Goal: Task Accomplishment & Management: Use online tool/utility

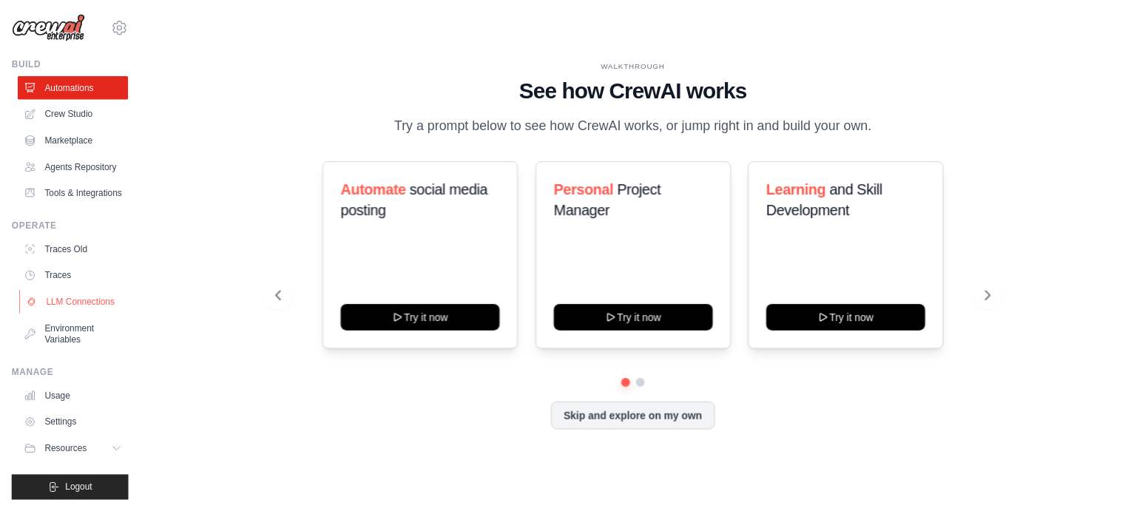
scroll to position [40, 0]
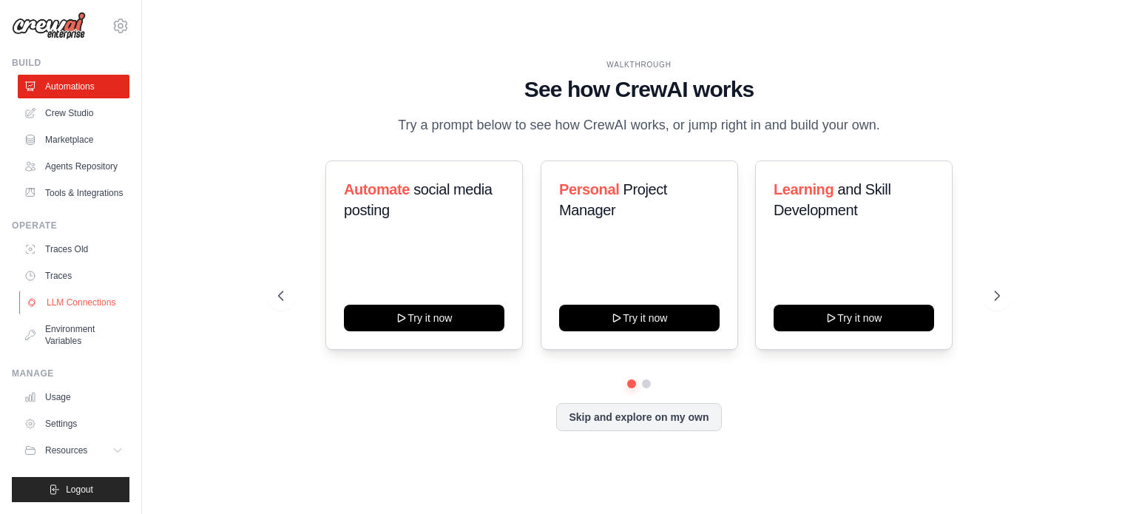
click at [75, 295] on link "LLM Connections" at bounding box center [75, 303] width 112 height 24
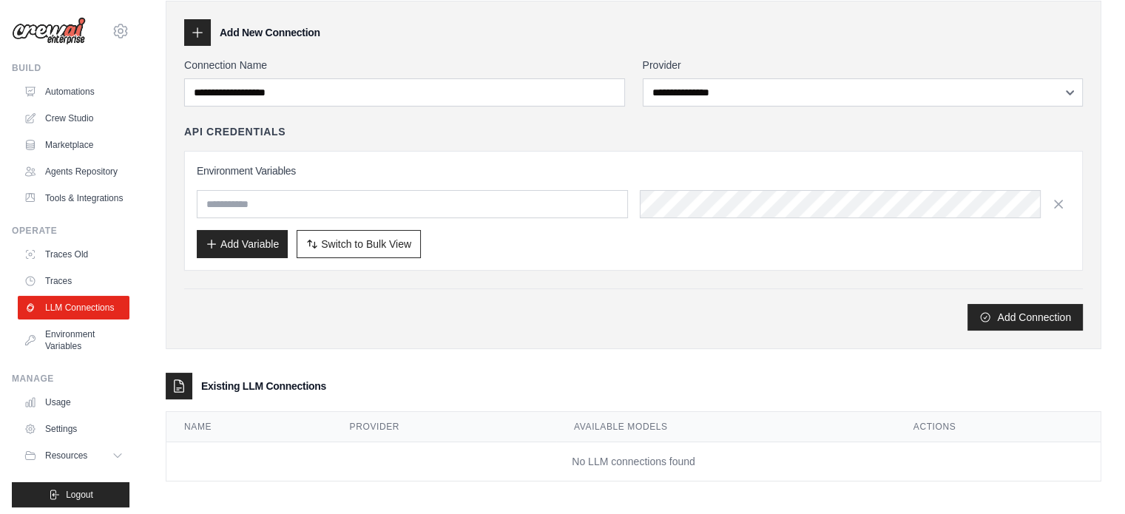
scroll to position [62, 0]
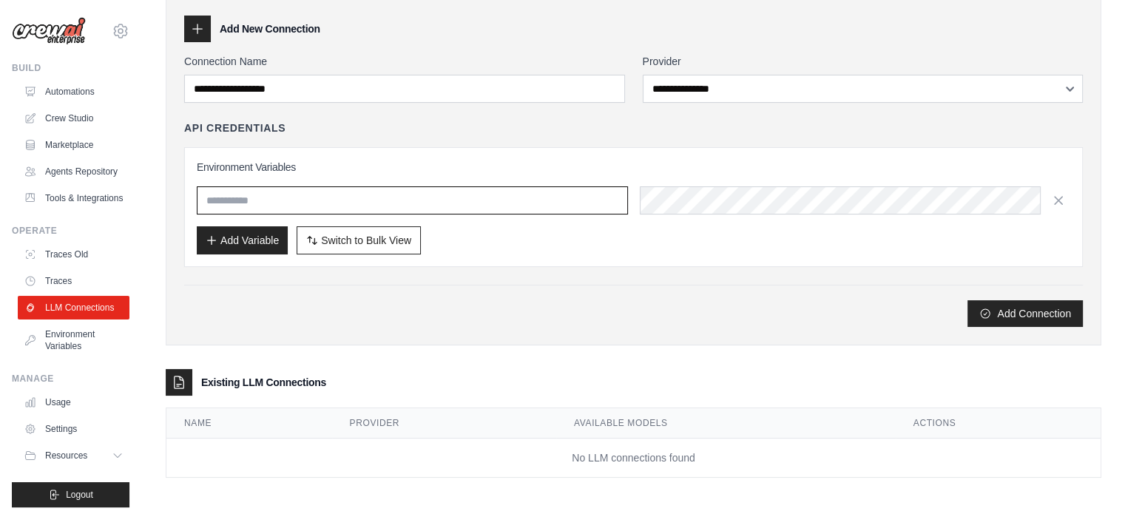
click at [391, 189] on input "text" at bounding box center [412, 200] width 431 height 28
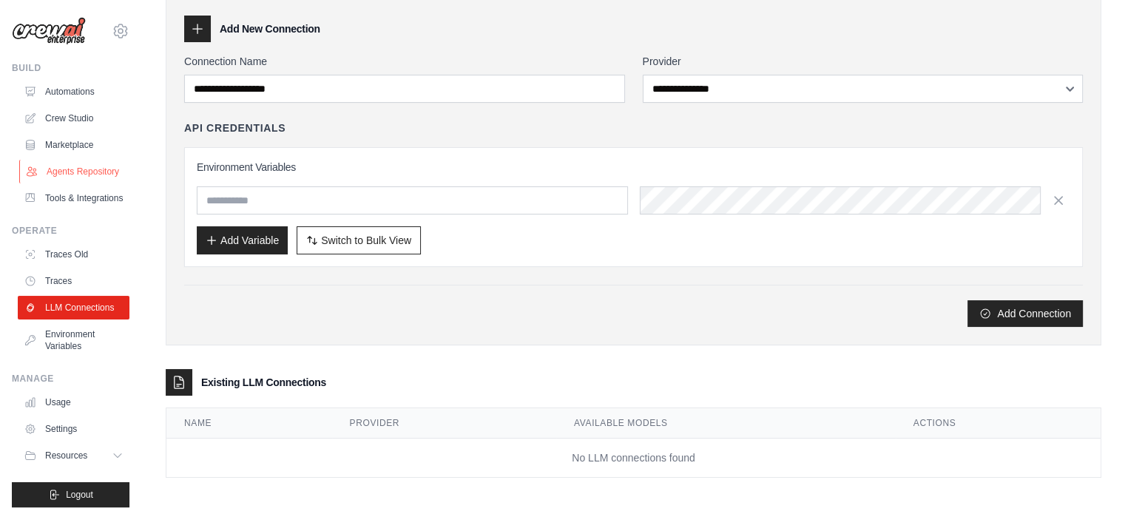
click at [80, 183] on link "Agents Repository" at bounding box center [75, 172] width 112 height 24
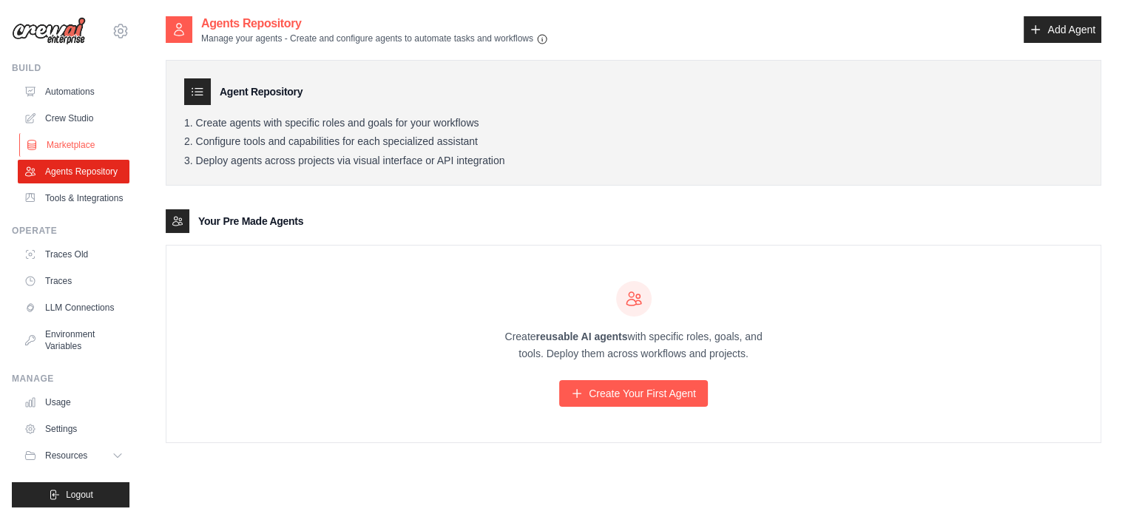
click at [77, 138] on link "Marketplace" at bounding box center [75, 145] width 112 height 24
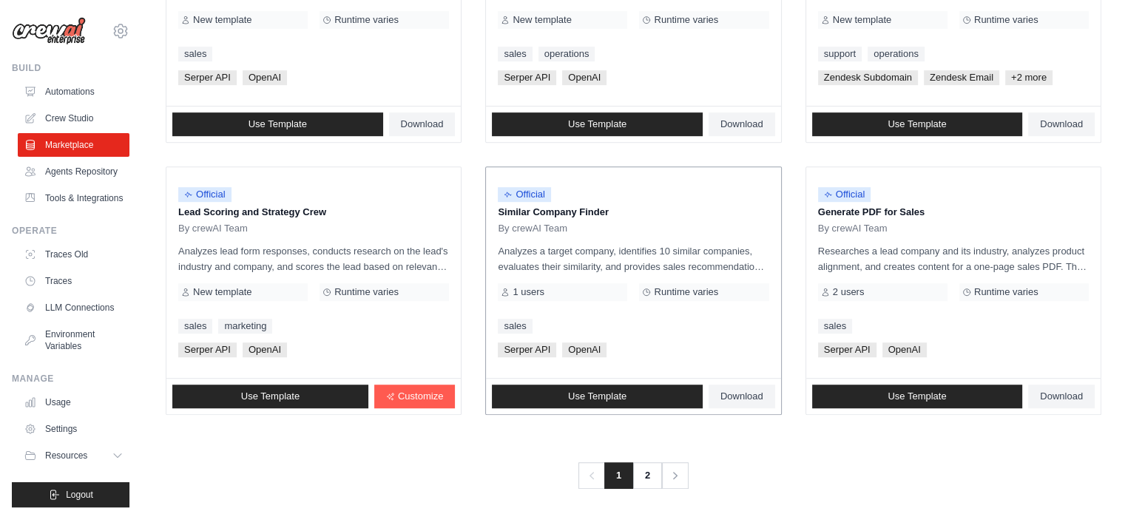
scroll to position [854, 0]
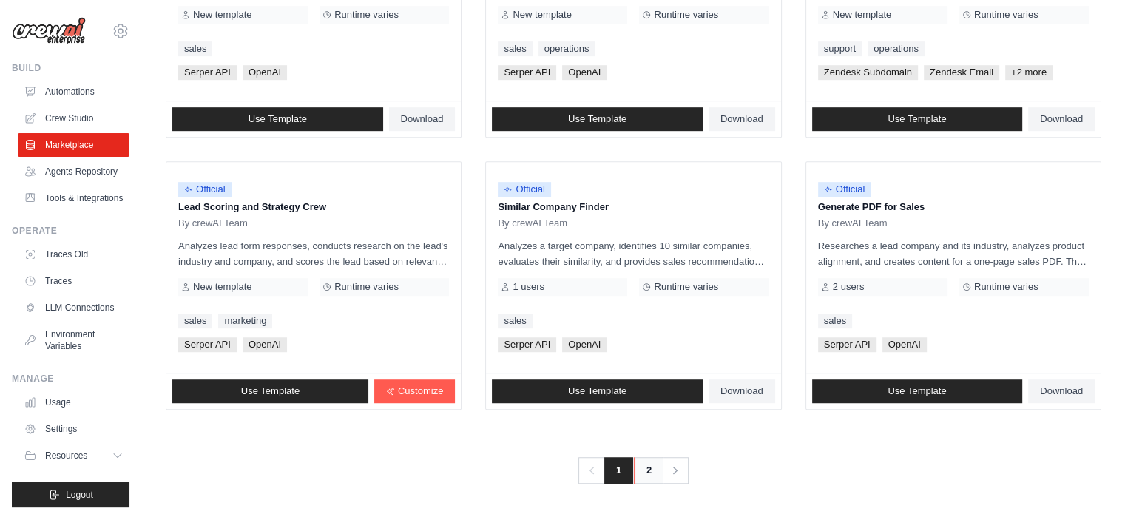
click at [646, 470] on link "2" at bounding box center [649, 470] width 30 height 27
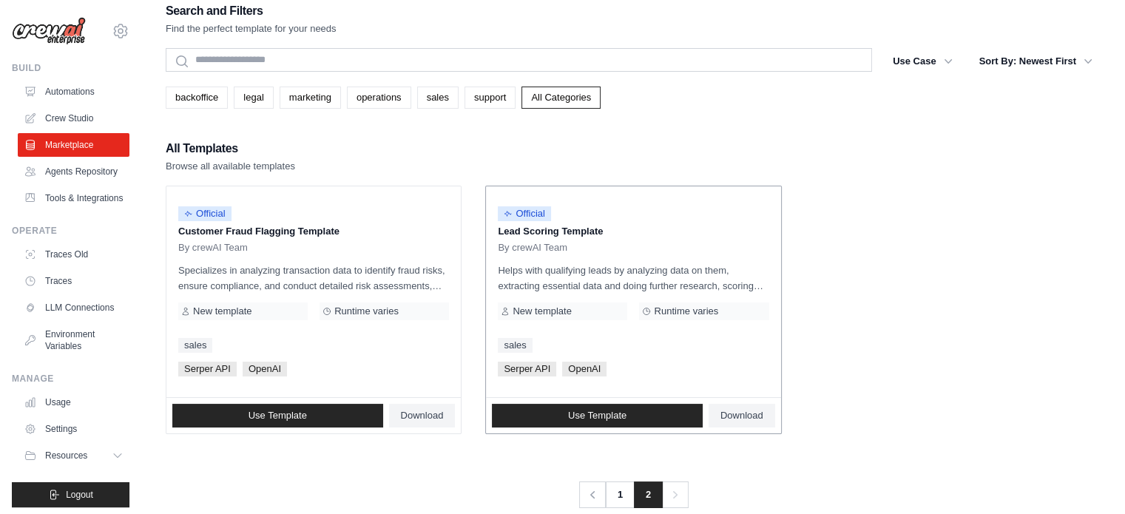
scroll to position [30, 0]
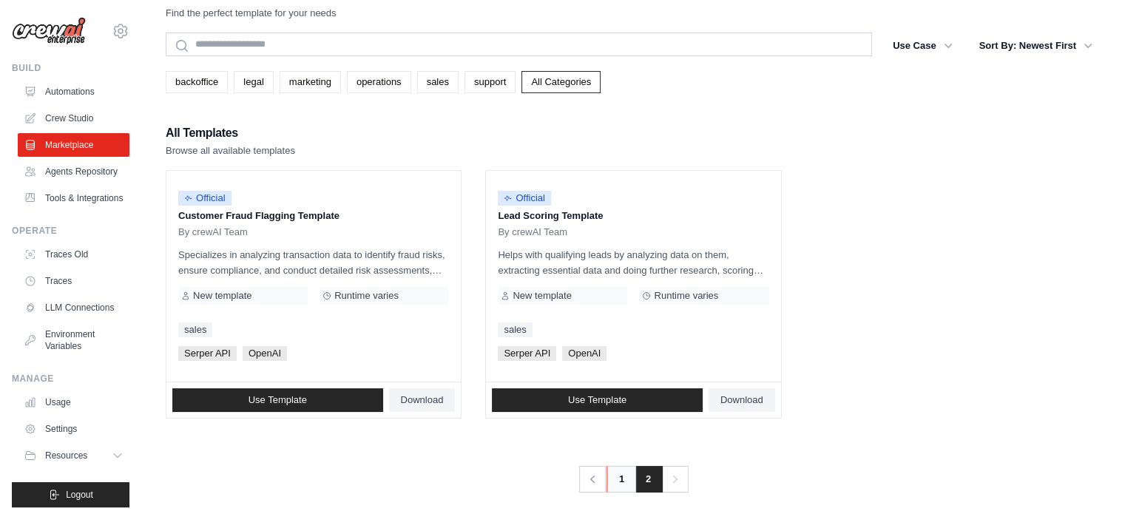
click at [616, 475] on link "1" at bounding box center [622, 479] width 30 height 27
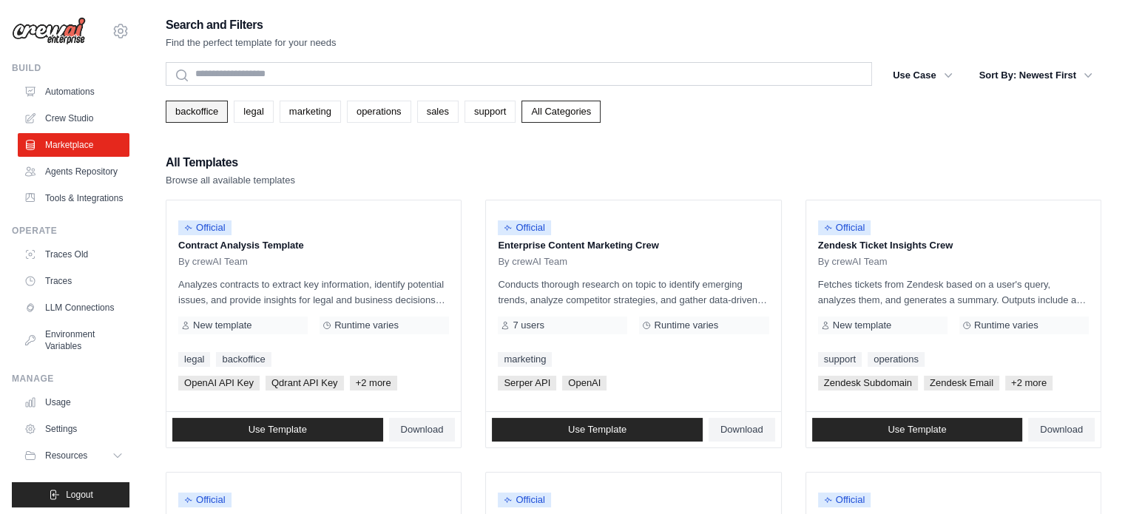
click at [198, 112] on link "backoffice" at bounding box center [197, 112] width 62 height 22
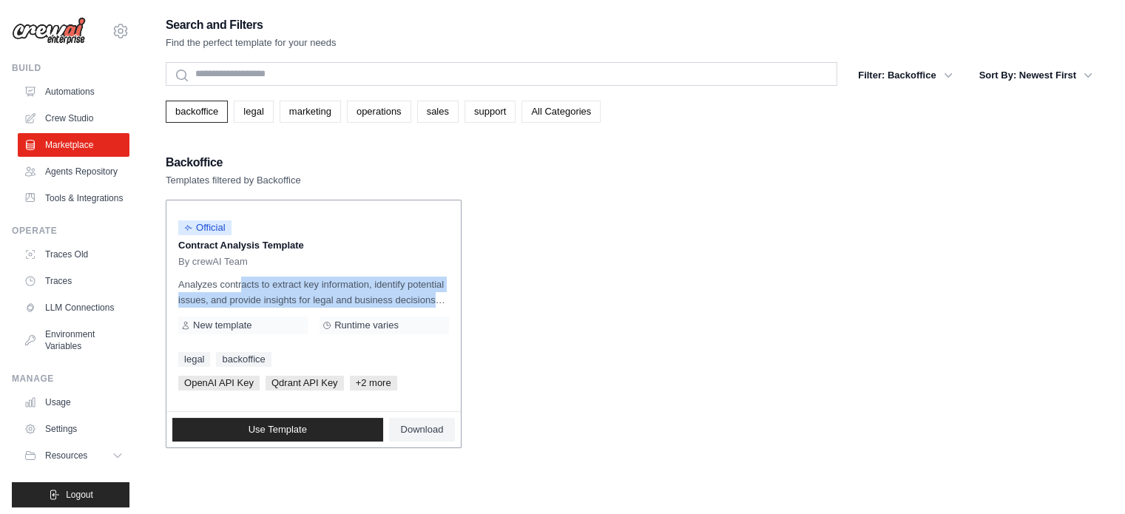
drag, startPoint x: 207, startPoint y: 282, endPoint x: 445, endPoint y: 298, distance: 238.0
click at [445, 298] on p "Analyzes contracts to extract key information, identify potential issues, and p…" at bounding box center [313, 292] width 271 height 31
click at [297, 112] on link "marketing" at bounding box center [310, 112] width 61 height 22
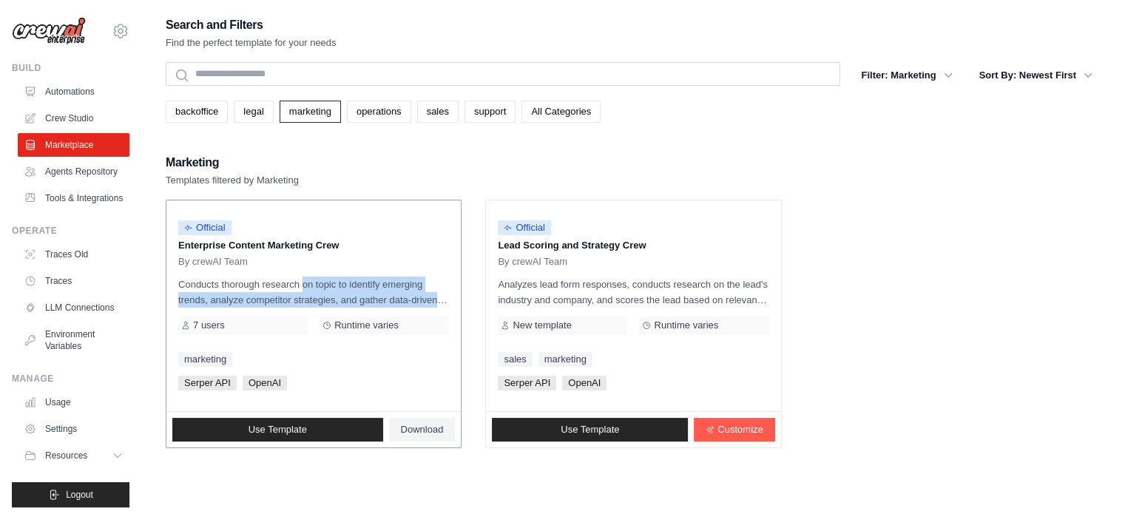
drag, startPoint x: 281, startPoint y: 283, endPoint x: 428, endPoint y: 298, distance: 147.9
click at [428, 298] on p "Conducts thorough research on topic to identify emerging trends, analyze compet…" at bounding box center [313, 292] width 271 height 31
click at [395, 114] on link "operations" at bounding box center [379, 112] width 64 height 22
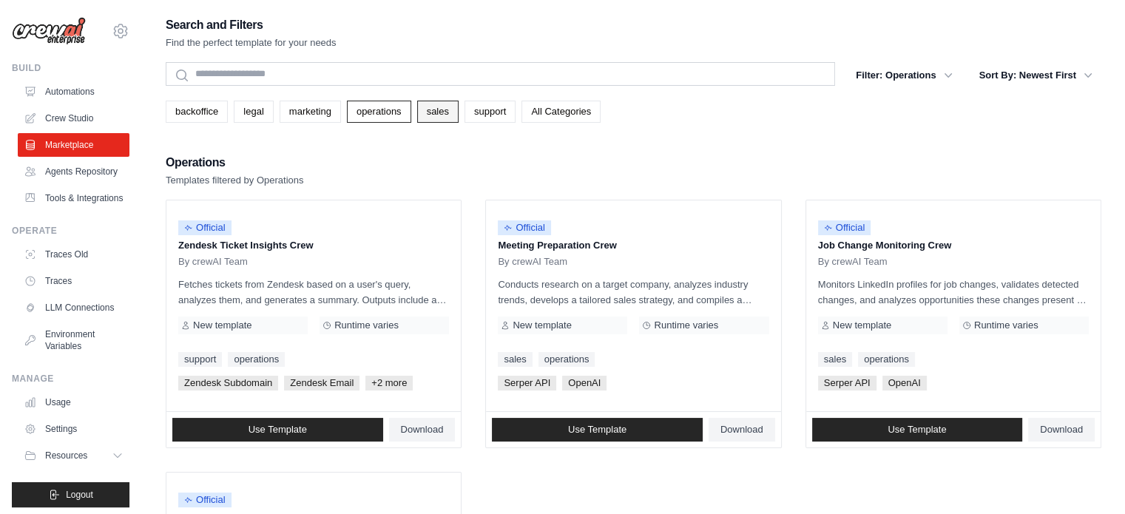
click at [431, 101] on link "sales" at bounding box center [437, 112] width 41 height 22
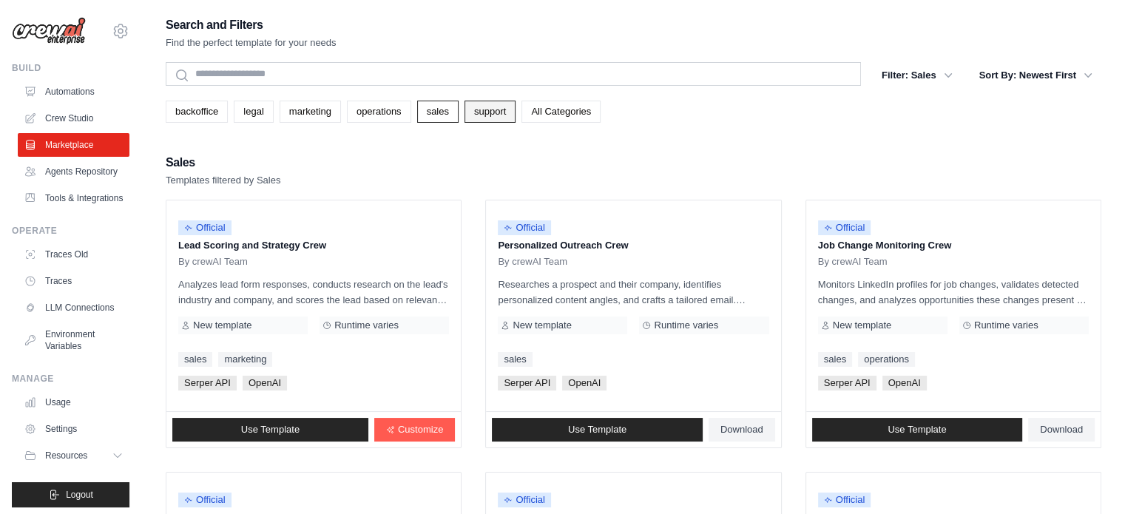
click at [499, 109] on link "support" at bounding box center [490, 112] width 51 height 22
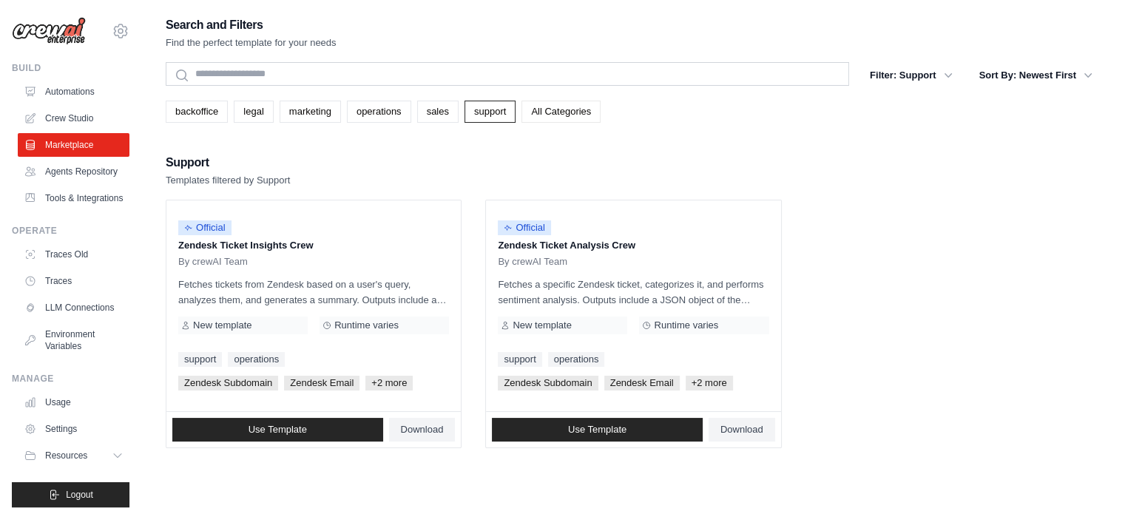
click at [553, 115] on link "All Categories" at bounding box center [561, 112] width 79 height 22
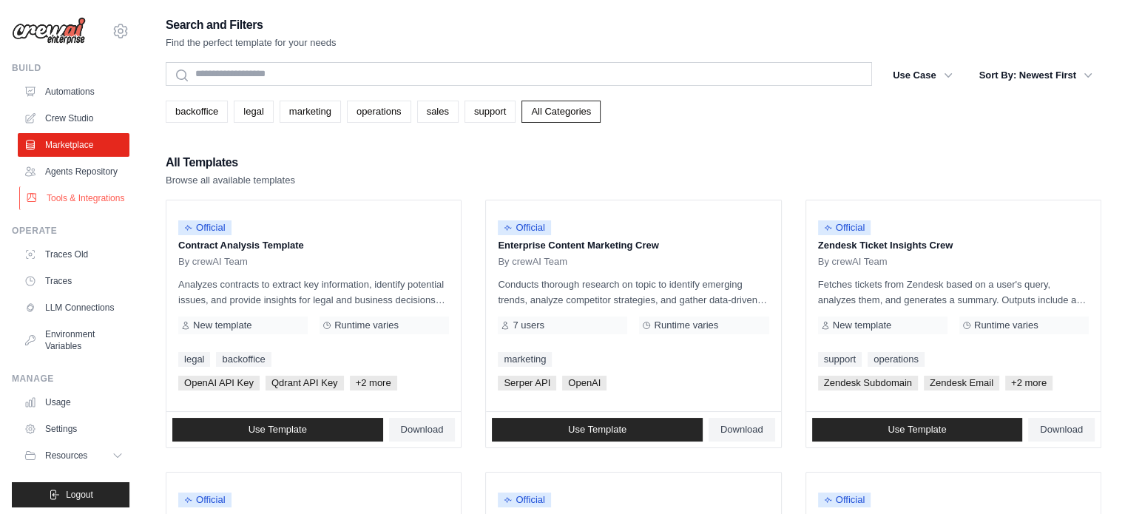
click at [65, 210] on link "Tools & Integrations" at bounding box center [75, 198] width 112 height 24
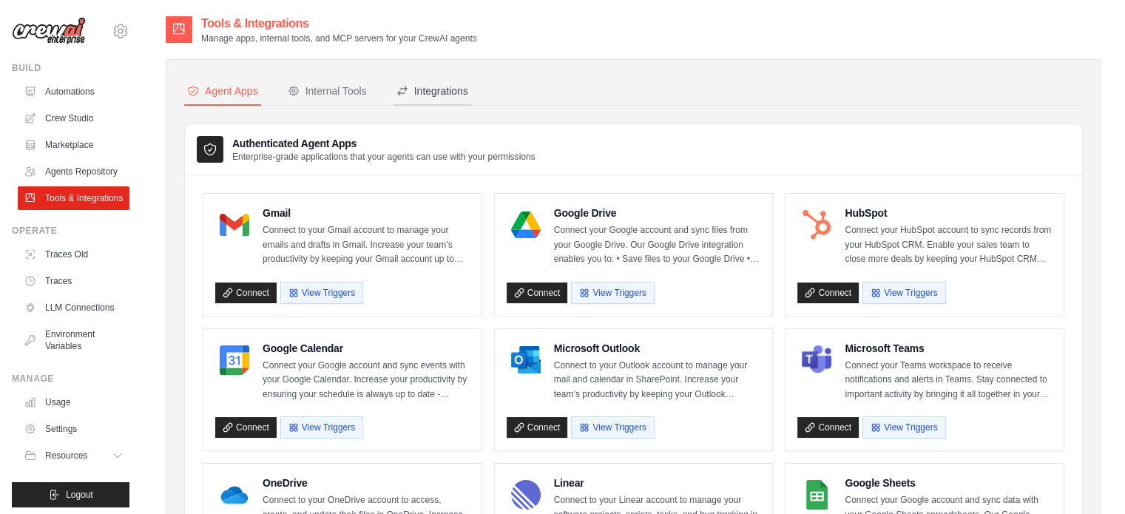
click at [435, 93] on div "Integrations" at bounding box center [432, 91] width 72 height 15
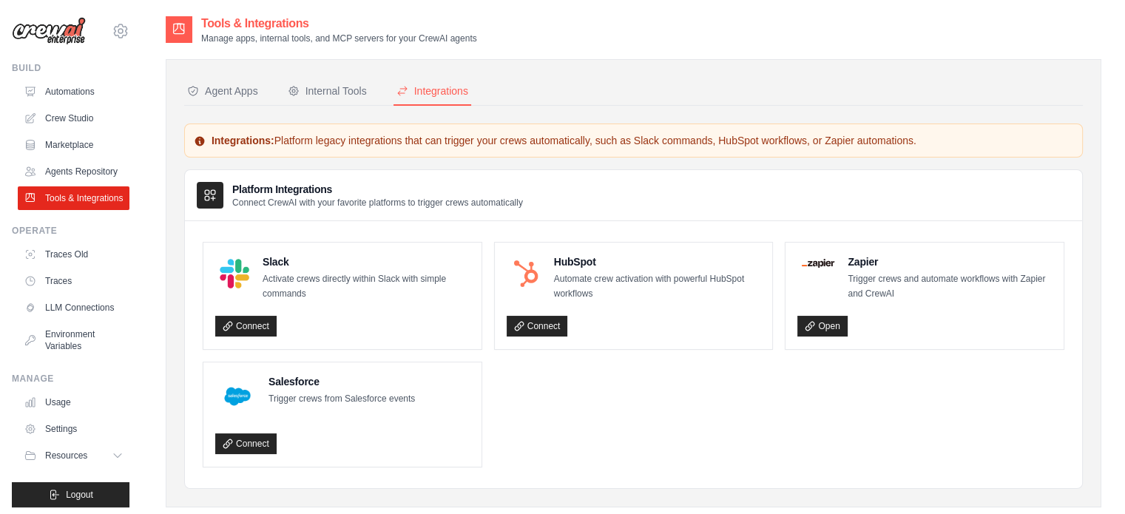
drag, startPoint x: 347, startPoint y: 139, endPoint x: 888, endPoint y: 145, distance: 541.5
click at [888, 145] on p "Integrations: Platform legacy integrations that can trigger your crews automati…" at bounding box center [634, 140] width 880 height 15
click at [337, 97] on div "Internal Tools" at bounding box center [327, 91] width 79 height 15
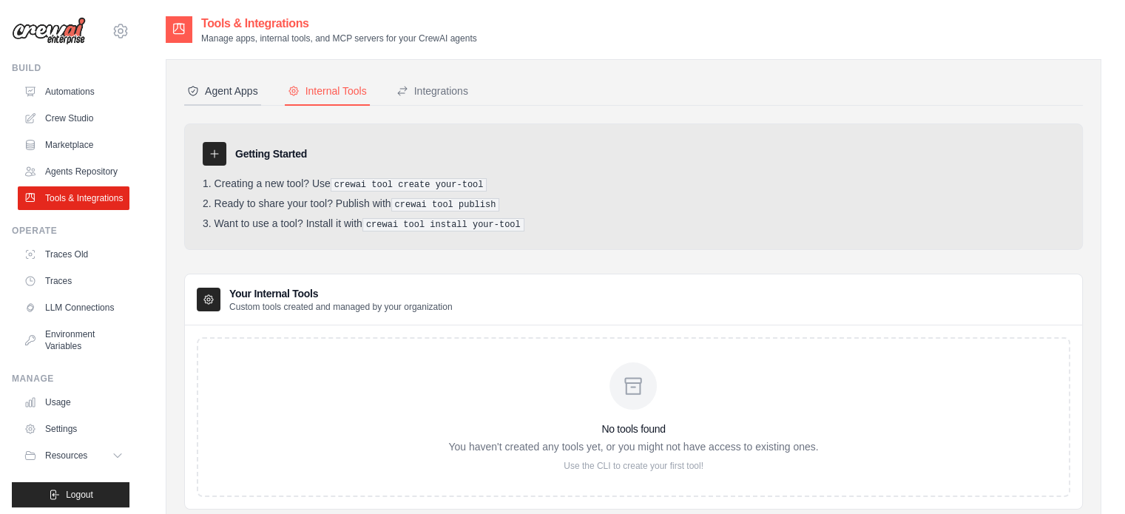
click at [217, 87] on div "Agent Apps" at bounding box center [222, 91] width 71 height 15
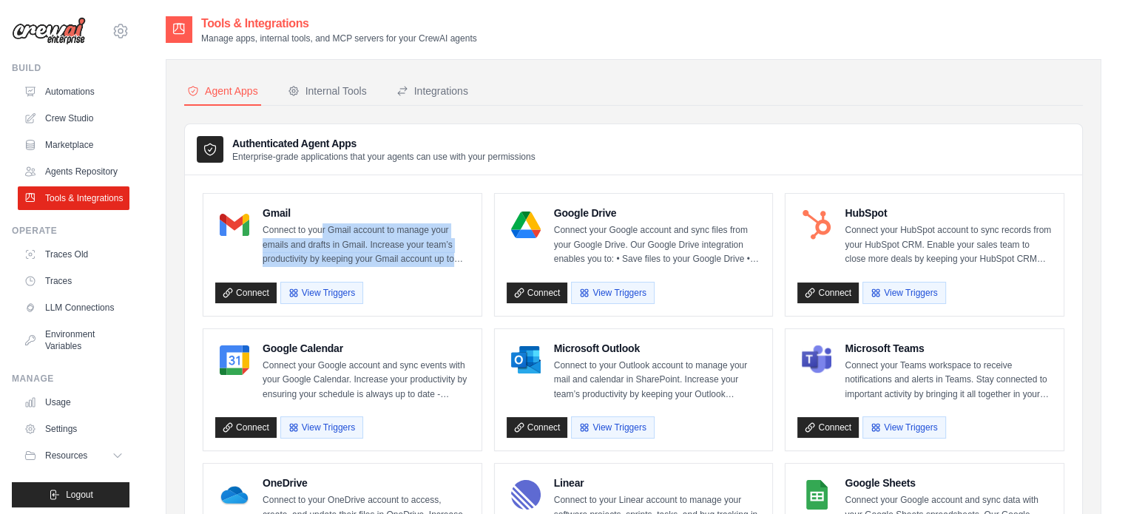
drag, startPoint x: 321, startPoint y: 232, endPoint x: 446, endPoint y: 269, distance: 130.2
click at [446, 269] on div "Gmail Connect to your Gmail account to manage your emails and drafts in Gmail. …" at bounding box center [342, 255] width 254 height 98
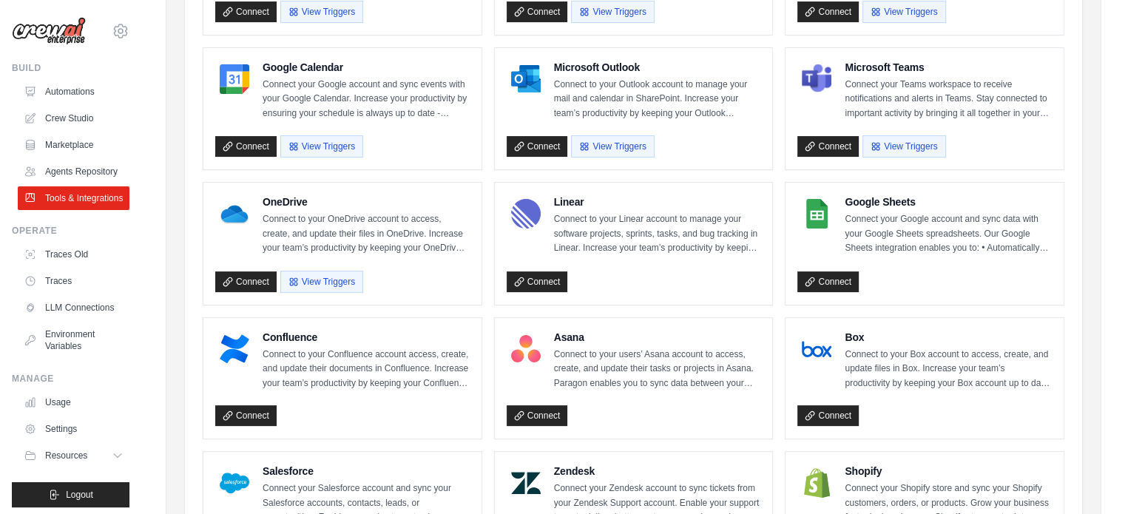
scroll to position [296, 0]
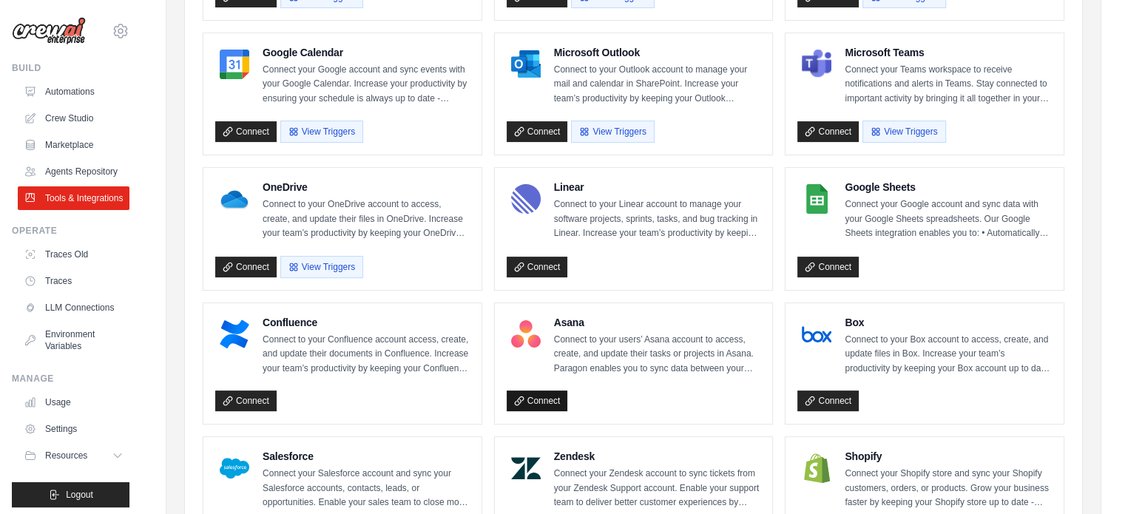
click at [537, 397] on link "Connect" at bounding box center [537, 401] width 61 height 21
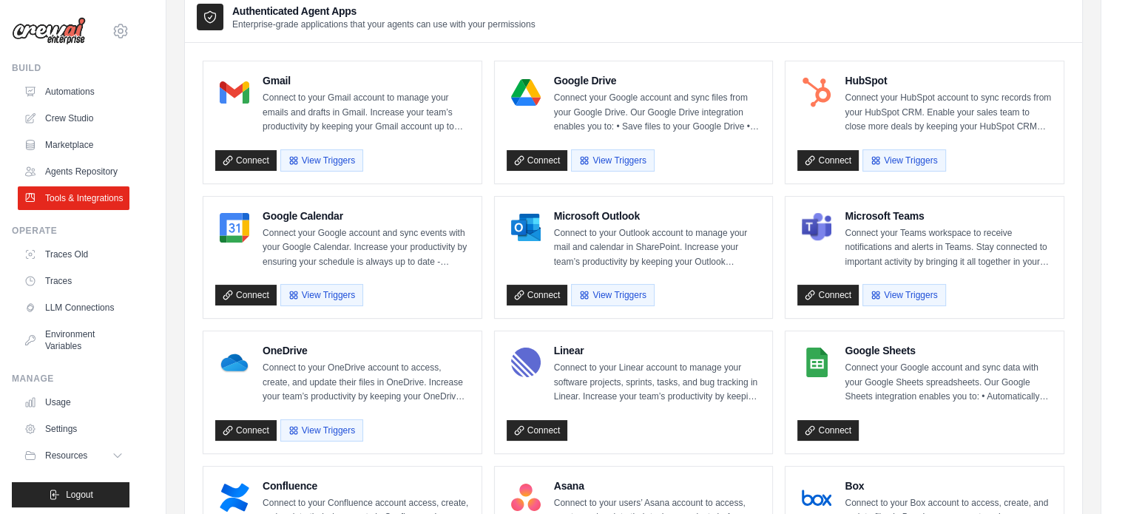
scroll to position [148, 0]
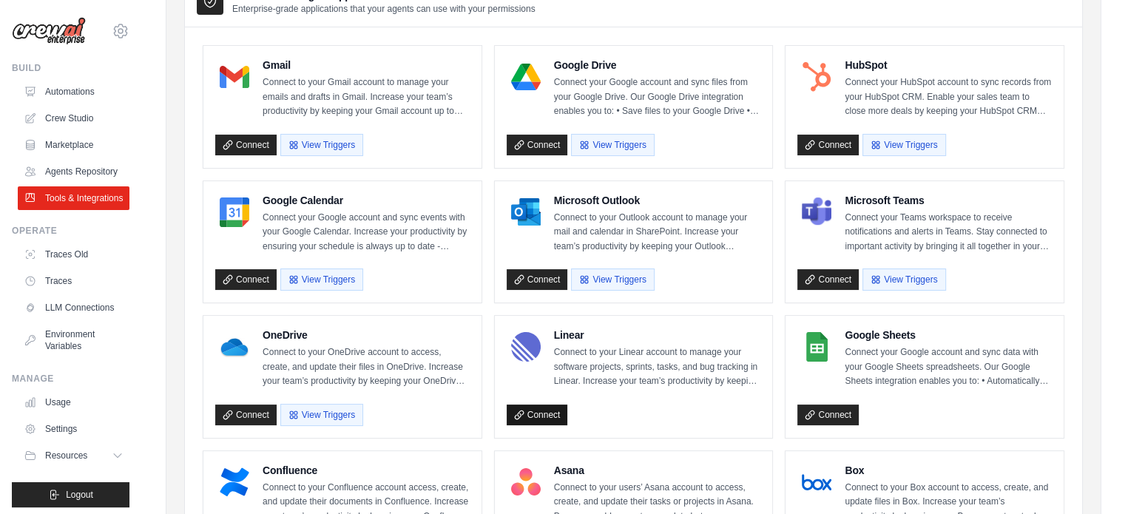
click at [546, 409] on link "Connect" at bounding box center [537, 415] width 61 height 21
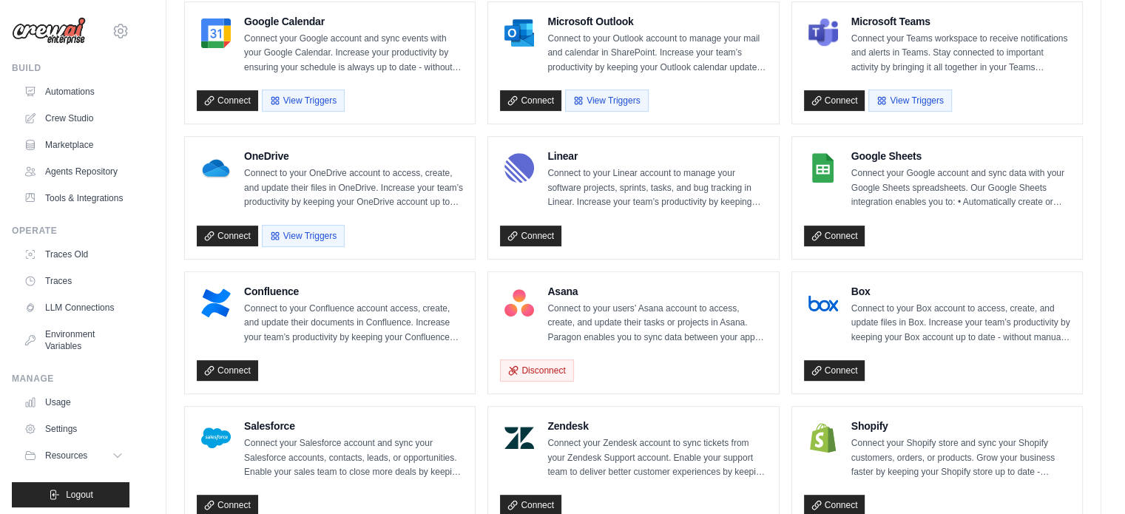
scroll to position [592, 0]
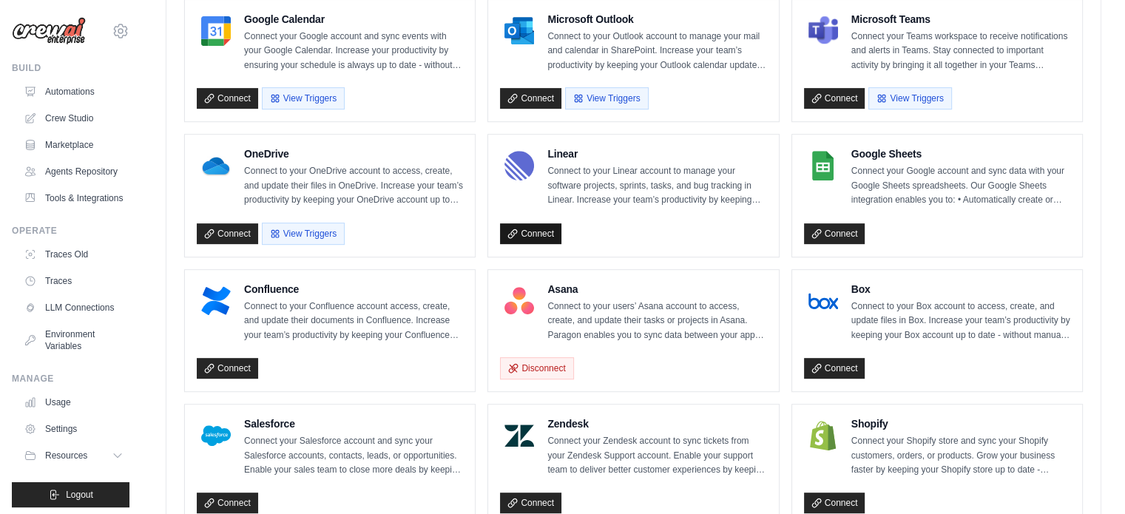
click at [541, 228] on link "Connect" at bounding box center [530, 233] width 61 height 21
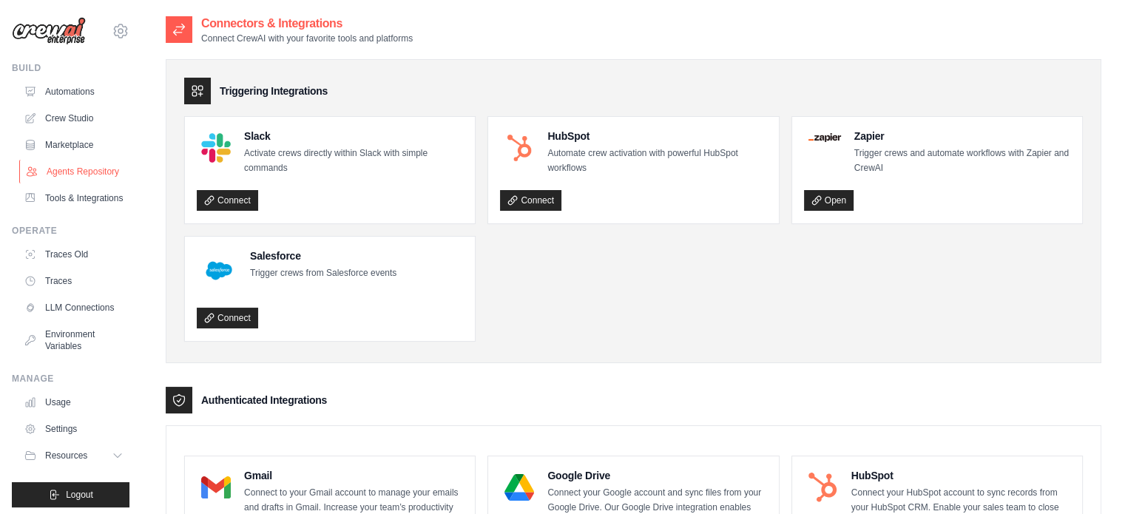
click at [58, 183] on link "Agents Repository" at bounding box center [75, 172] width 112 height 24
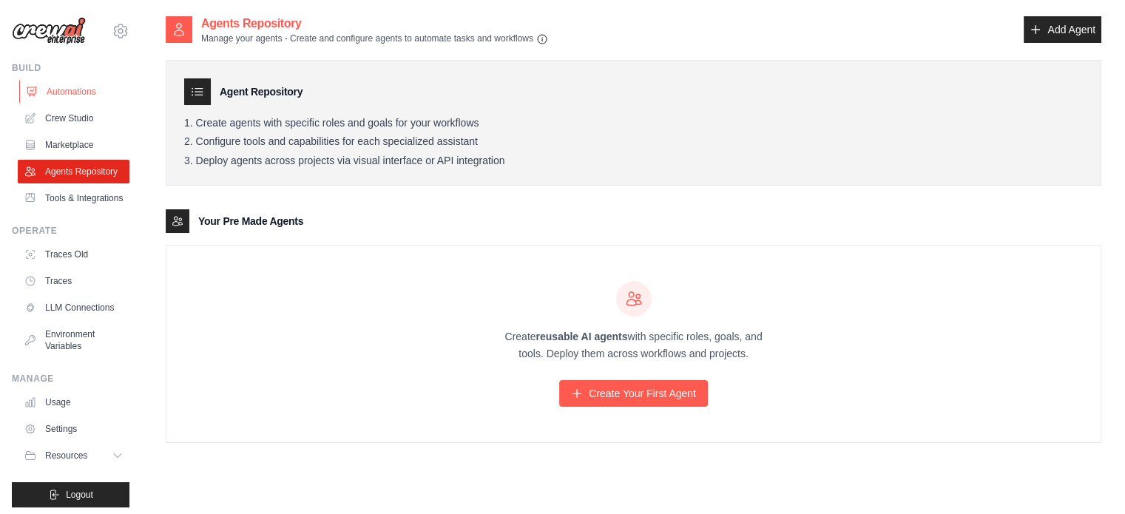
click at [68, 84] on link "Automations" at bounding box center [75, 92] width 112 height 24
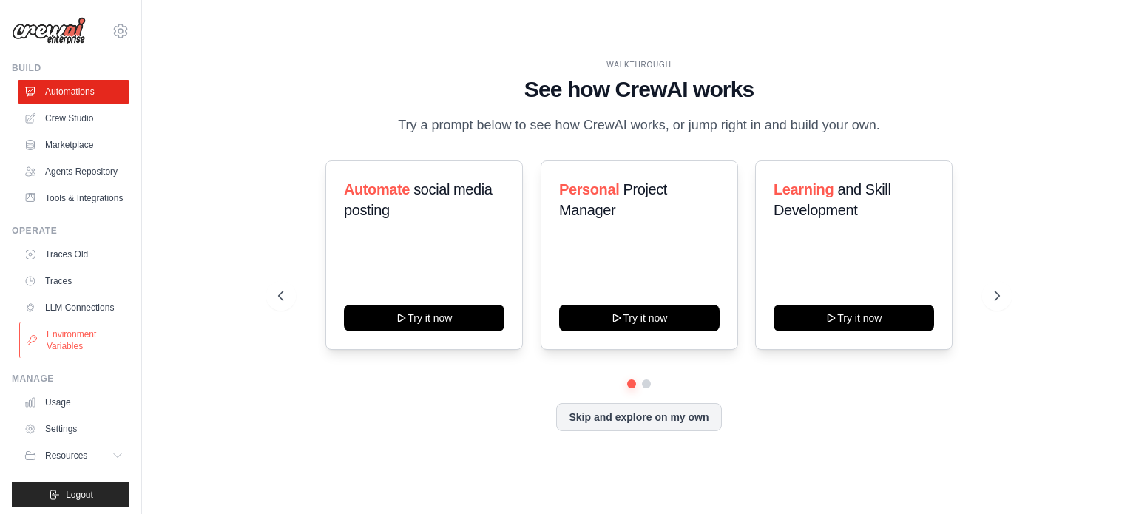
click at [78, 358] on link "Environment Variables" at bounding box center [75, 341] width 112 height 36
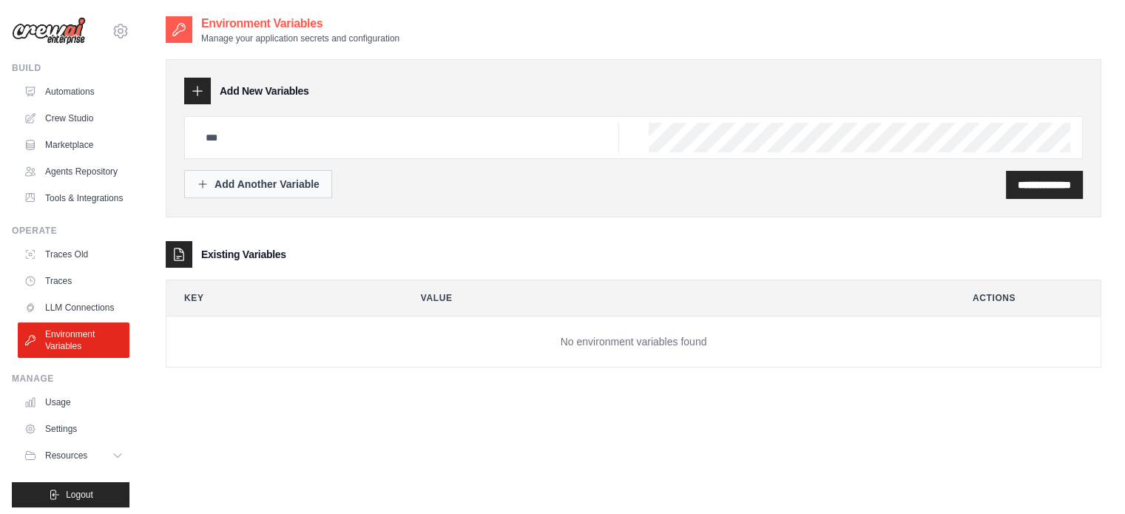
click at [213, 178] on div "Add Another Variable" at bounding box center [258, 184] width 123 height 15
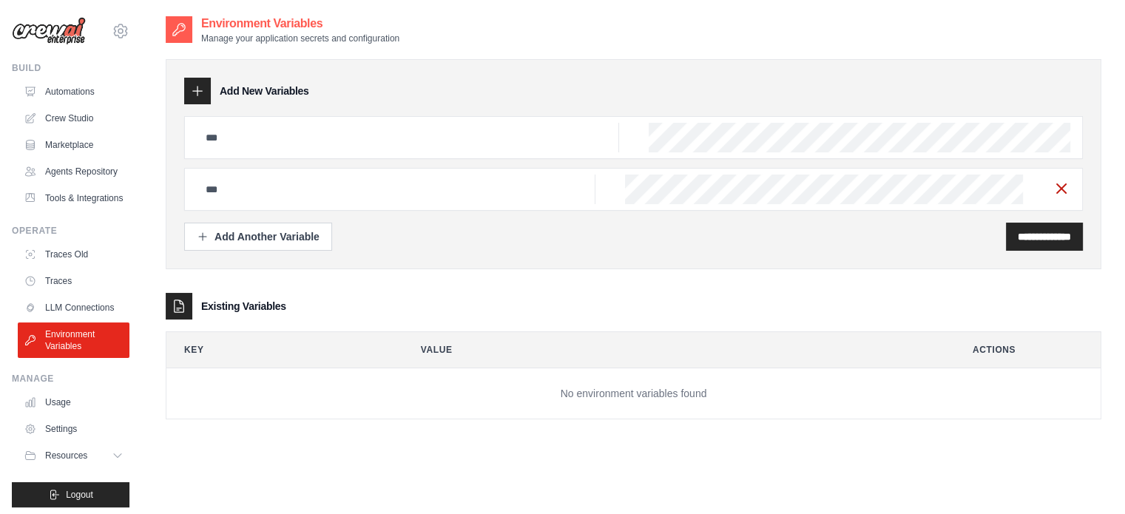
click at [1056, 190] on icon "button" at bounding box center [1062, 189] width 18 height 18
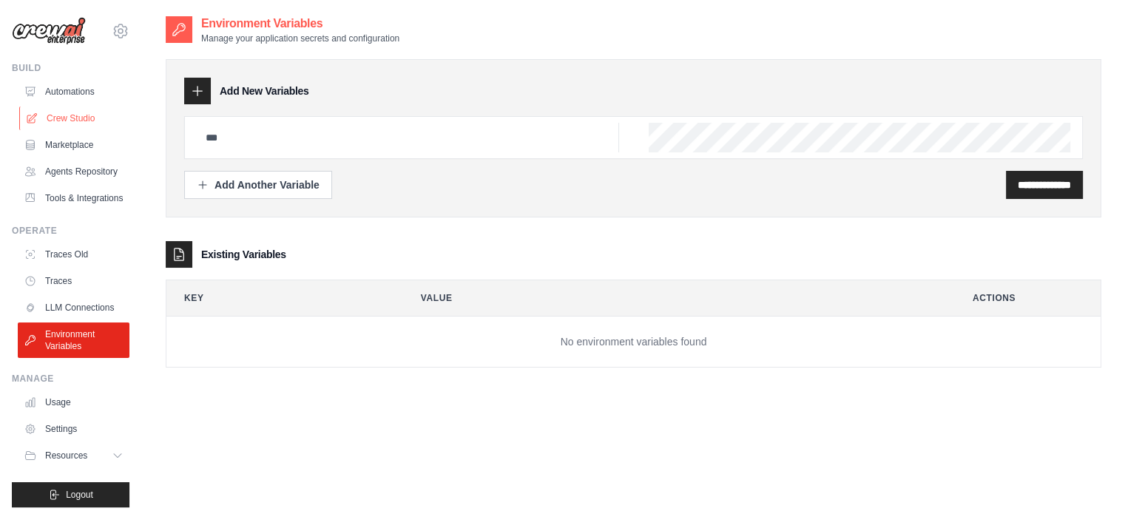
click at [89, 118] on link "Crew Studio" at bounding box center [75, 119] width 112 height 24
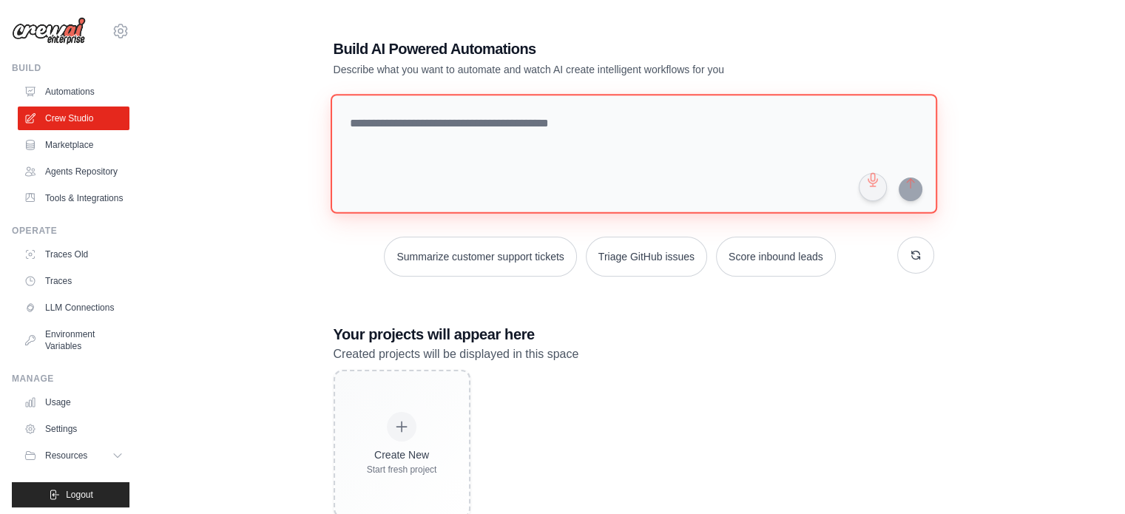
click at [524, 115] on textarea at bounding box center [633, 154] width 607 height 120
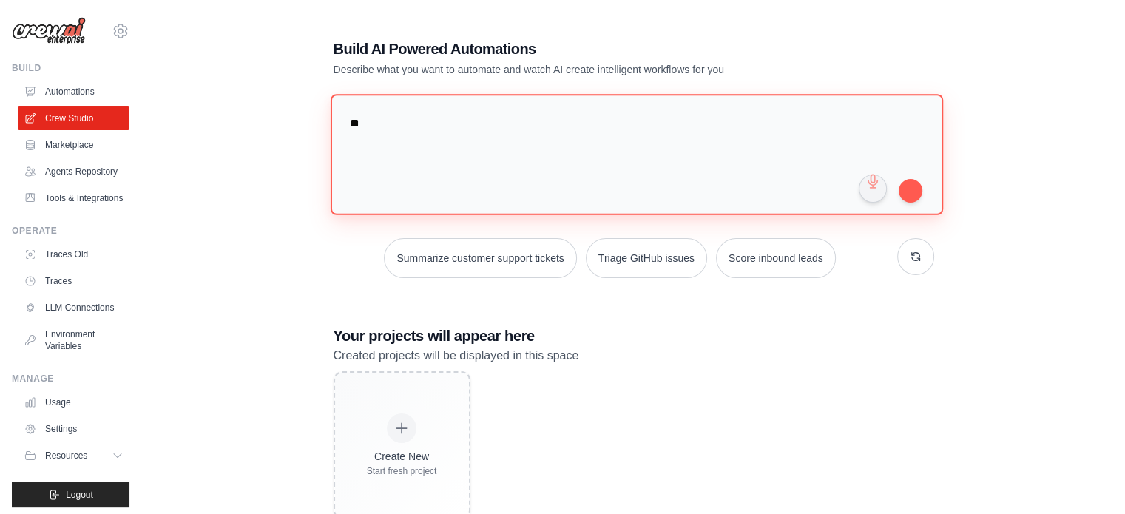
type textarea "*"
drag, startPoint x: 550, startPoint y: 136, endPoint x: 345, endPoint y: 137, distance: 204.2
click at [345, 137] on textarea "**********" at bounding box center [636, 154] width 612 height 121
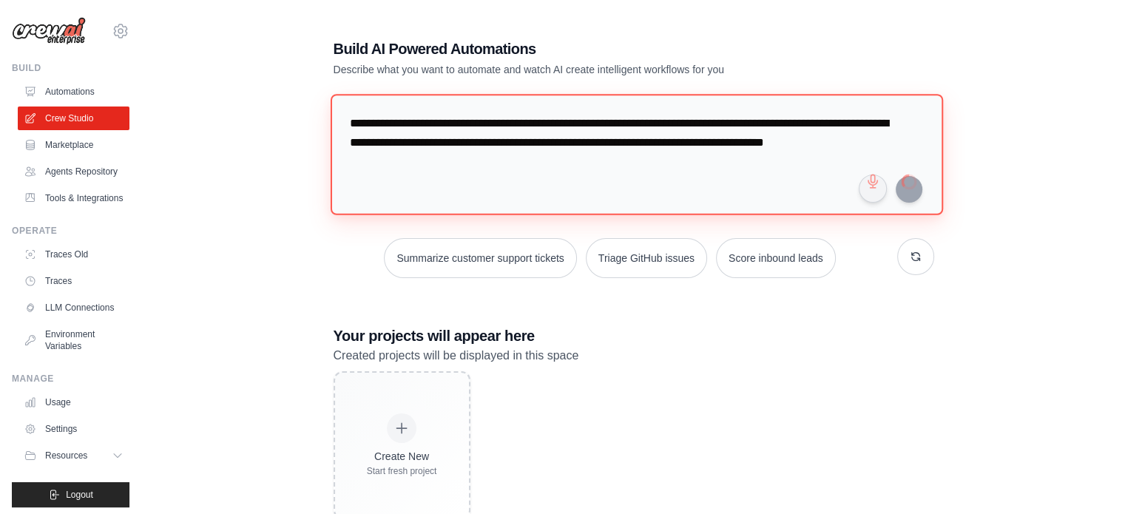
type textarea "**********"
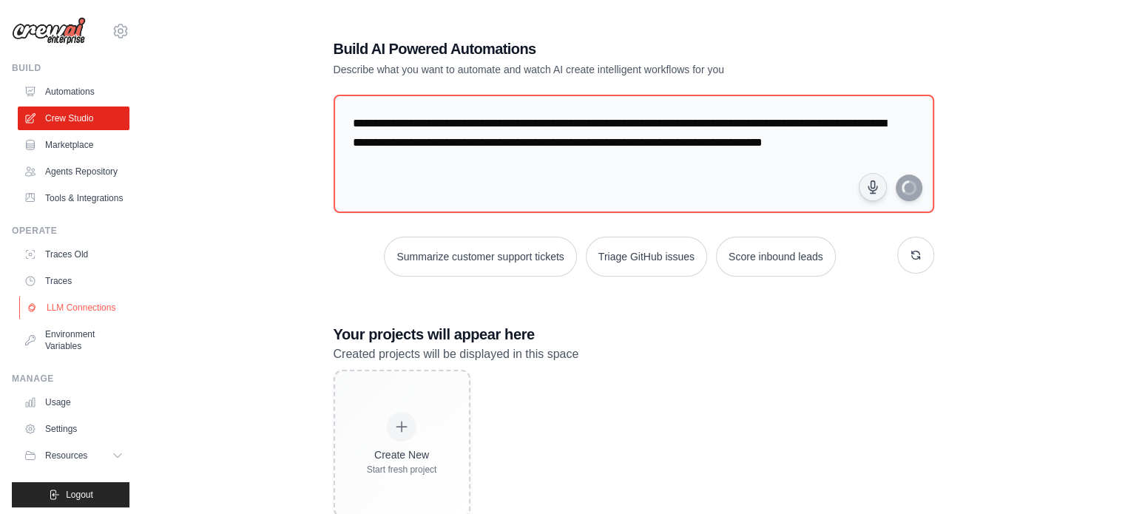
click at [70, 320] on link "LLM Connections" at bounding box center [75, 308] width 112 height 24
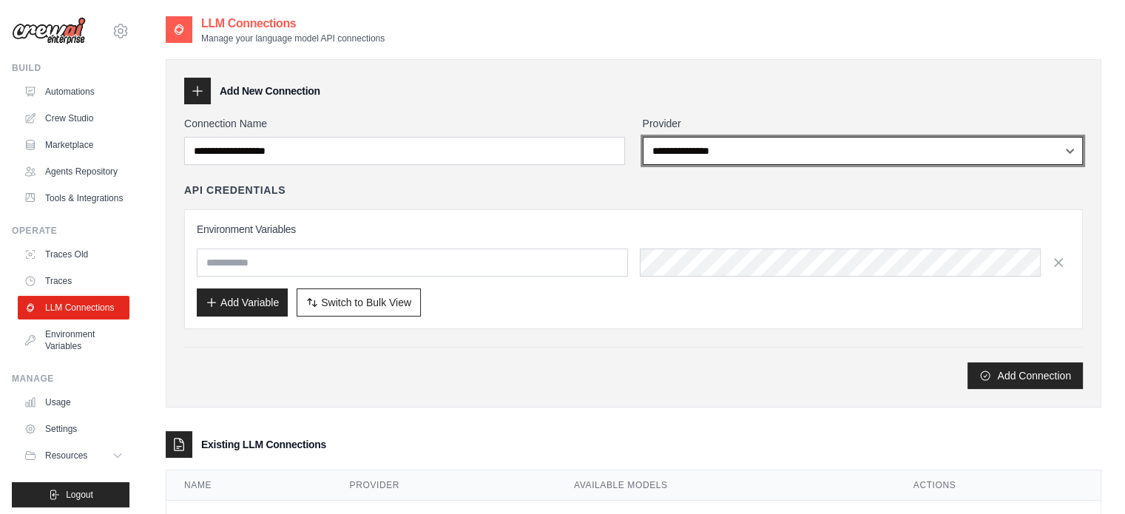
click at [754, 149] on select "**********" at bounding box center [863, 151] width 441 height 28
select select "******"
click at [643, 137] on select "**********" at bounding box center [863, 151] width 441 height 28
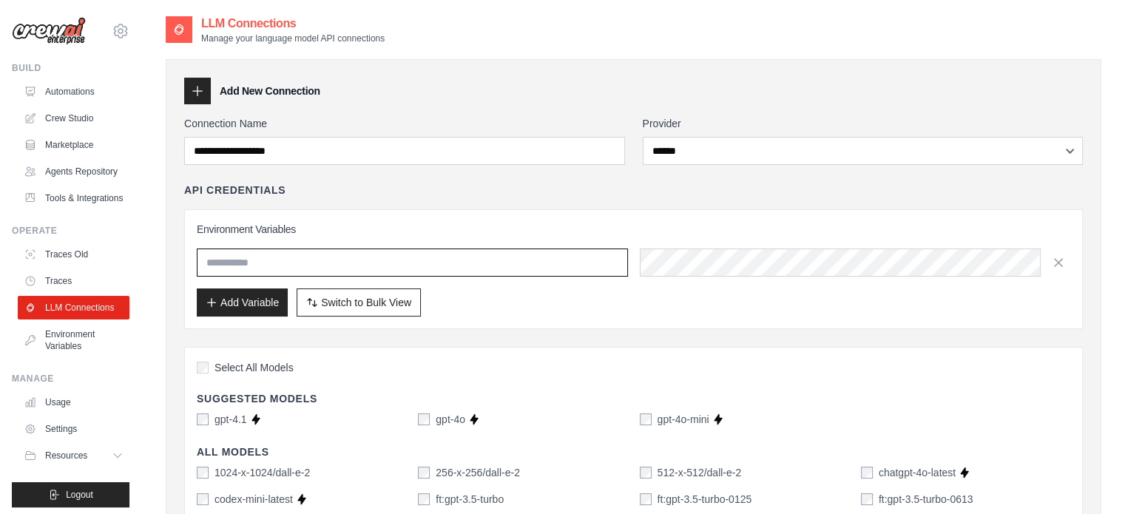
click at [257, 264] on input "text" at bounding box center [412, 263] width 431 height 28
click at [303, 260] on input "text" at bounding box center [412, 263] width 431 height 28
paste input "**********"
click at [224, 299] on button "Add Variable" at bounding box center [242, 302] width 91 height 28
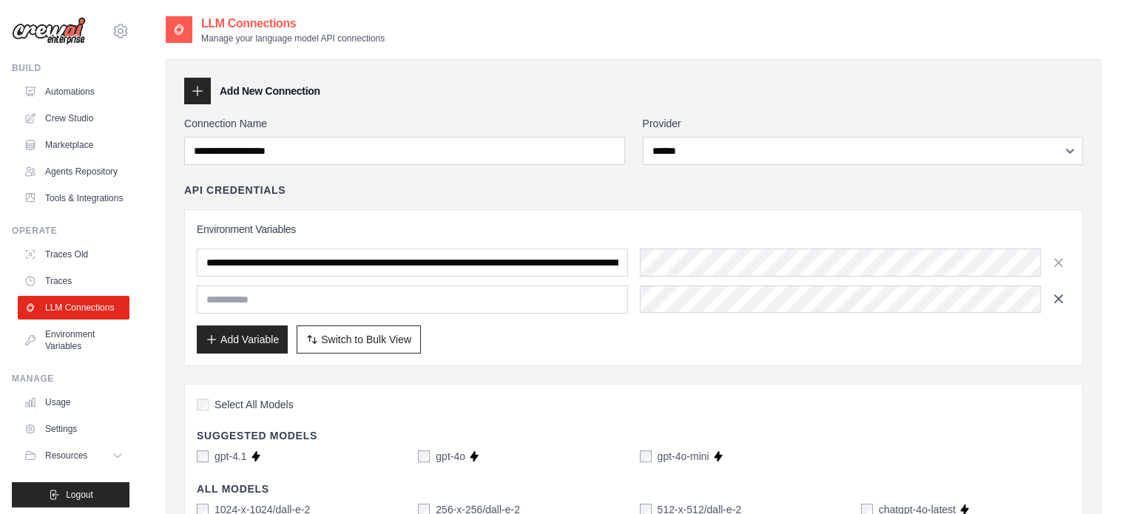
click at [1062, 306] on button "button" at bounding box center [1059, 299] width 24 height 24
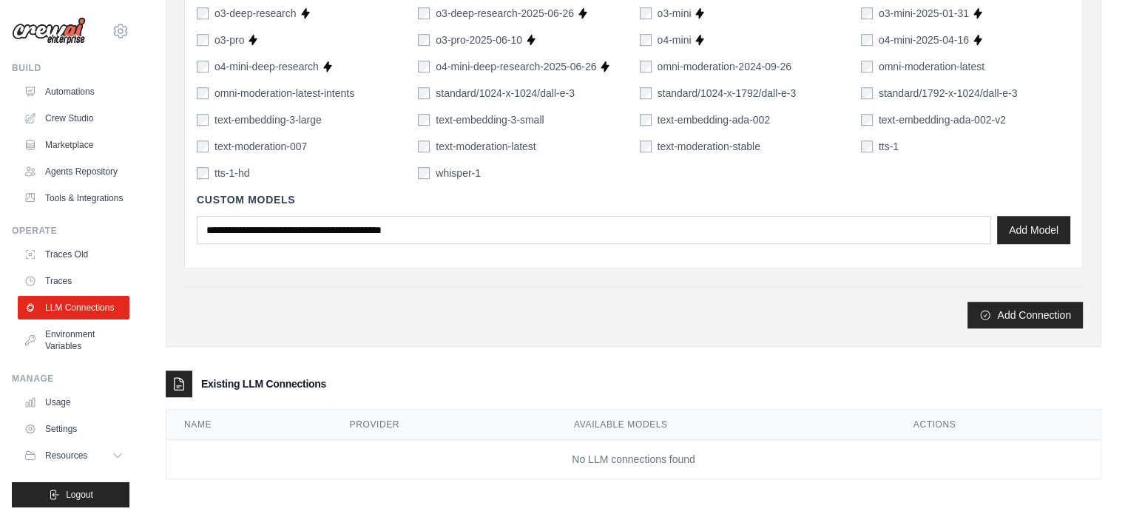
scroll to position [1099, 0]
click at [1042, 311] on button "Add Connection" at bounding box center [1025, 313] width 115 height 27
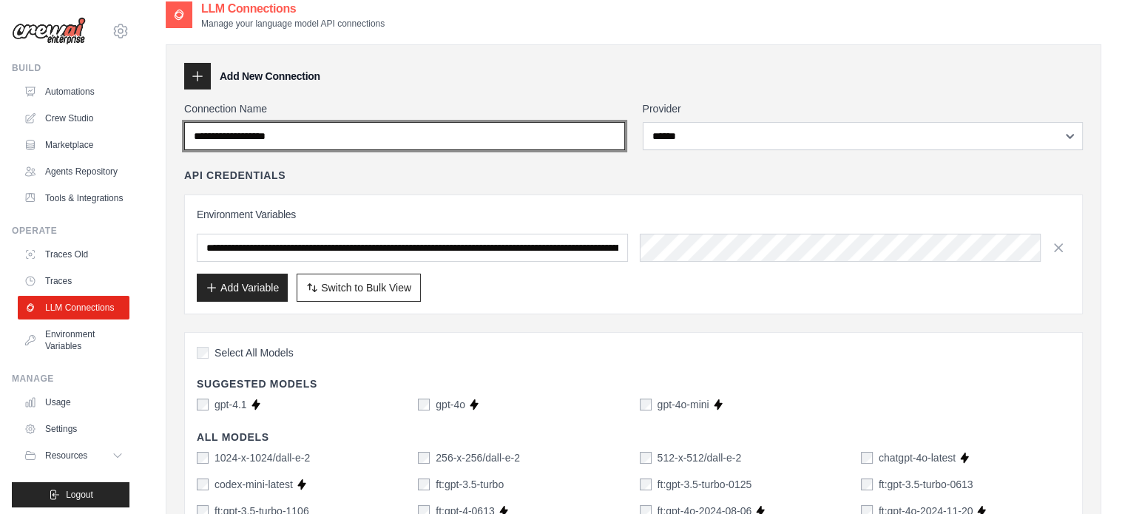
scroll to position [0, 0]
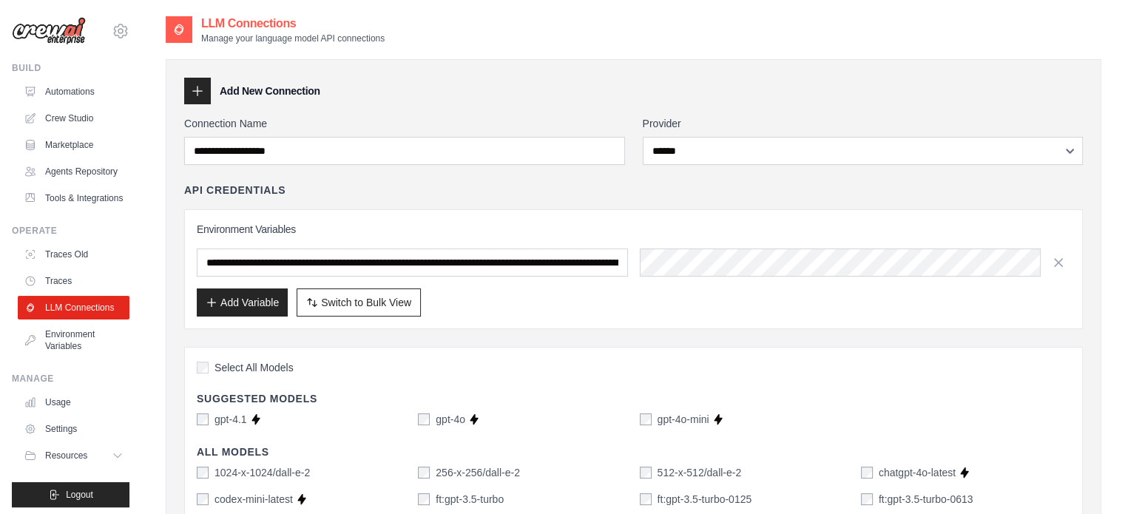
click at [329, 135] on div "Connection Name" at bounding box center [404, 140] width 441 height 49
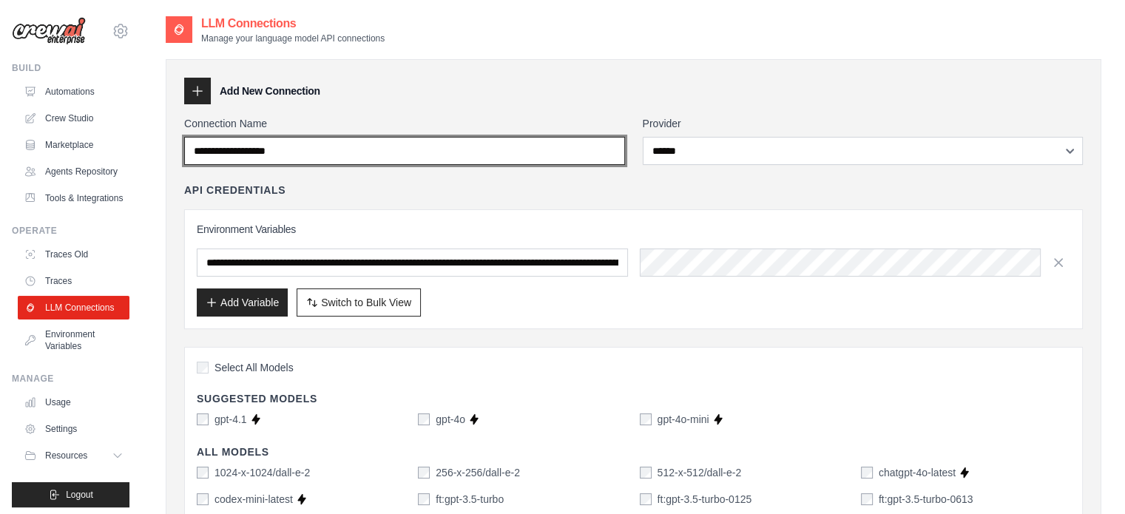
click at [325, 155] on input "Connection Name" at bounding box center [404, 151] width 441 height 28
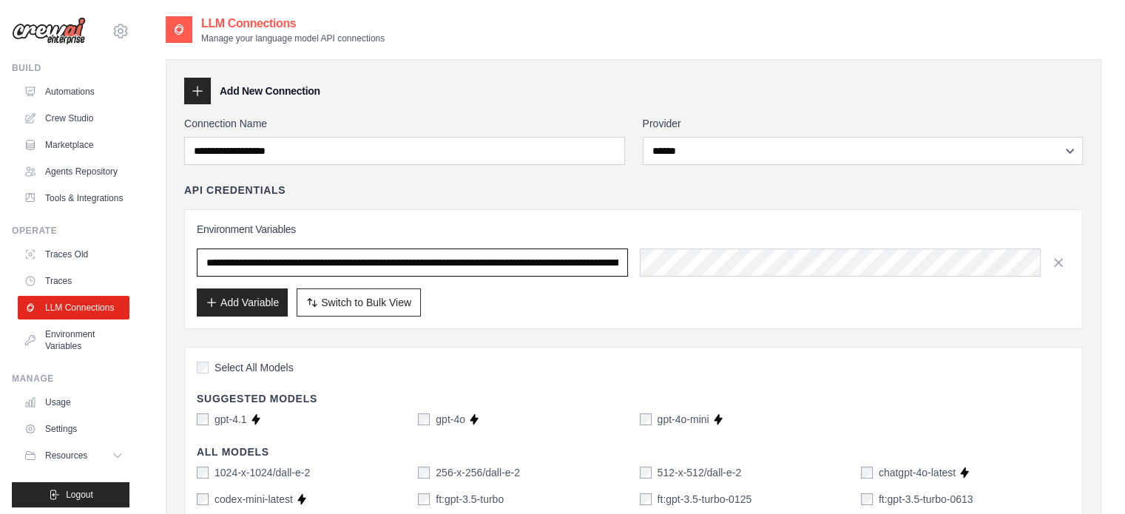
click at [273, 264] on input "**********" at bounding box center [412, 263] width 431 height 28
drag, startPoint x: 206, startPoint y: 260, endPoint x: 647, endPoint y: 276, distance: 441.1
click at [647, 276] on div "**********" at bounding box center [634, 269] width 874 height 95
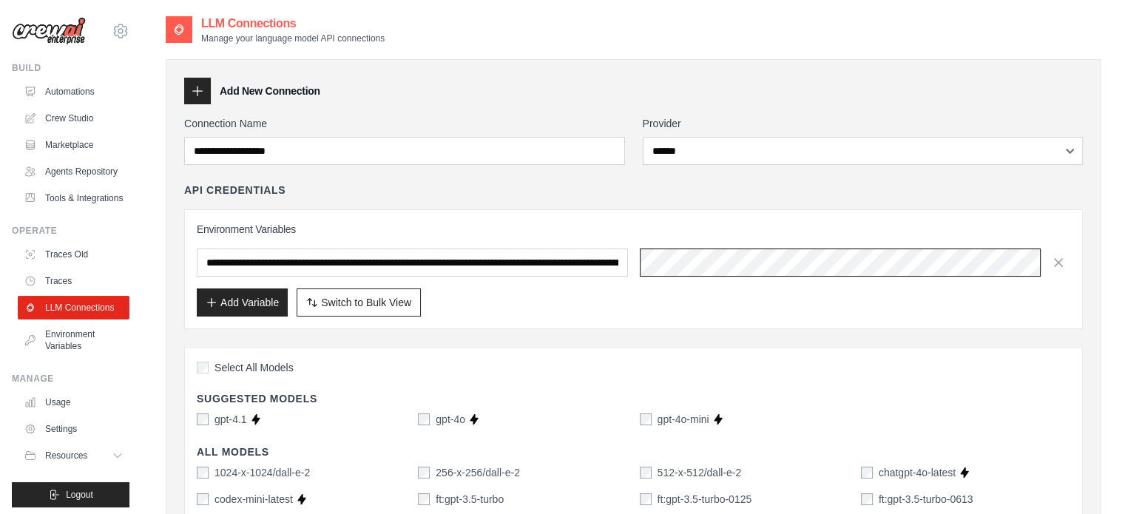
scroll to position [0, 550]
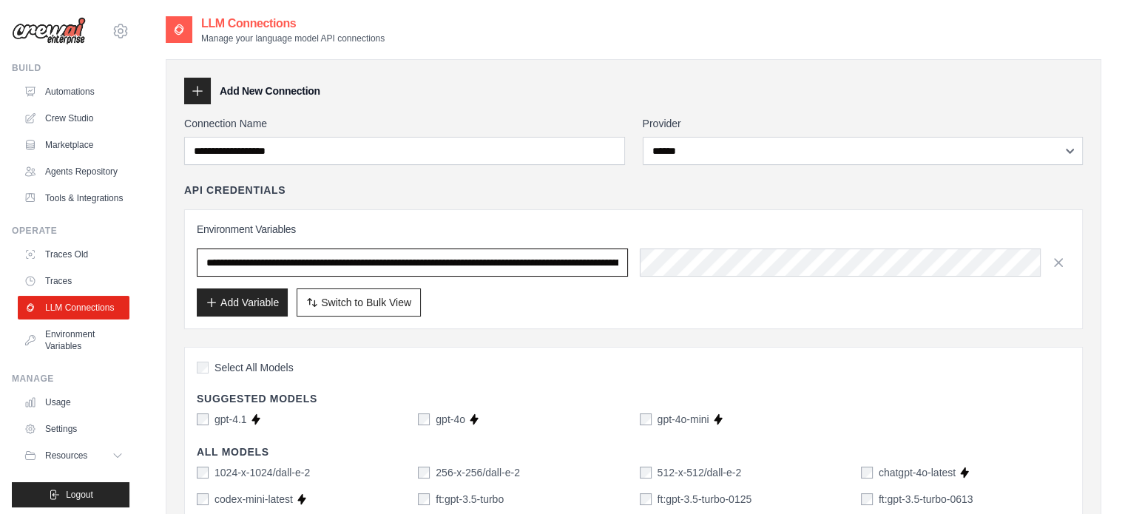
click at [598, 266] on input "**********" at bounding box center [412, 263] width 431 height 28
drag, startPoint x: 208, startPoint y: 261, endPoint x: 635, endPoint y: 266, distance: 426.8
click at [635, 266] on div "**********" at bounding box center [634, 263] width 874 height 28
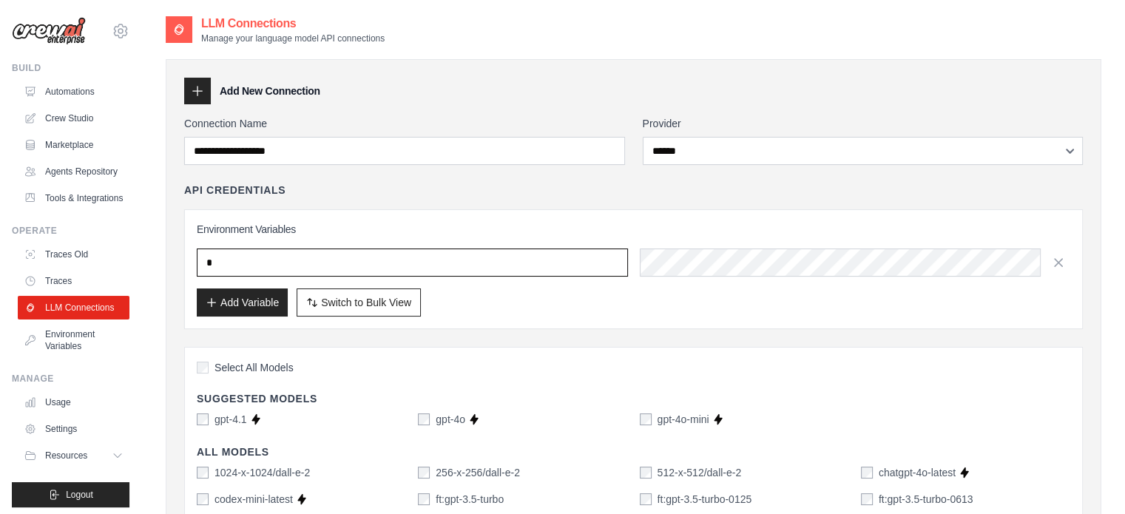
scroll to position [0, 0]
type input "**********"
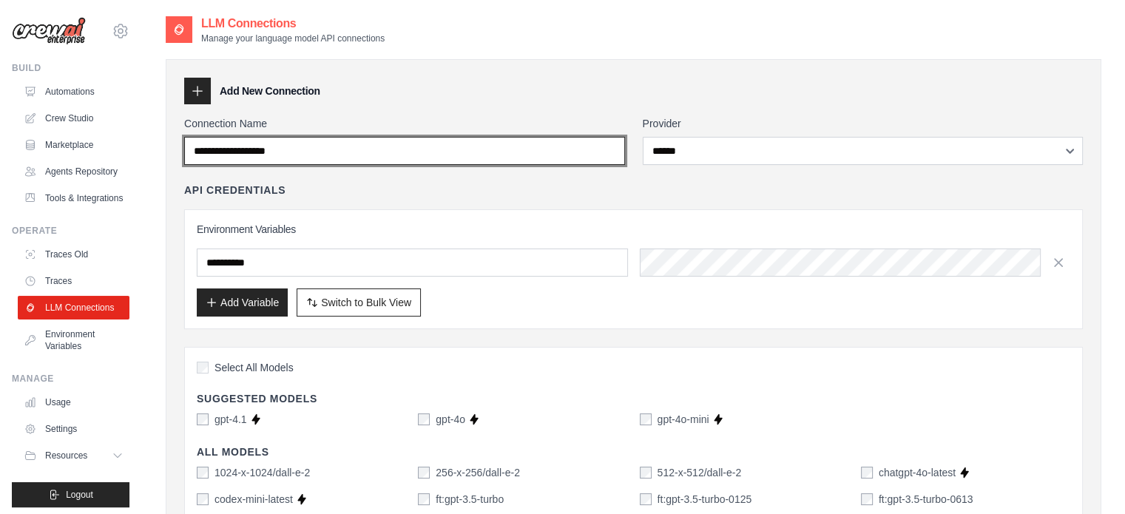
drag, startPoint x: 336, startPoint y: 156, endPoint x: 149, endPoint y: 159, distance: 187.2
type input "**********"
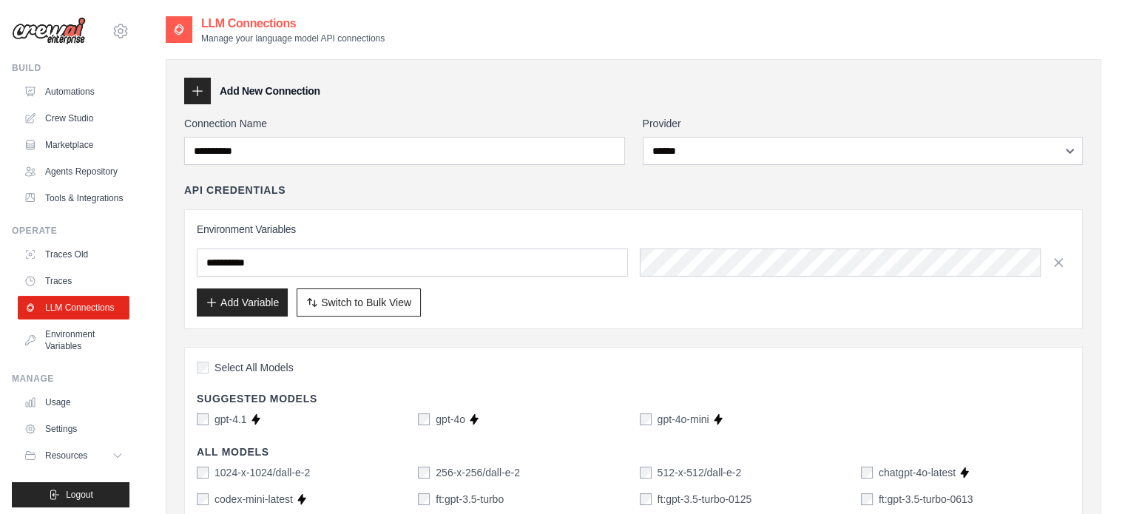
click at [427, 103] on div "Add New Connection" at bounding box center [633, 91] width 899 height 27
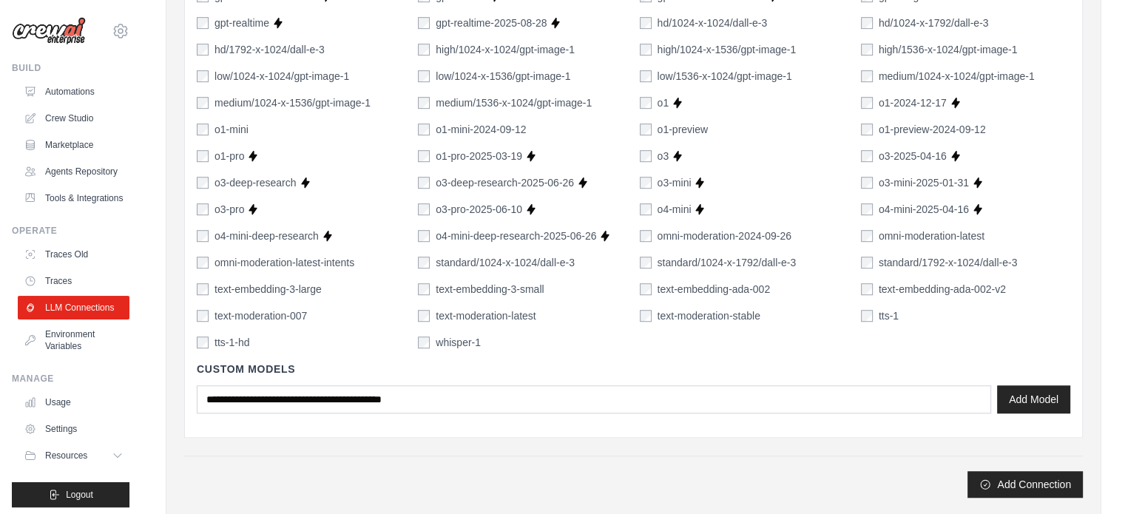
scroll to position [1099, 0]
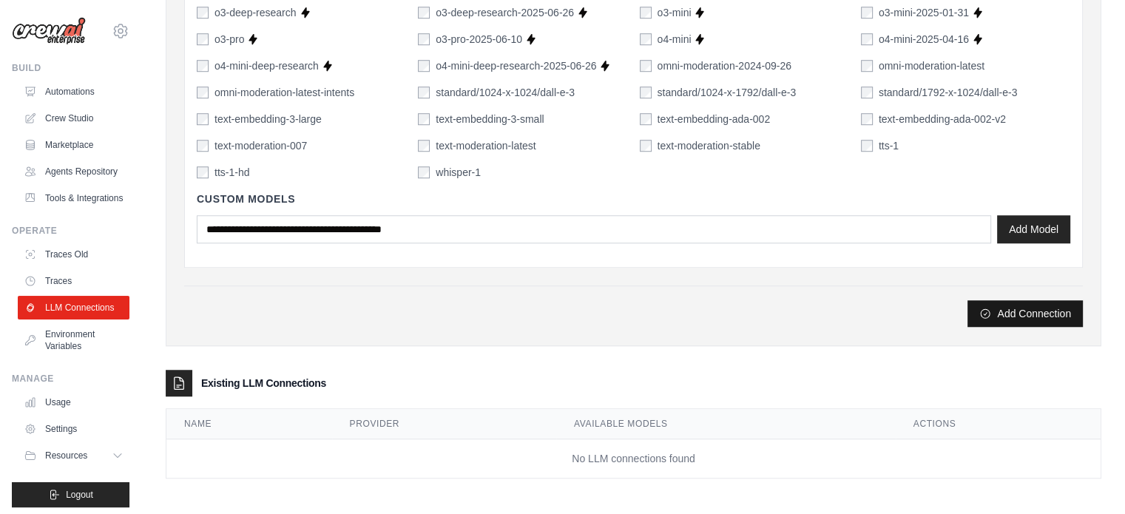
click at [1022, 307] on button "Add Connection" at bounding box center [1025, 313] width 115 height 27
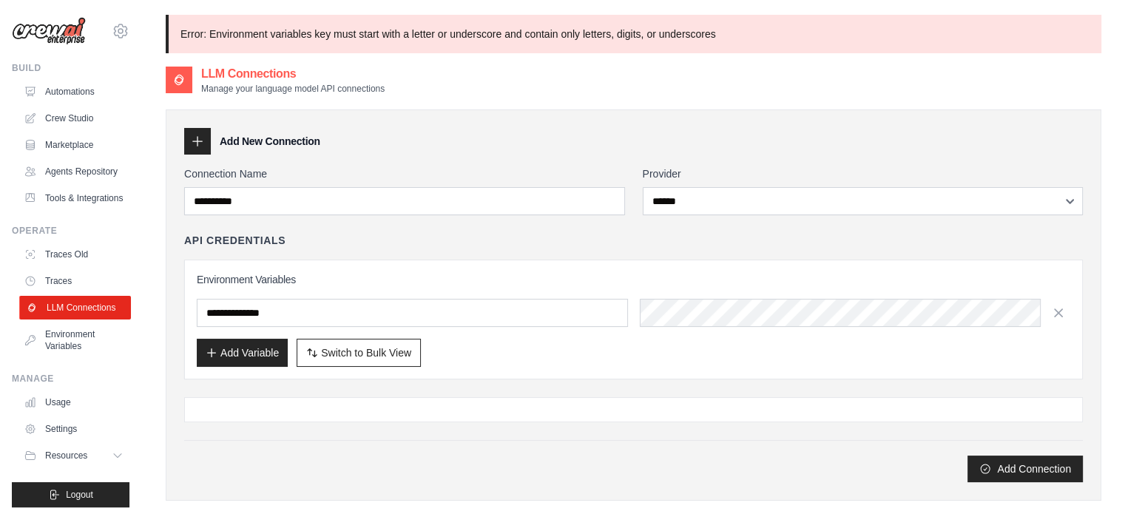
click at [73, 320] on link "LLM Connections" at bounding box center [75, 308] width 112 height 24
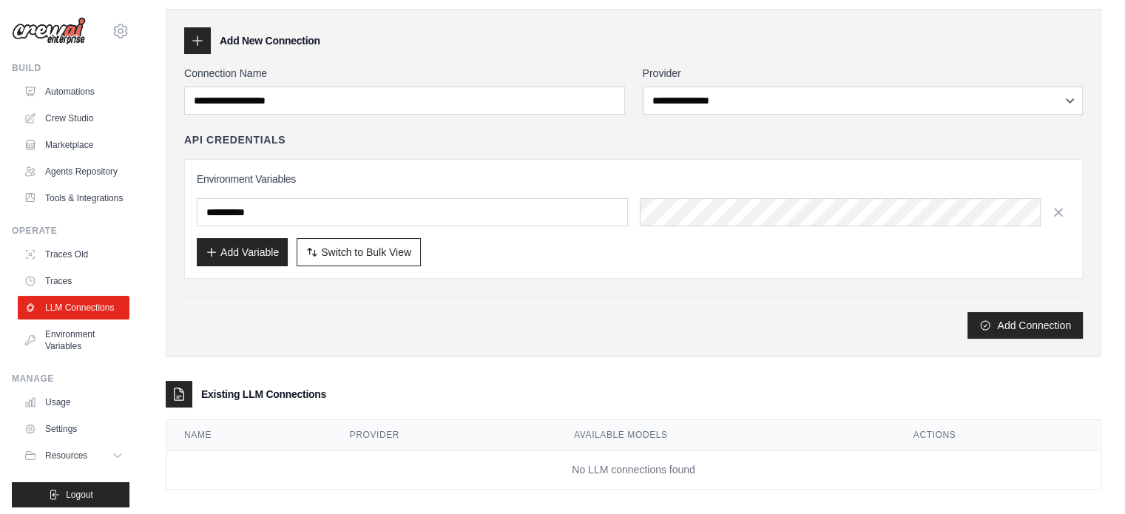
scroll to position [62, 0]
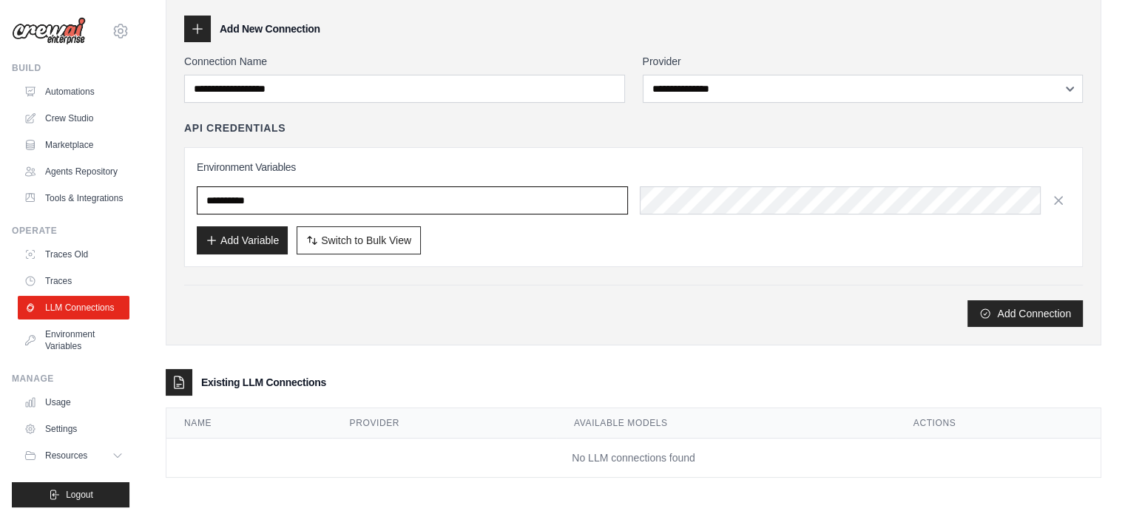
click at [356, 197] on input "**********" at bounding box center [412, 200] width 431 height 28
drag, startPoint x: 246, startPoint y: 203, endPoint x: 234, endPoint y: 203, distance: 11.9
click at [234, 203] on input "**********" at bounding box center [412, 200] width 431 height 28
click at [249, 204] on input "**********" at bounding box center [412, 200] width 431 height 28
click at [249, 203] on input "**********" at bounding box center [412, 200] width 431 height 28
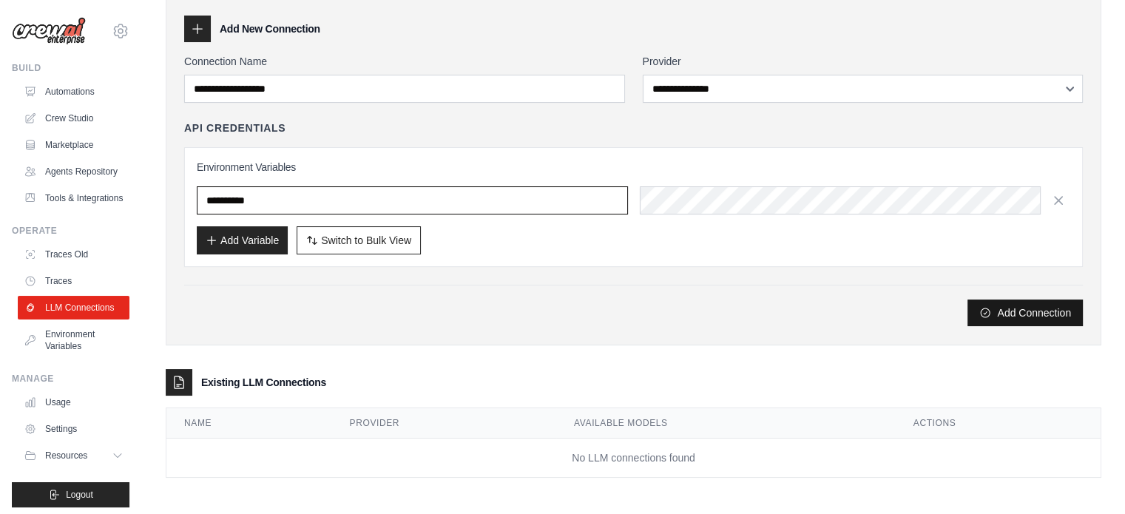
type input "**********"
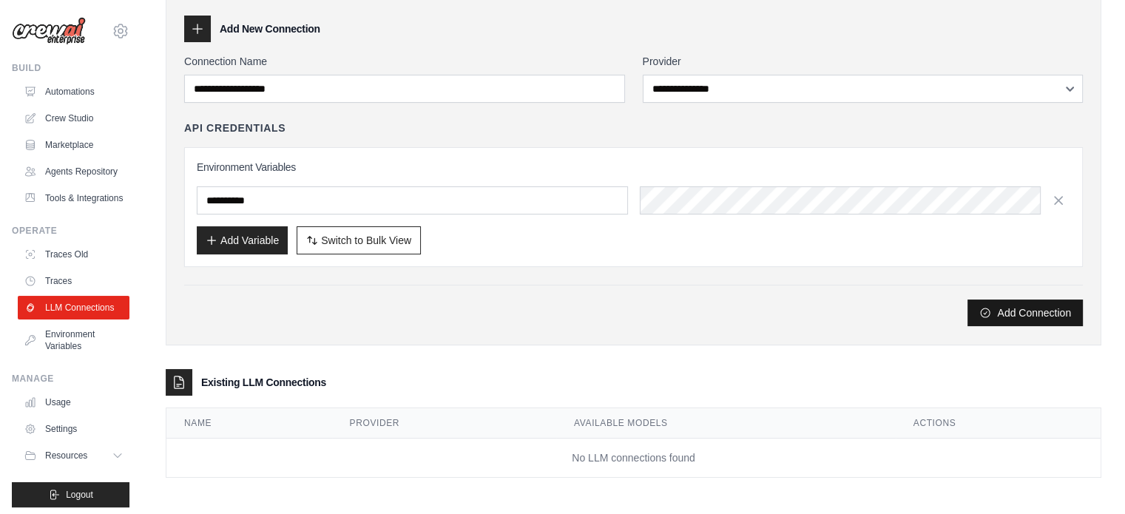
click at [1059, 315] on button "Add Connection" at bounding box center [1025, 313] width 115 height 27
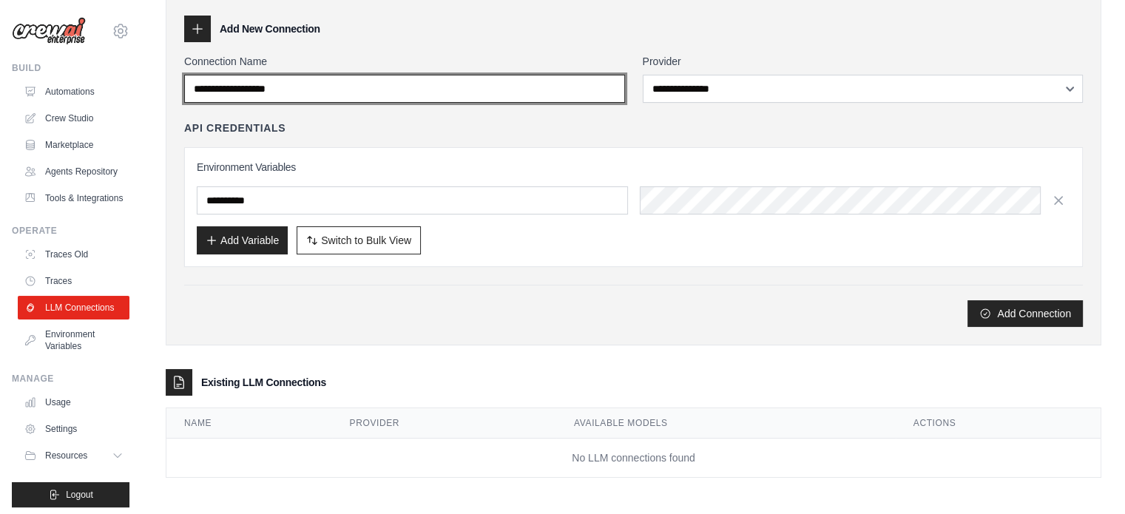
click at [328, 88] on input "Connection Name" at bounding box center [404, 89] width 441 height 28
type input "**********"
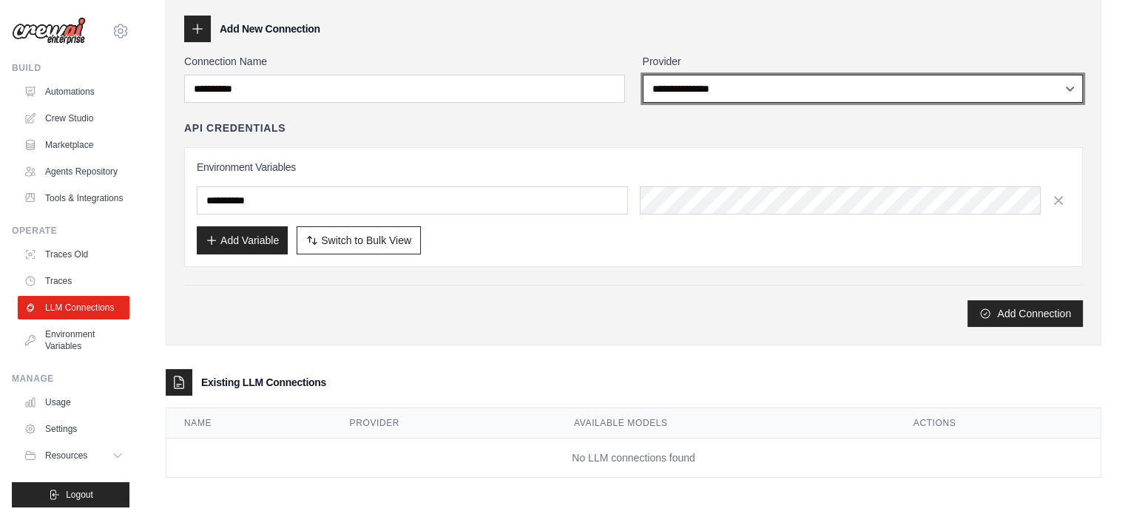
click at [717, 94] on select "**********" at bounding box center [863, 89] width 441 height 28
select select "******"
click at [643, 75] on select "**********" at bounding box center [863, 89] width 441 height 28
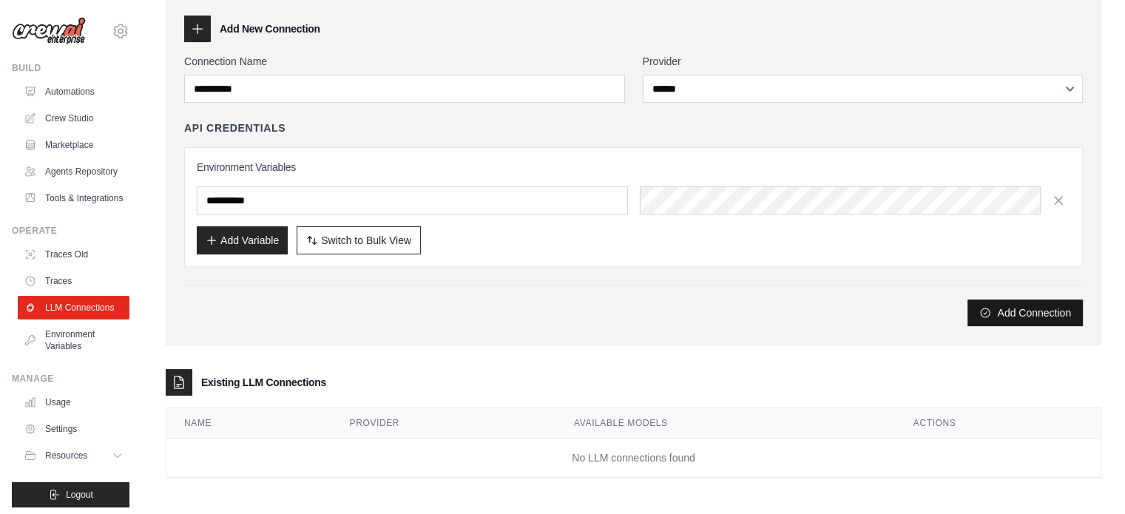
click at [996, 313] on button "Add Connection" at bounding box center [1025, 313] width 115 height 27
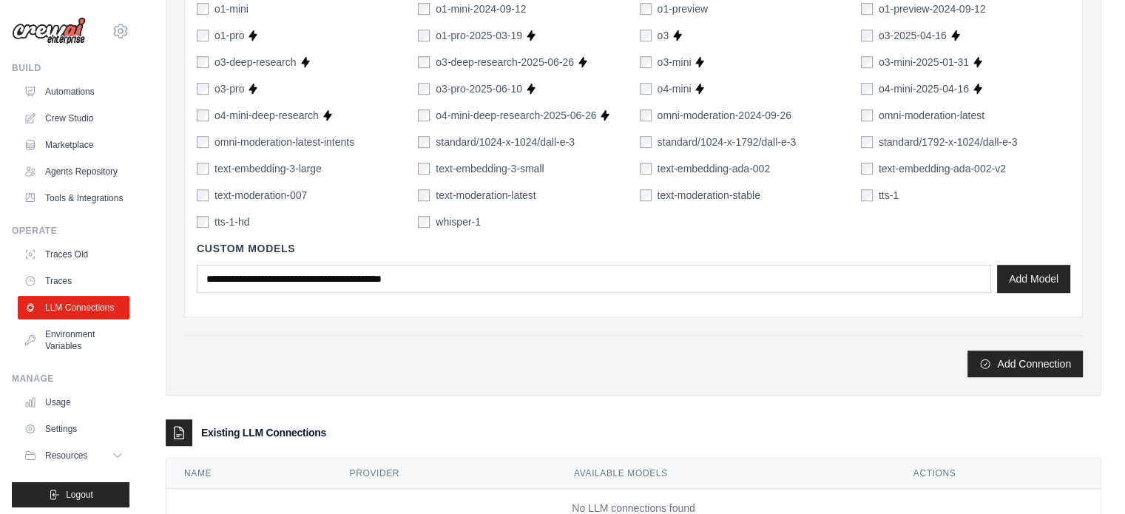
scroll to position [1098, 0]
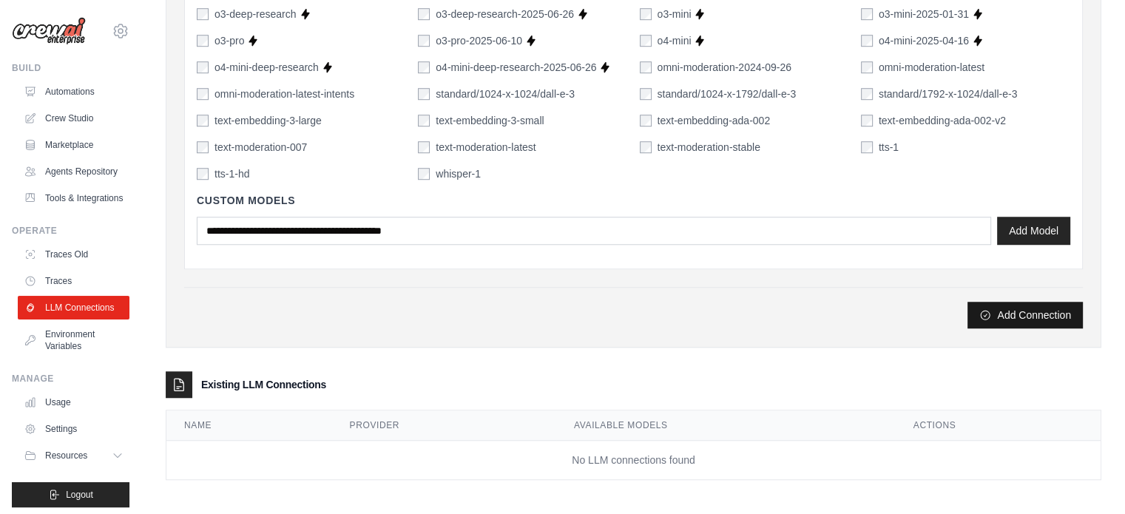
click at [1037, 325] on button "Add Connection" at bounding box center [1025, 315] width 115 height 27
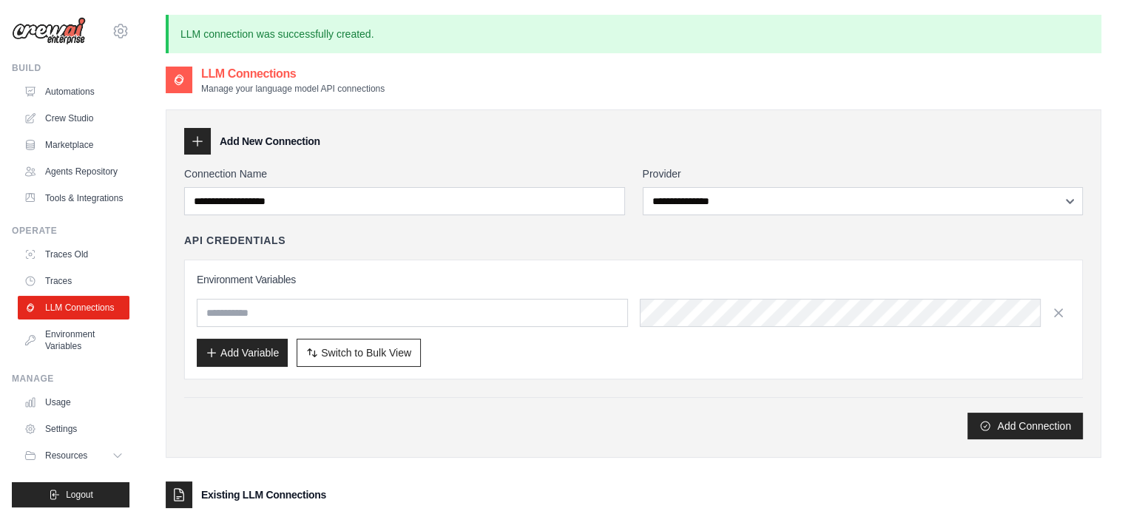
type input "**********"
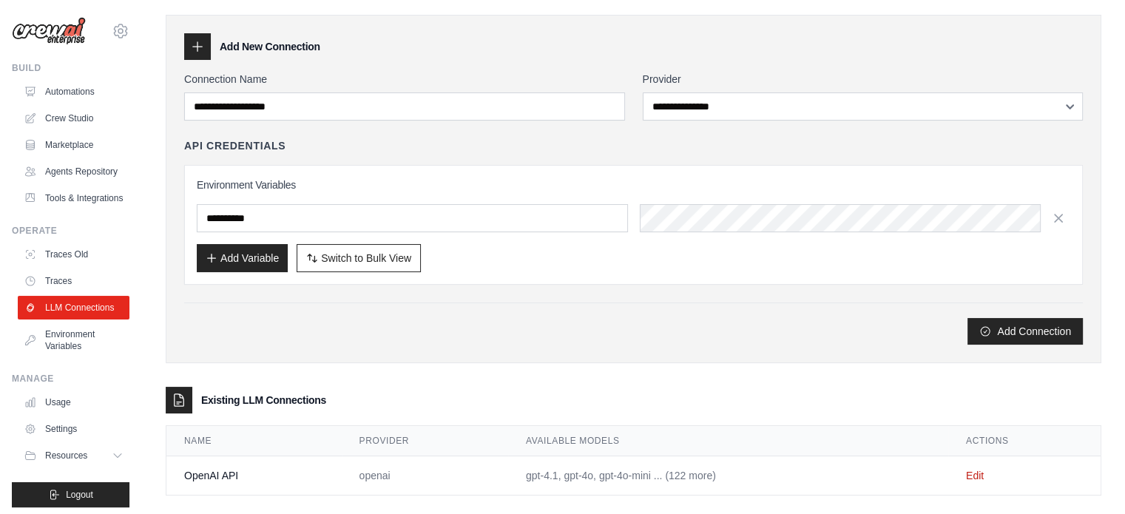
scroll to position [112, 0]
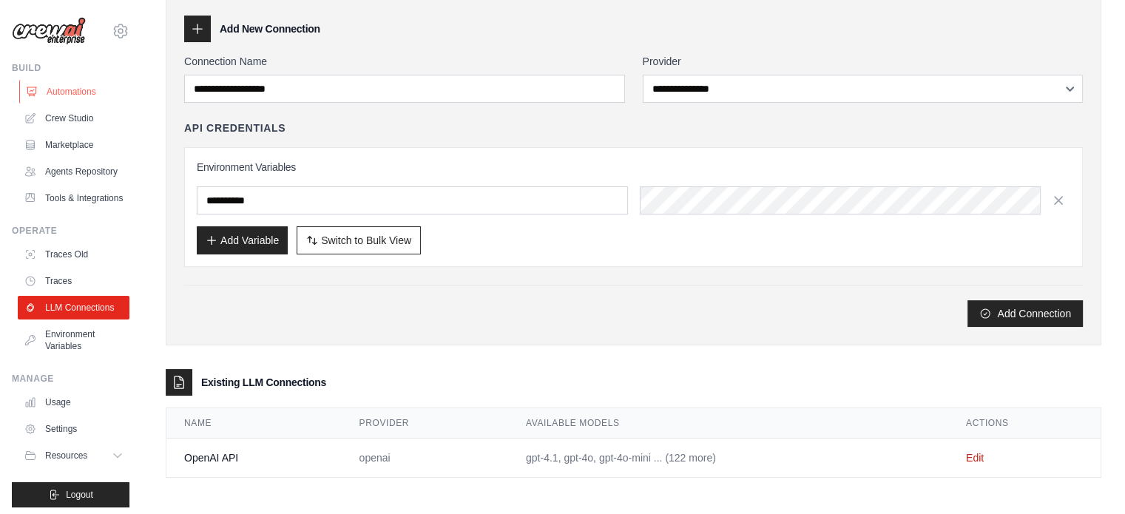
click at [68, 88] on link "Automations" at bounding box center [75, 92] width 112 height 24
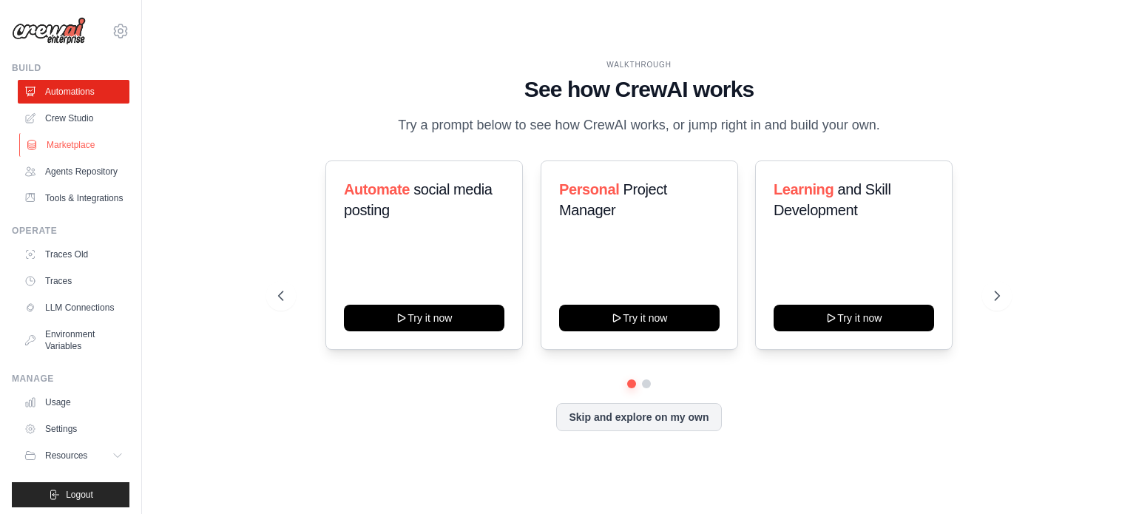
click at [61, 146] on link "Marketplace" at bounding box center [75, 145] width 112 height 24
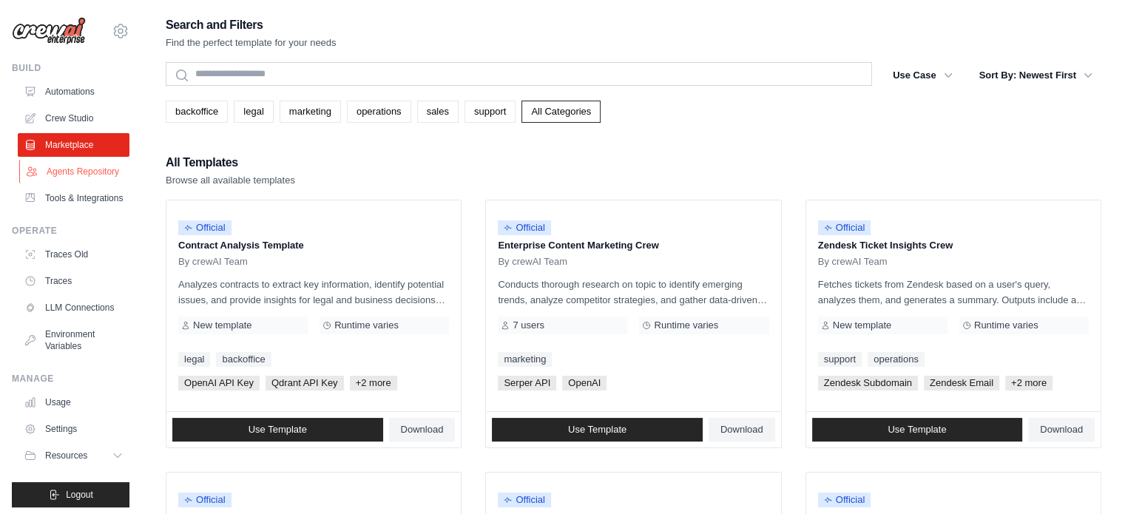
click at [65, 174] on link "Agents Repository" at bounding box center [75, 172] width 112 height 24
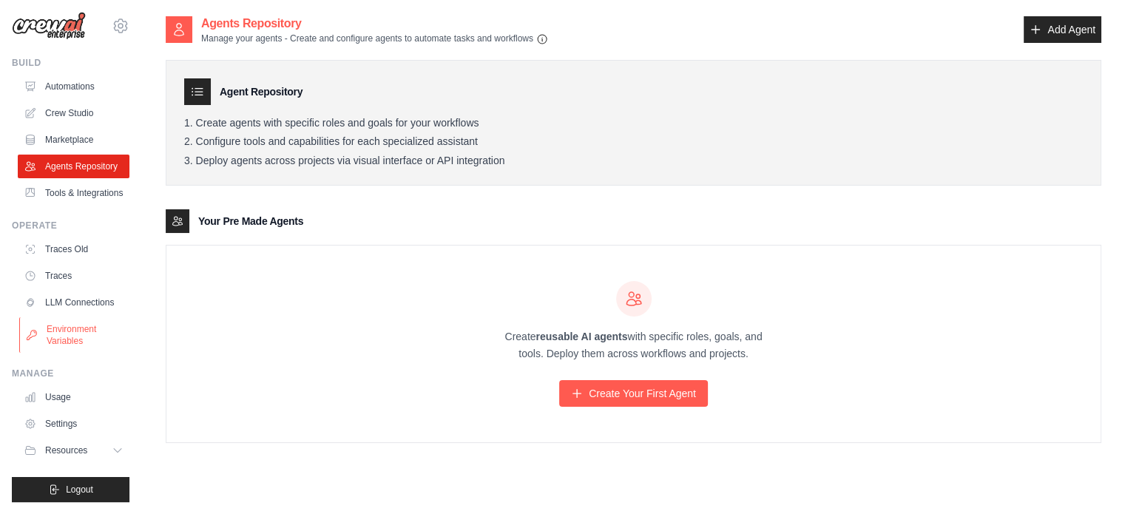
scroll to position [40, 0]
click at [83, 448] on span "Resources" at bounding box center [68, 451] width 42 height 12
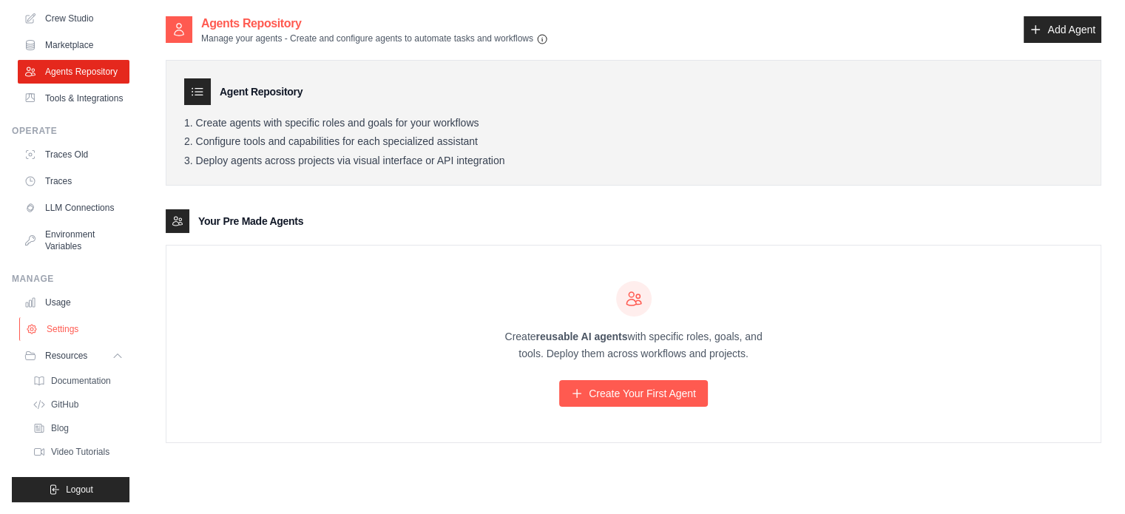
scroll to position [135, 0]
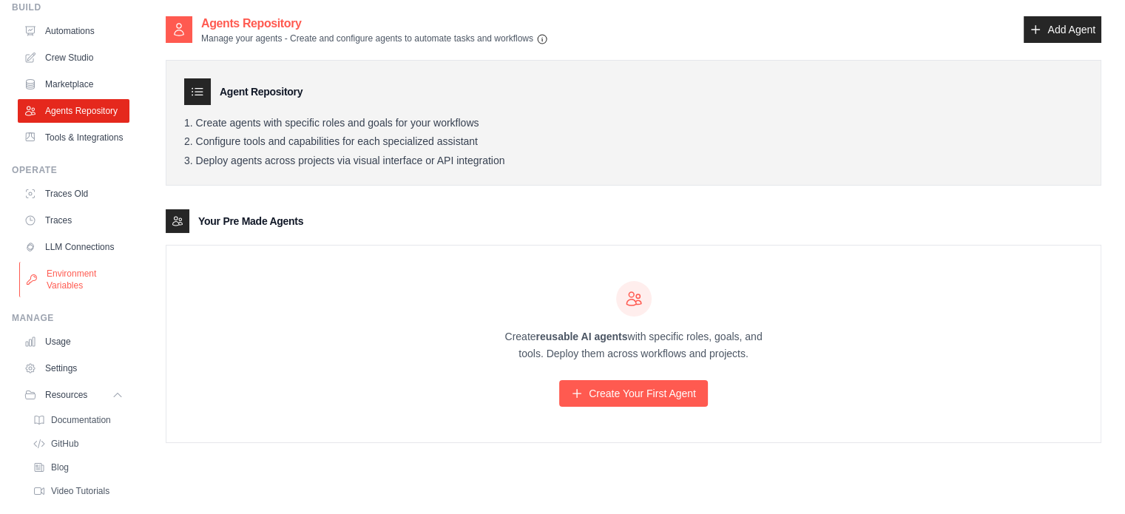
click at [65, 297] on link "Environment Variables" at bounding box center [75, 280] width 112 height 36
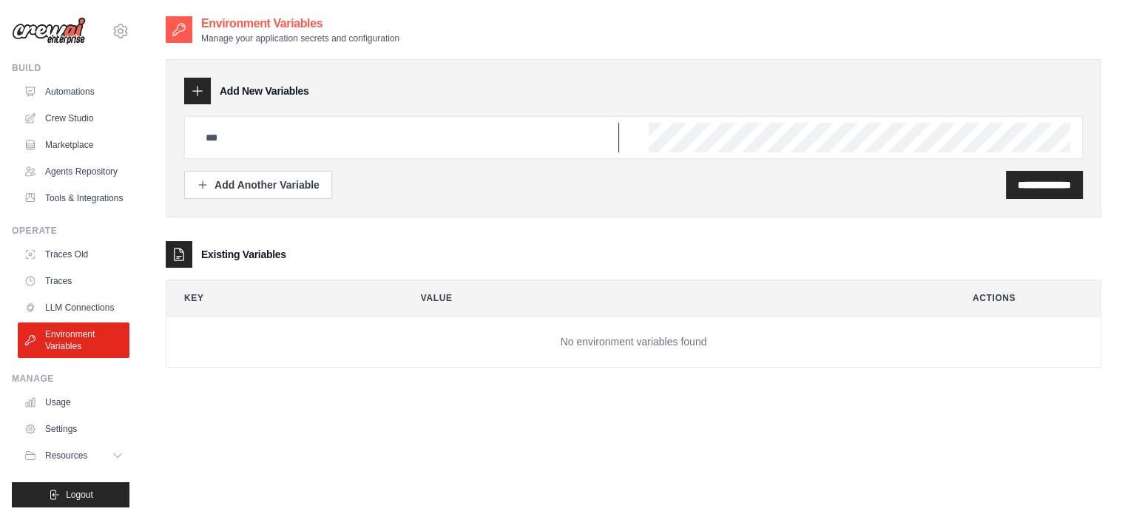
type input "**********"
click at [95, 320] on link "LLM Connections" at bounding box center [75, 308] width 112 height 24
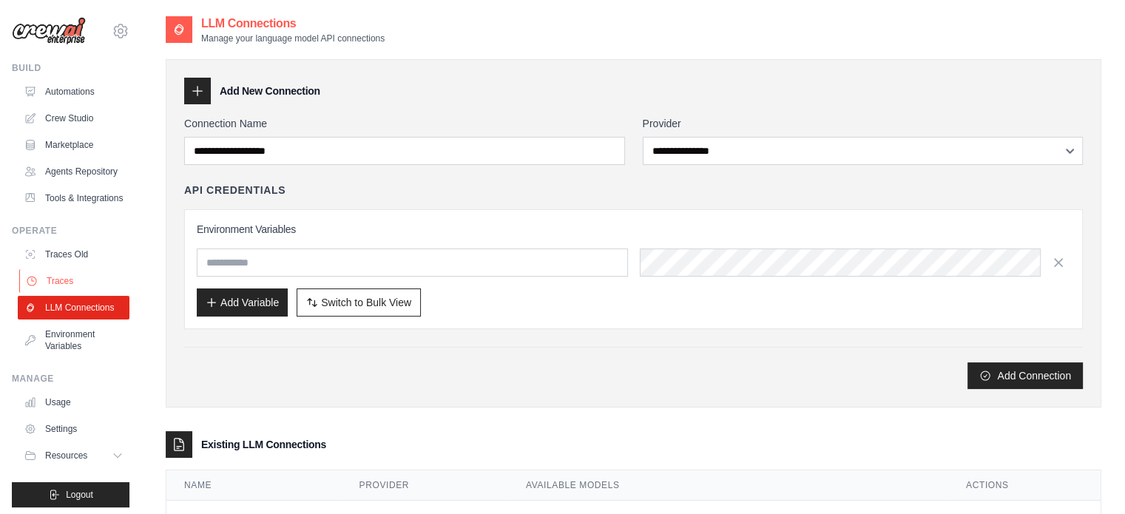
type input "**********"
click at [74, 293] on link "Traces" at bounding box center [75, 281] width 112 height 24
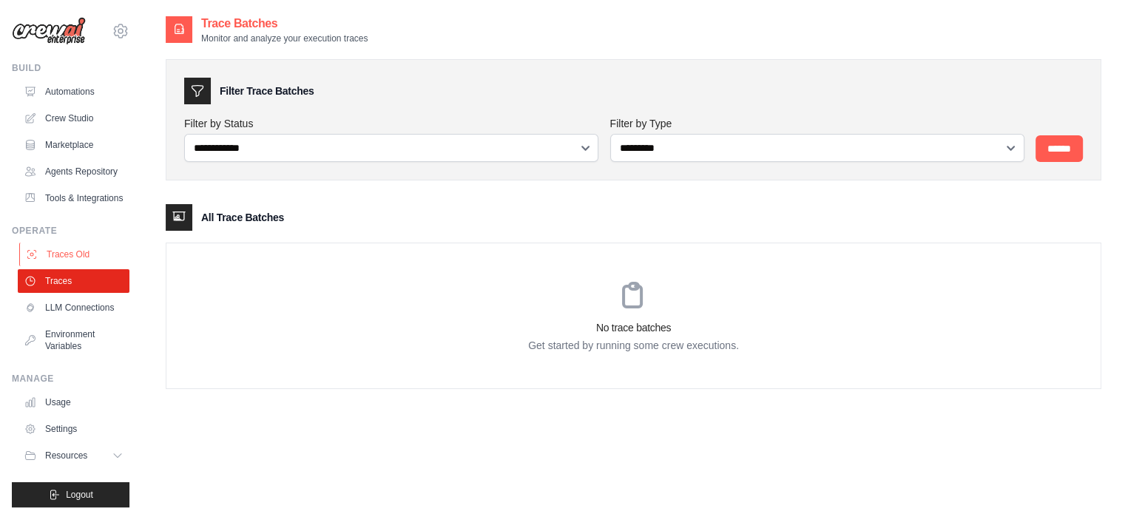
click at [73, 266] on link "Traces Old" at bounding box center [75, 255] width 112 height 24
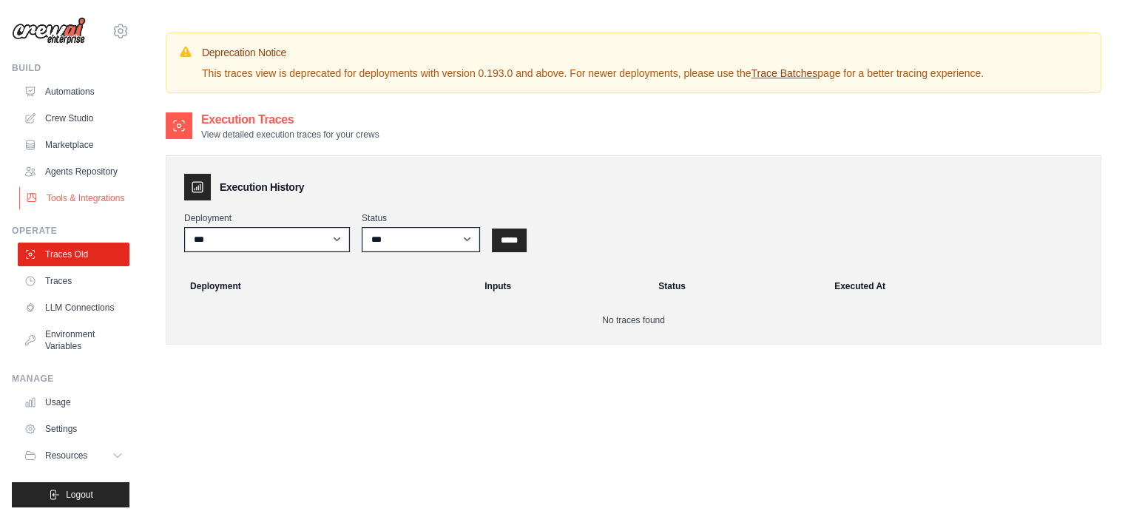
click at [70, 210] on link "Tools & Integrations" at bounding box center [75, 198] width 112 height 24
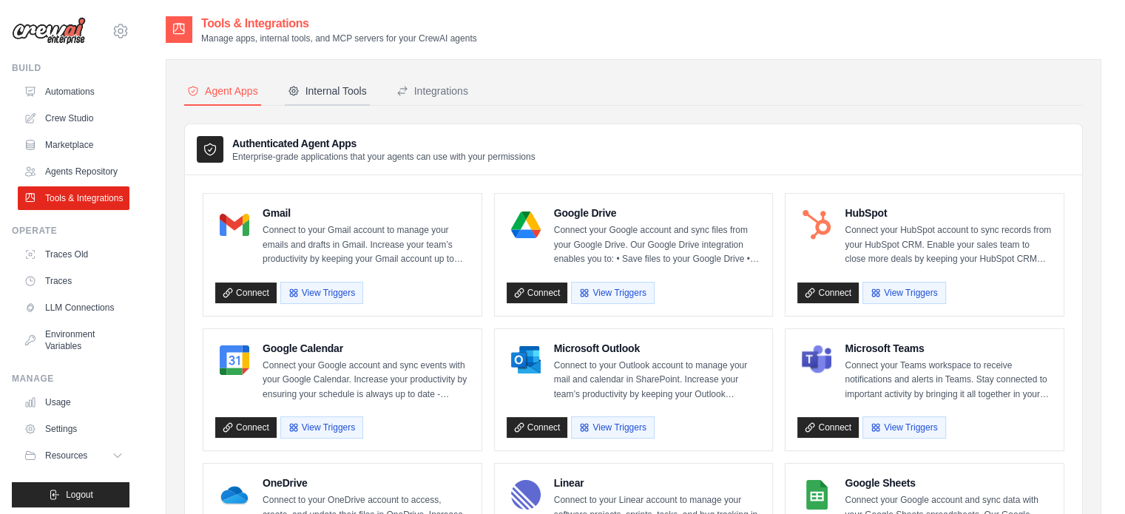
click at [337, 80] on button "Internal Tools" at bounding box center [327, 92] width 85 height 28
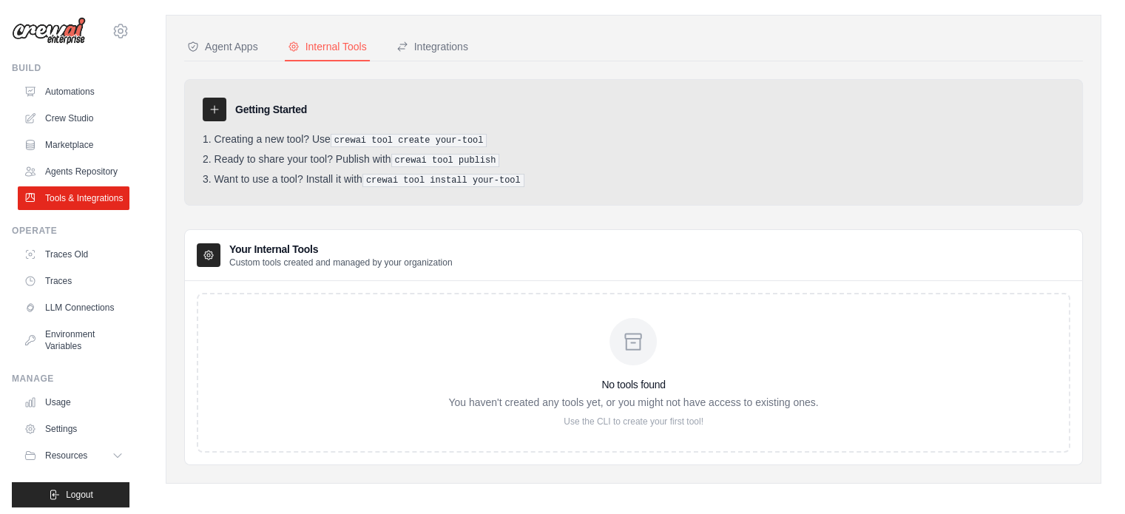
scroll to position [47, 0]
click at [72, 91] on link "Automations" at bounding box center [75, 92] width 112 height 24
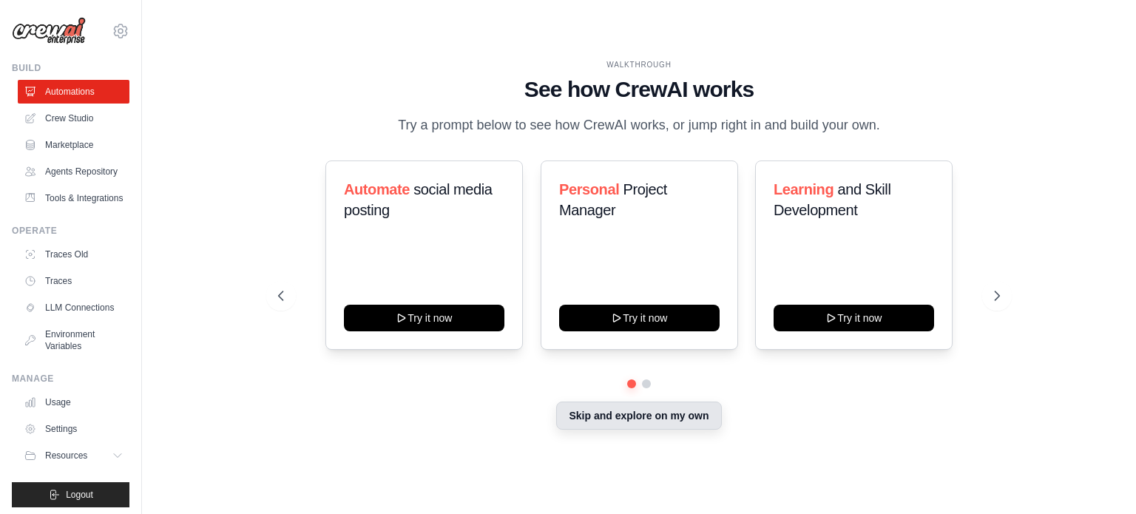
click at [627, 419] on button "Skip and explore on my own" at bounding box center [638, 416] width 165 height 28
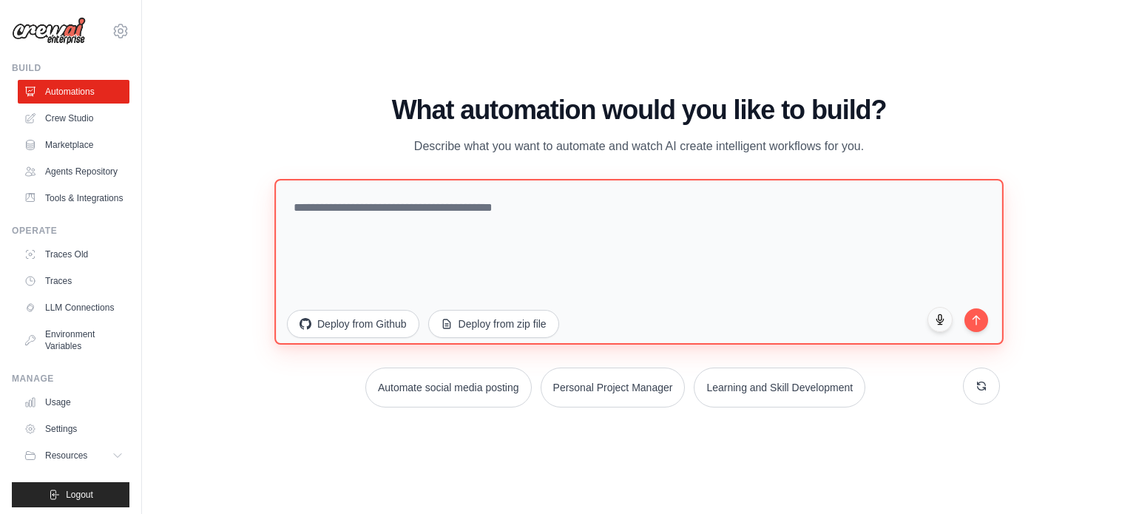
click at [351, 203] on textarea at bounding box center [638, 261] width 729 height 166
paste textarea "**********"
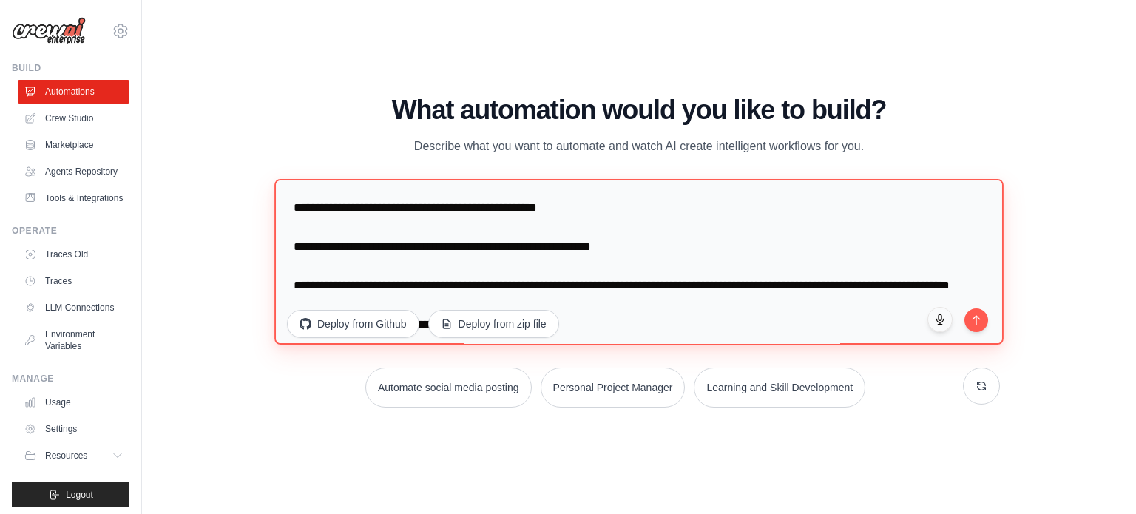
scroll to position [2161, 0]
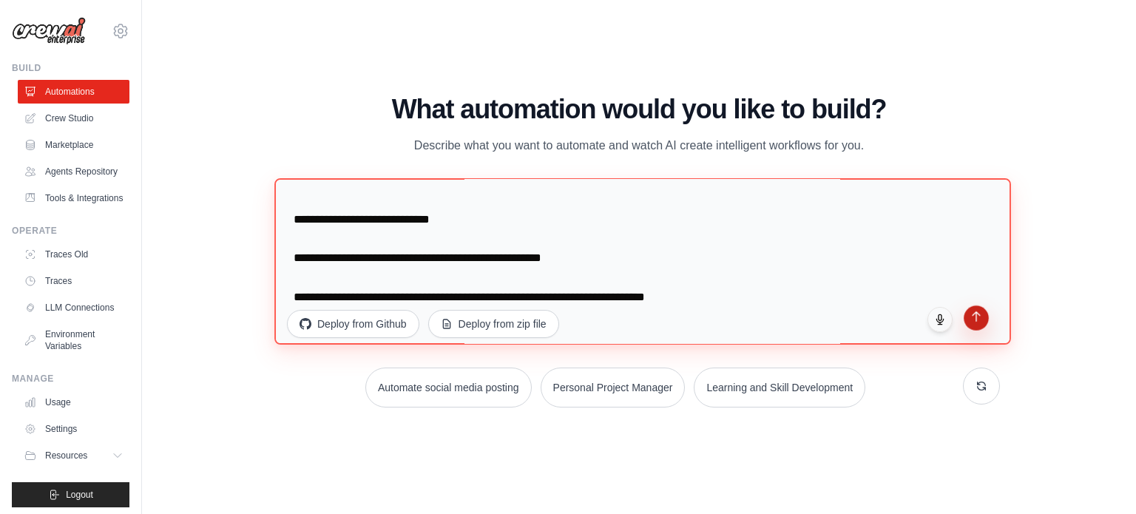
type textarea "**********"
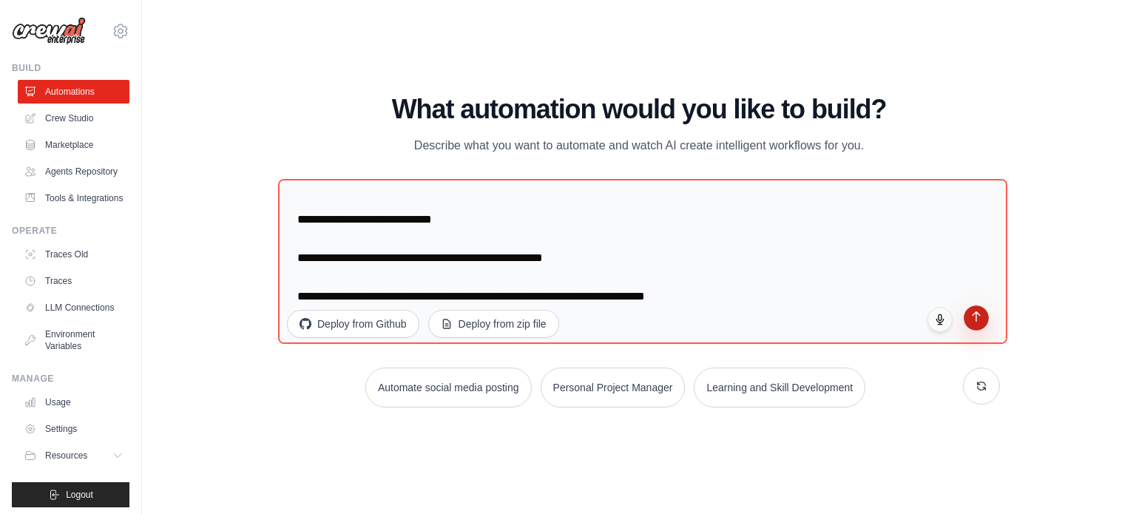
click at [976, 320] on icon "submit" at bounding box center [976, 317] width 7 height 10
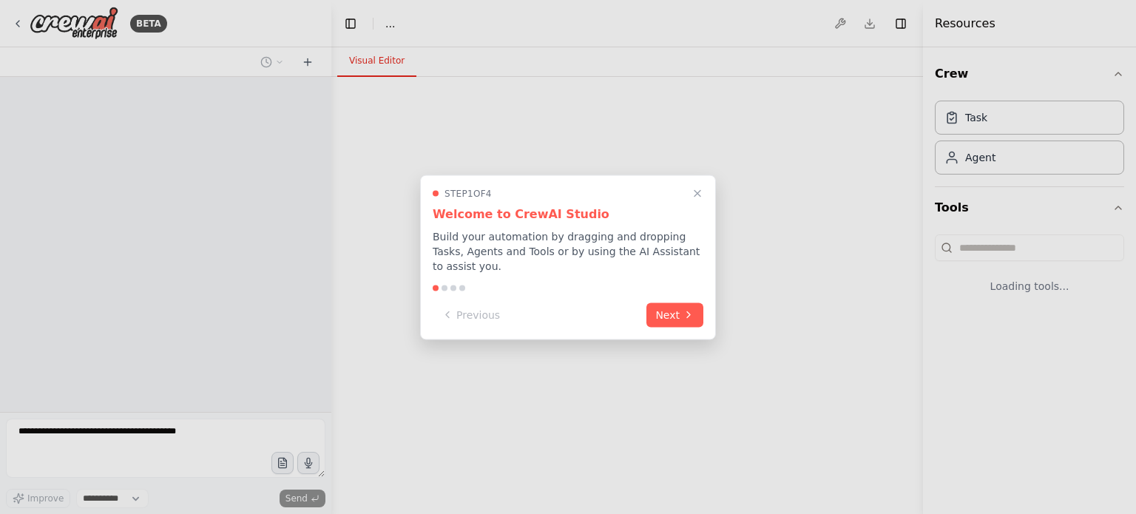
select select "****"
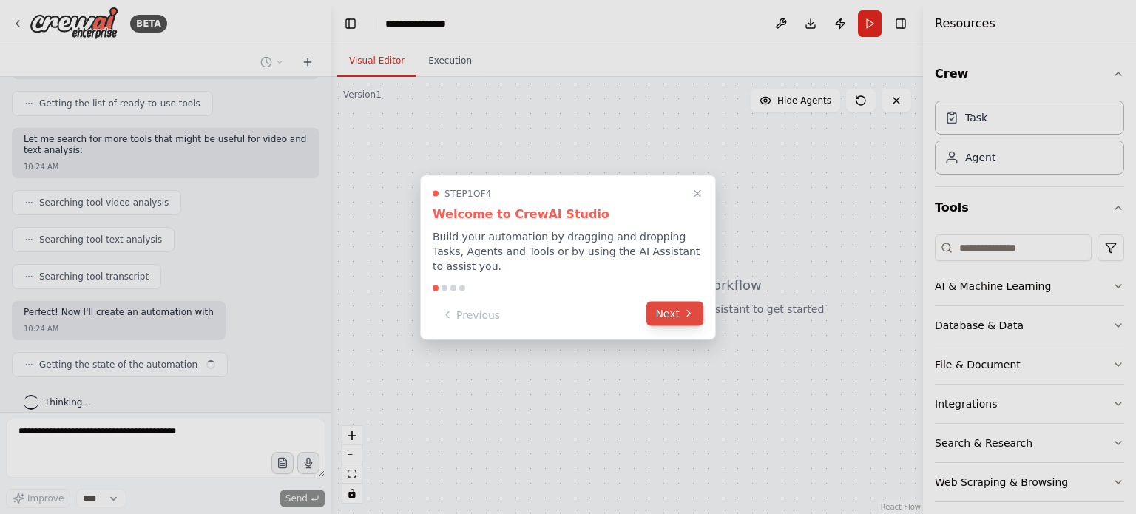
scroll to position [207, 0]
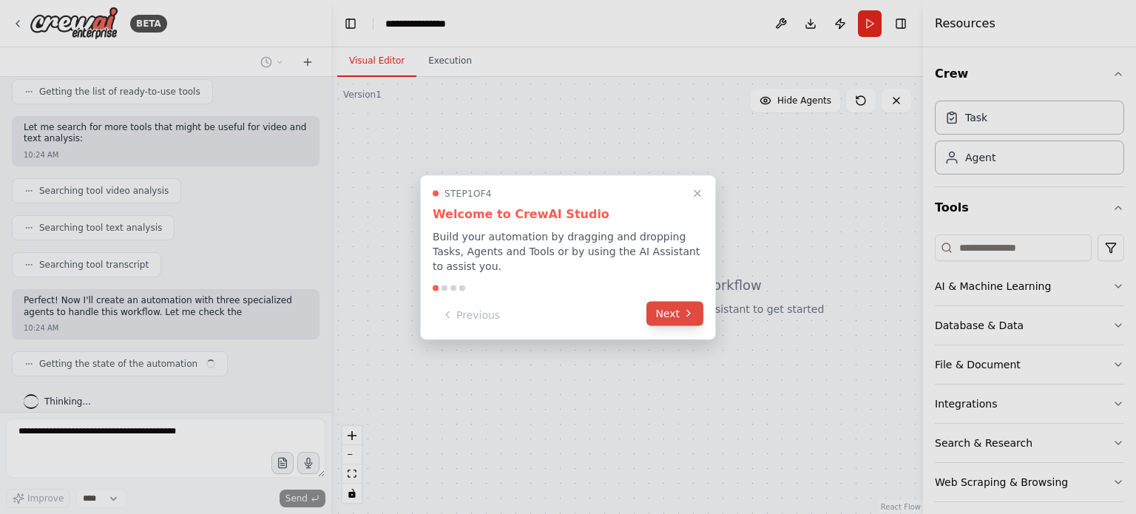
click at [680, 310] on button "Next" at bounding box center [675, 313] width 57 height 24
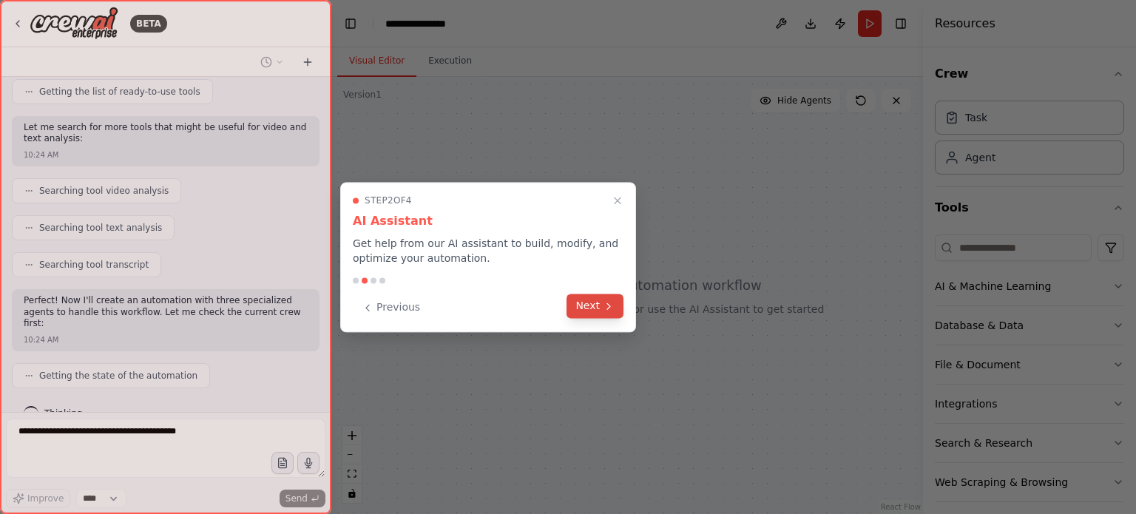
click at [577, 307] on button "Next" at bounding box center [595, 306] width 57 height 24
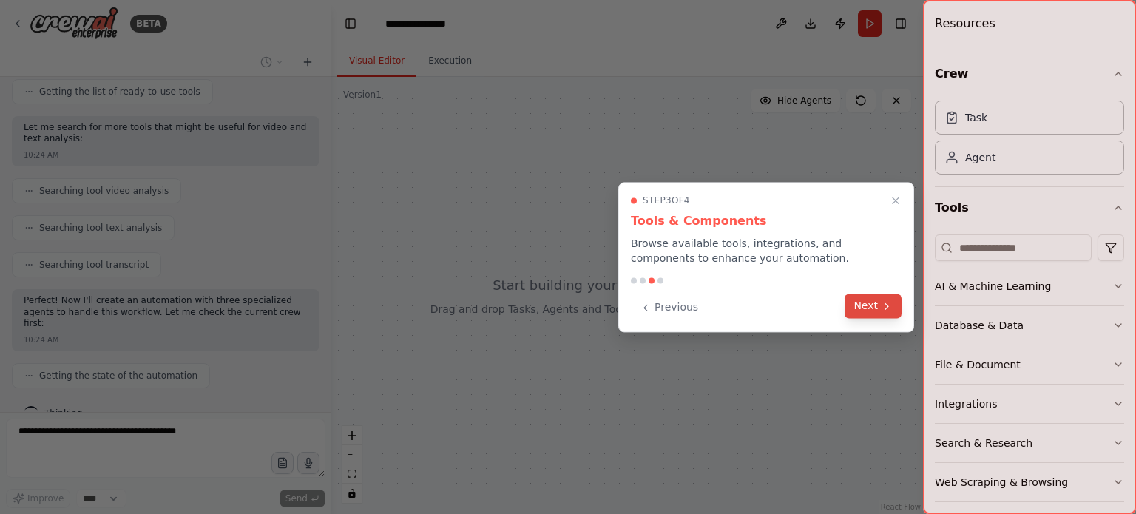
click at [872, 309] on button "Next" at bounding box center [873, 306] width 57 height 24
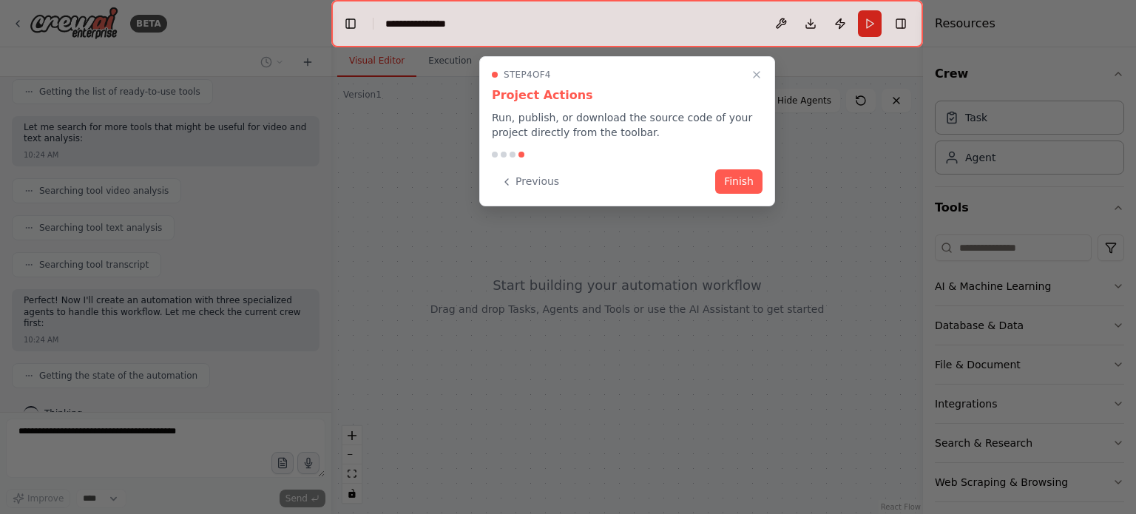
scroll to position [306, 0]
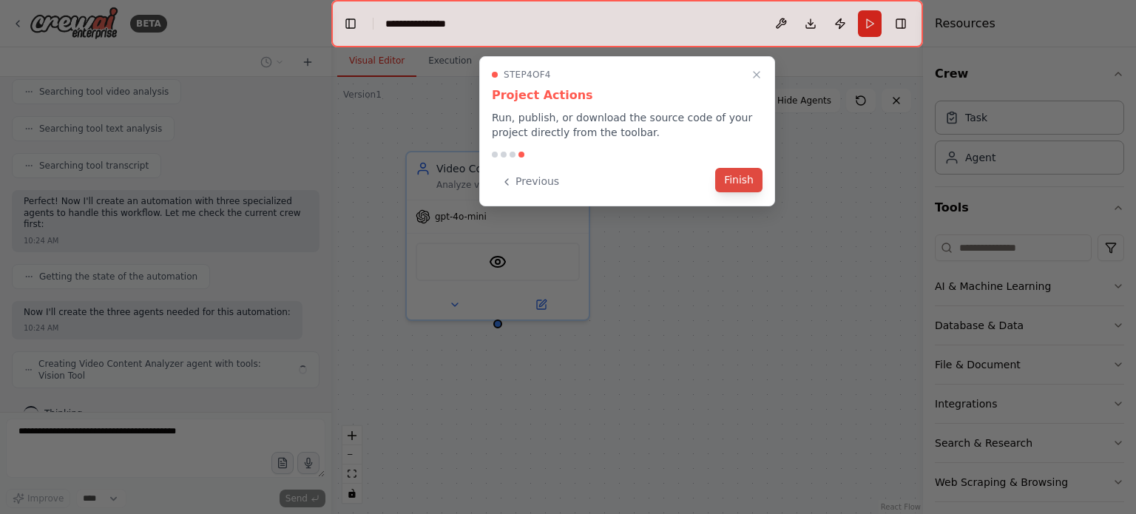
click at [740, 183] on button "Finish" at bounding box center [738, 180] width 47 height 24
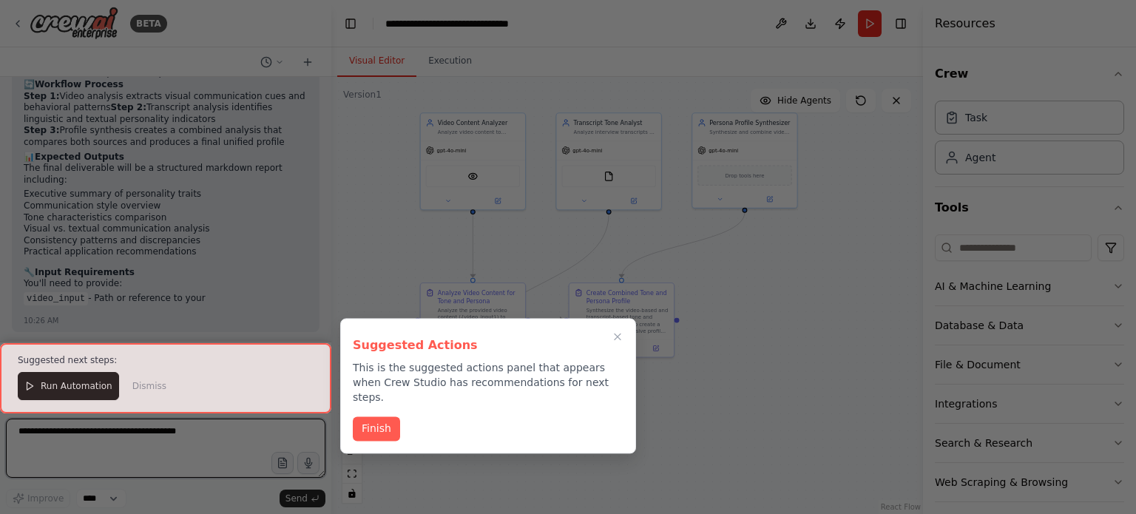
scroll to position [1632, 0]
click at [381, 415] on button "Finish" at bounding box center [376, 427] width 47 height 24
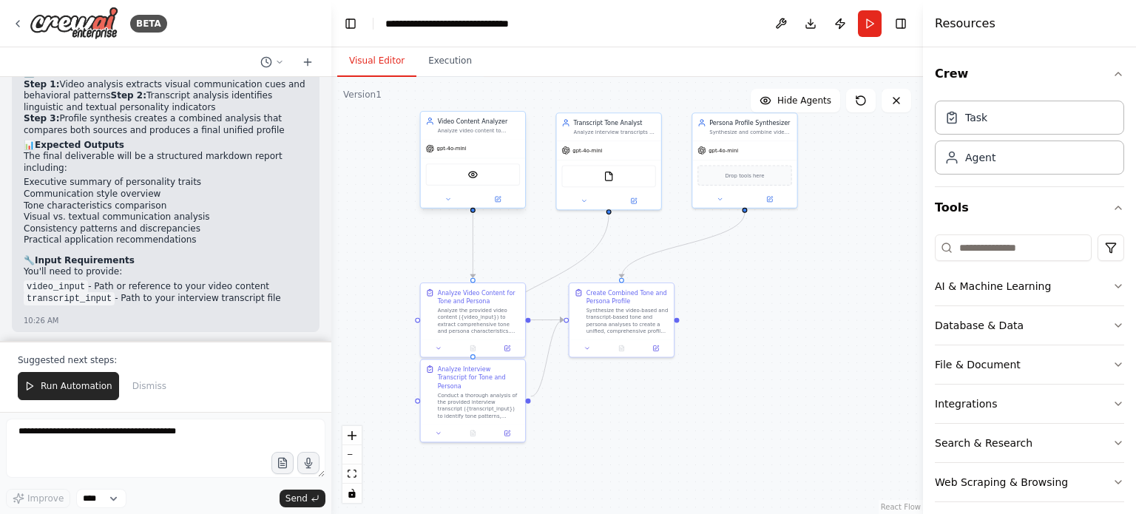
click at [479, 155] on div "gpt-4o-mini" at bounding box center [473, 148] width 104 height 18
click at [618, 132] on div "Analyze interview transcripts to identify specific tone patterns, communication…" at bounding box center [614, 130] width 82 height 7
click at [470, 142] on div "gpt-4o-mini" at bounding box center [473, 148] width 104 height 18
click at [500, 198] on icon at bounding box center [498, 199] width 5 height 5
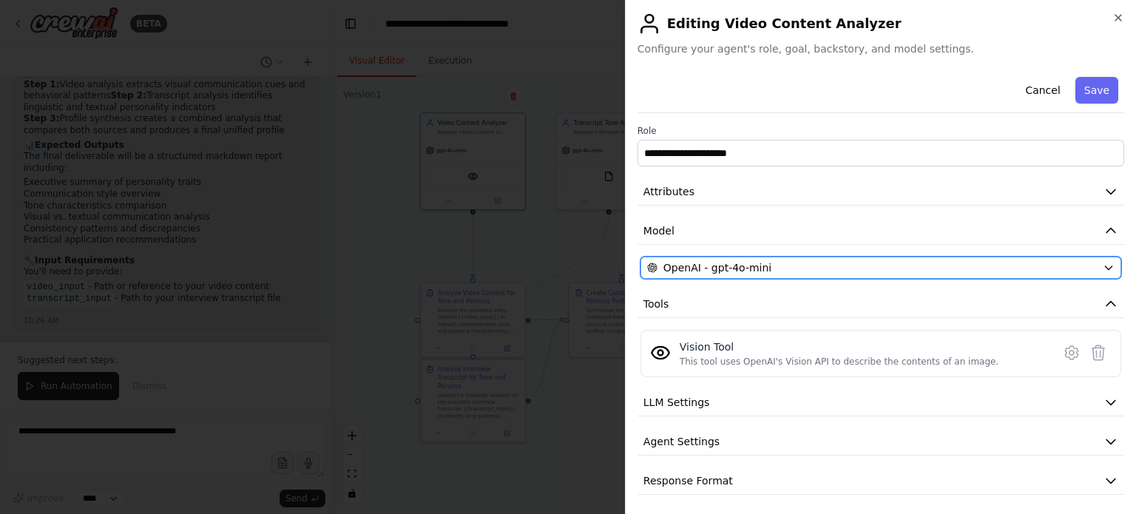
click at [802, 269] on div "OpenAI - gpt-4o-mini" at bounding box center [872, 267] width 450 height 15
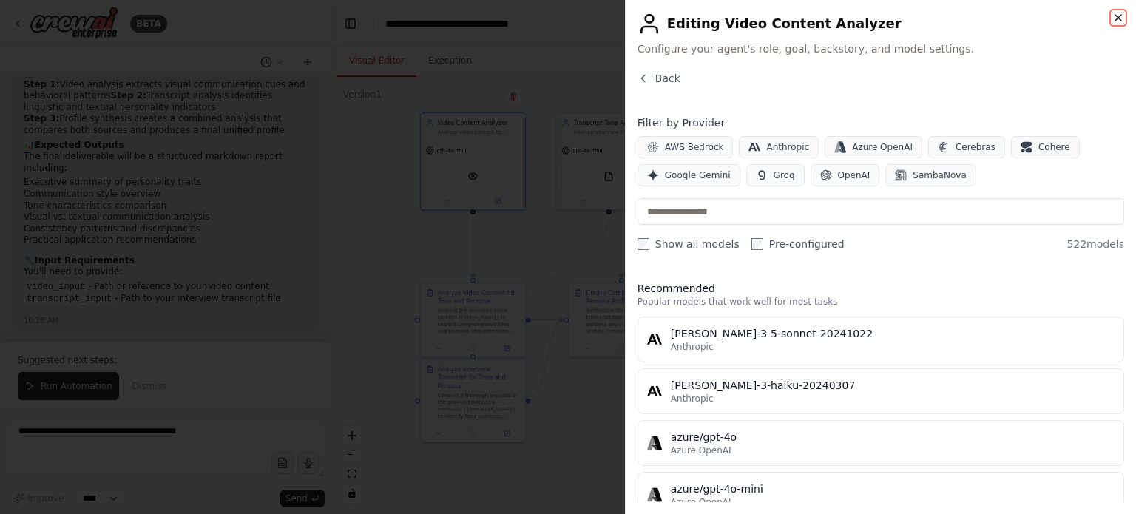
click at [1120, 16] on icon "button" at bounding box center [1119, 18] width 6 height 6
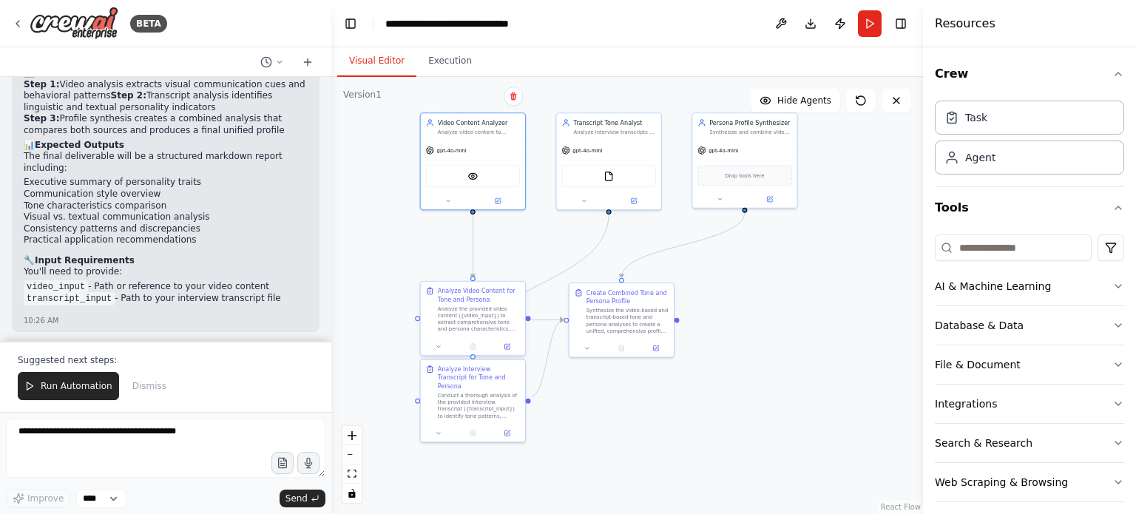
click at [479, 306] on div "Analyze the provided video content ({video_input}) to extract comprehensive ton…" at bounding box center [479, 319] width 82 height 27
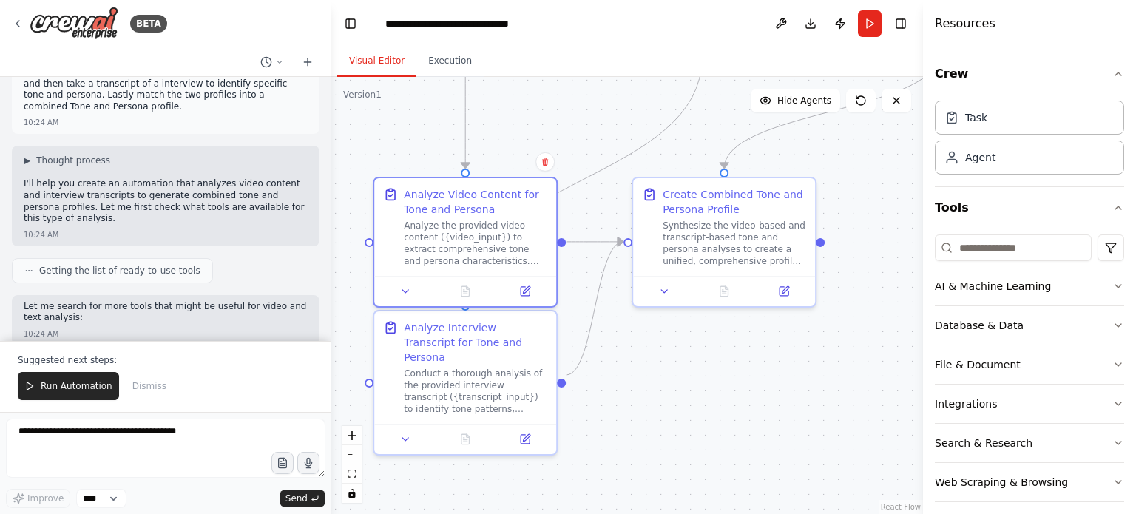
scroll to position [0, 0]
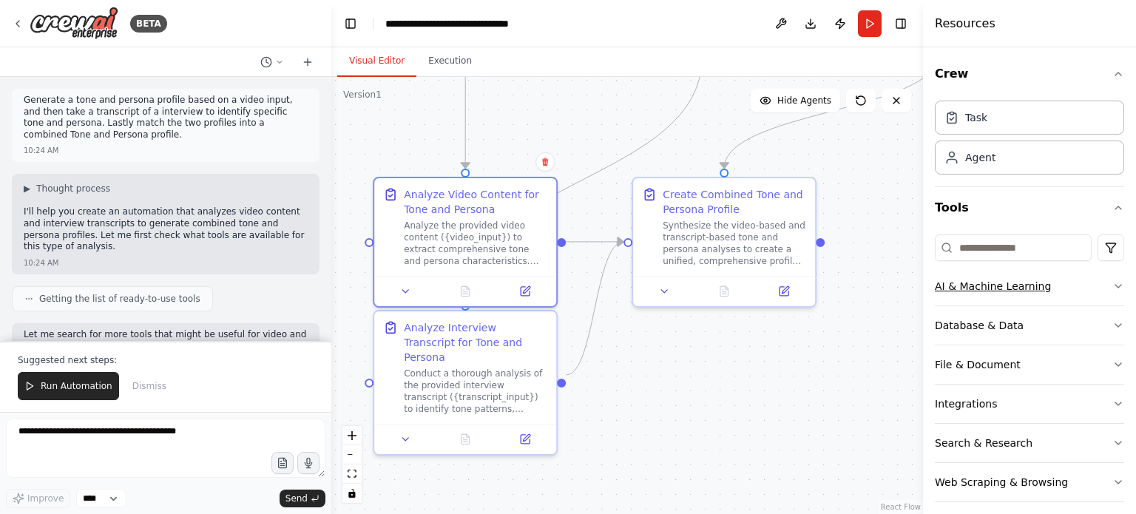
click at [1113, 286] on icon "button" at bounding box center [1119, 286] width 12 height 12
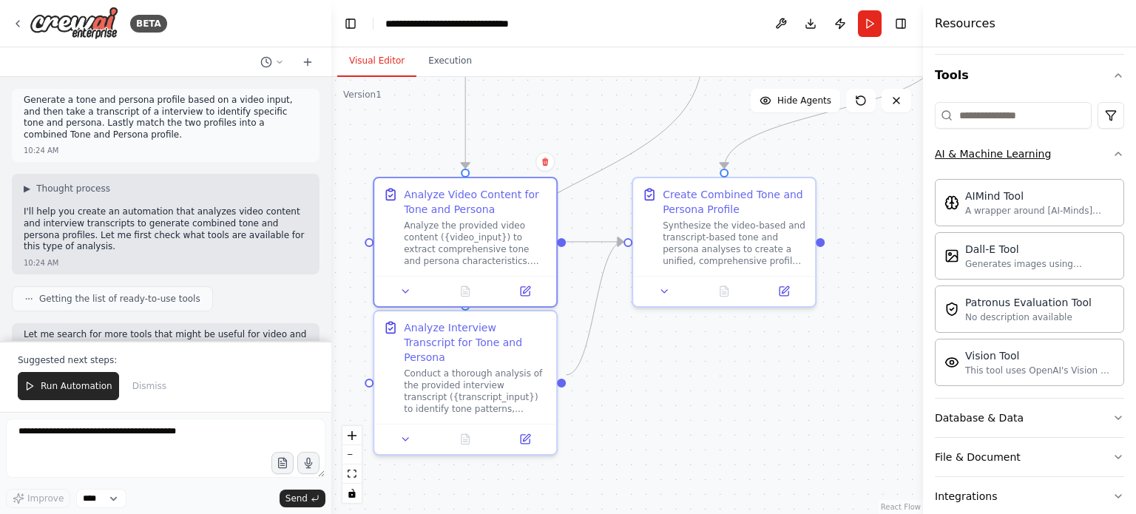
scroll to position [148, 0]
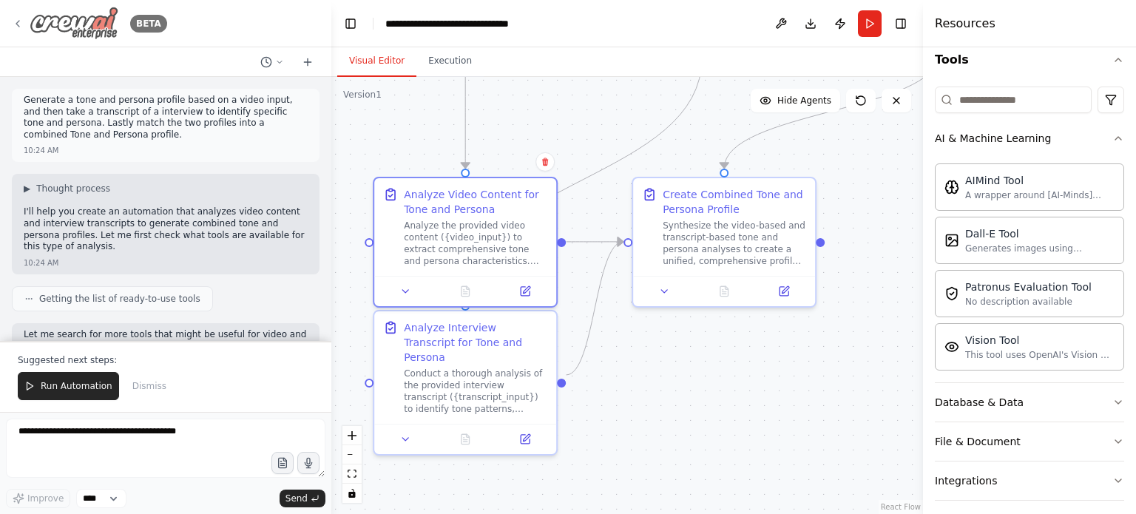
click at [17, 24] on icon at bounding box center [17, 24] width 3 height 6
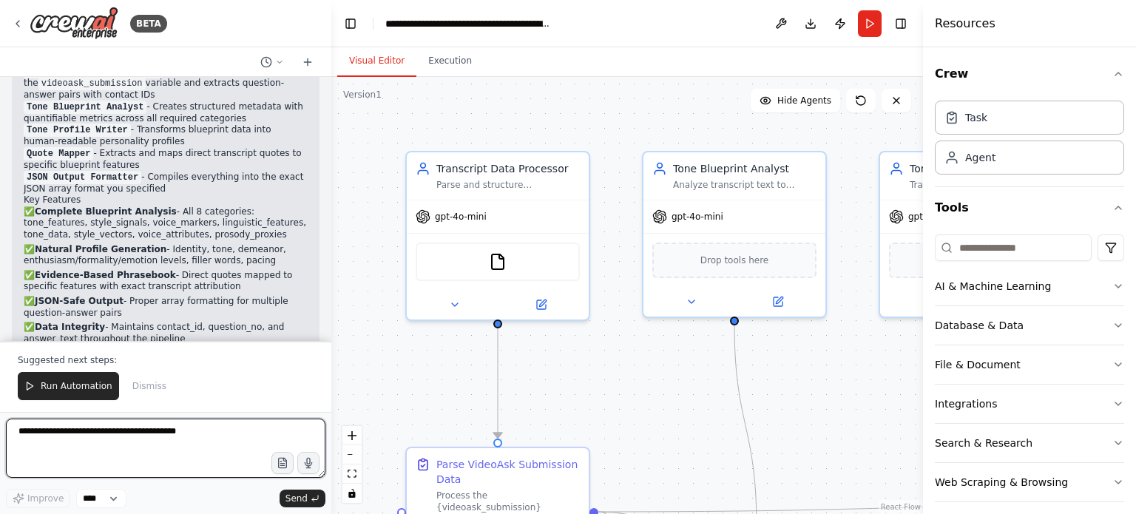
scroll to position [1906, 0]
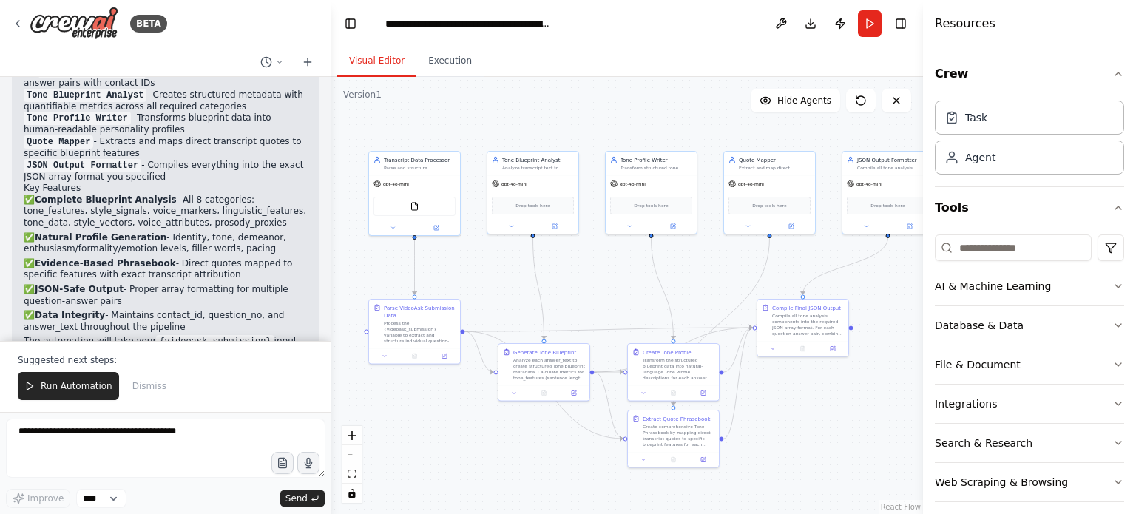
drag, startPoint x: 678, startPoint y: 345, endPoint x: 610, endPoint y: 293, distance: 86.0
click at [610, 293] on div ".deletable-edge-delete-btn { width: 20px; height: 20px; border: 0px solid #ffff…" at bounding box center [627, 295] width 592 height 437
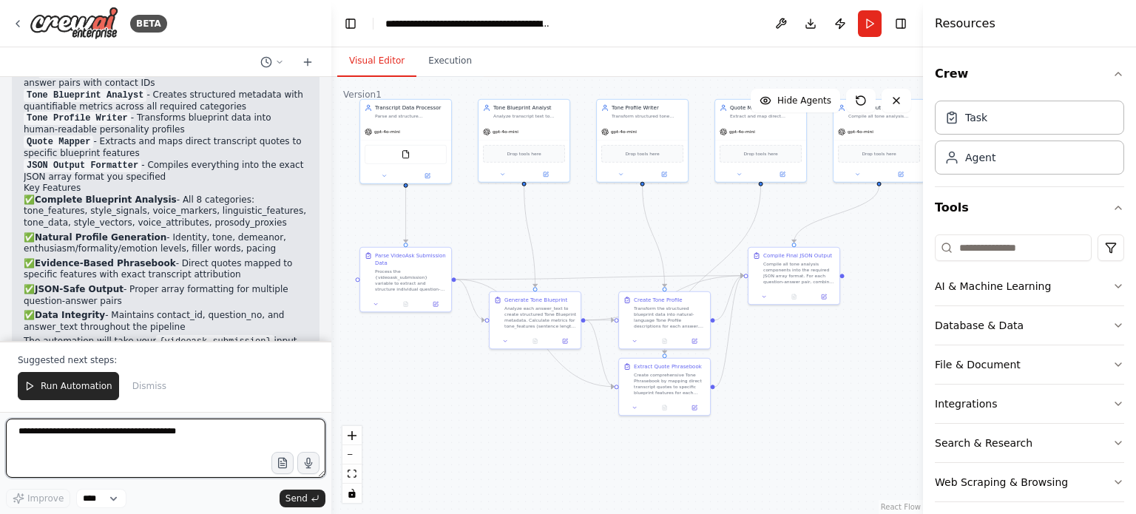
click at [118, 434] on textarea at bounding box center [166, 448] width 320 height 59
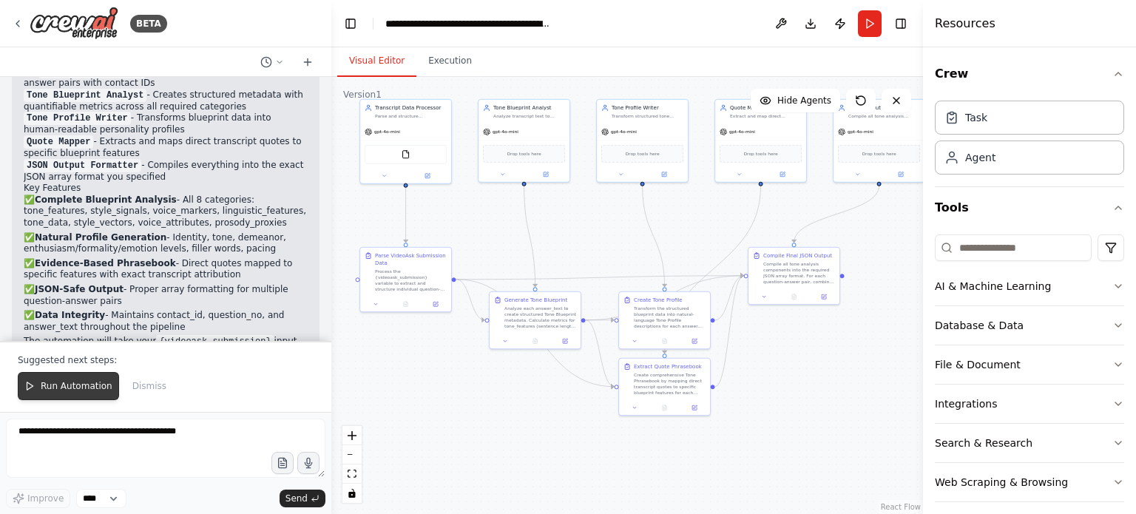
click at [76, 385] on span "Run Automation" at bounding box center [77, 386] width 72 height 12
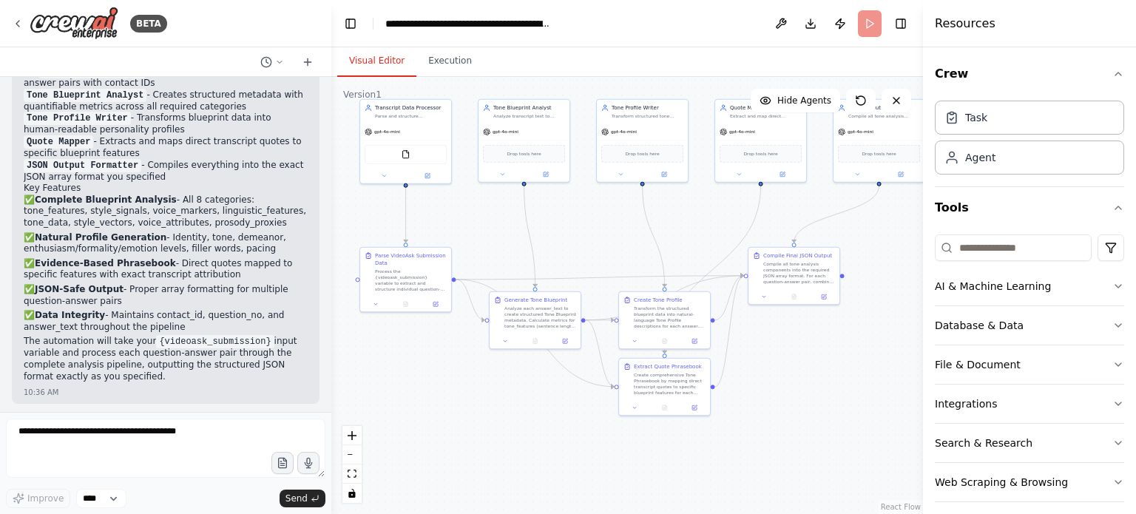
scroll to position [1835, 0]
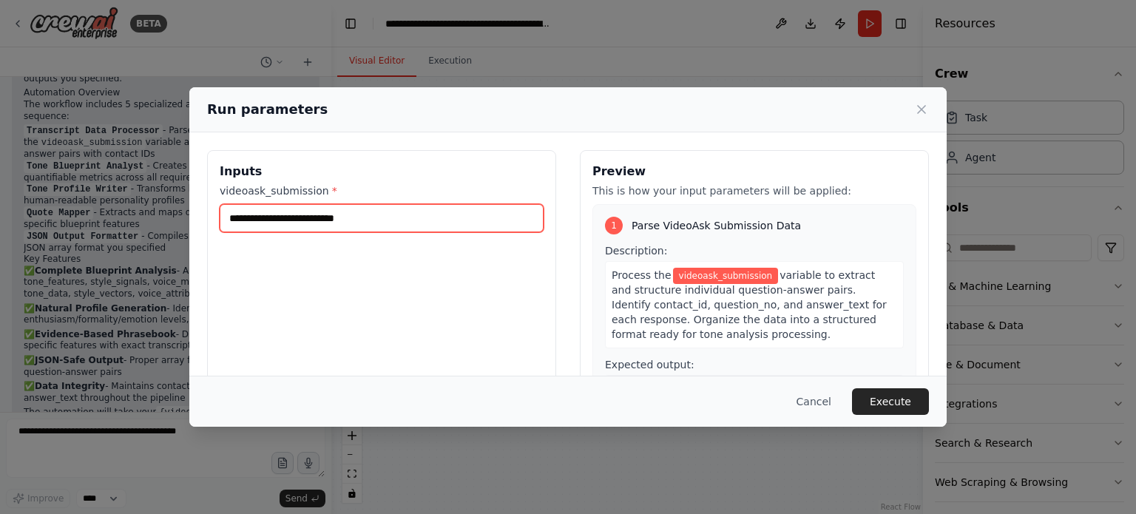
click at [333, 215] on input "videoask_submission *" at bounding box center [382, 218] width 324 height 28
click at [262, 220] on input "videoask_submission *" at bounding box center [382, 218] width 324 height 28
click at [365, 218] on input "videoask_submission *" at bounding box center [382, 218] width 324 height 28
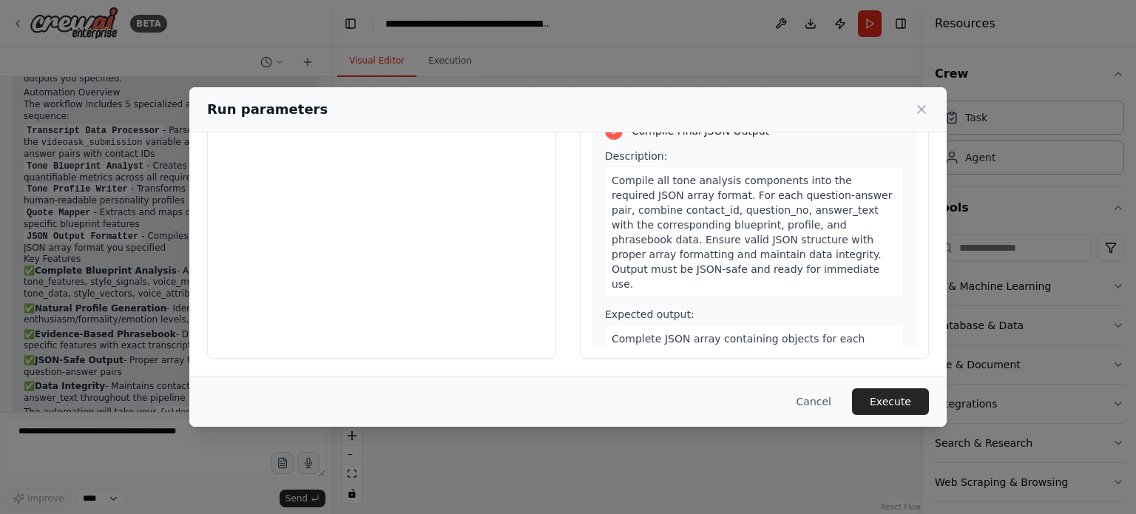
scroll to position [0, 0]
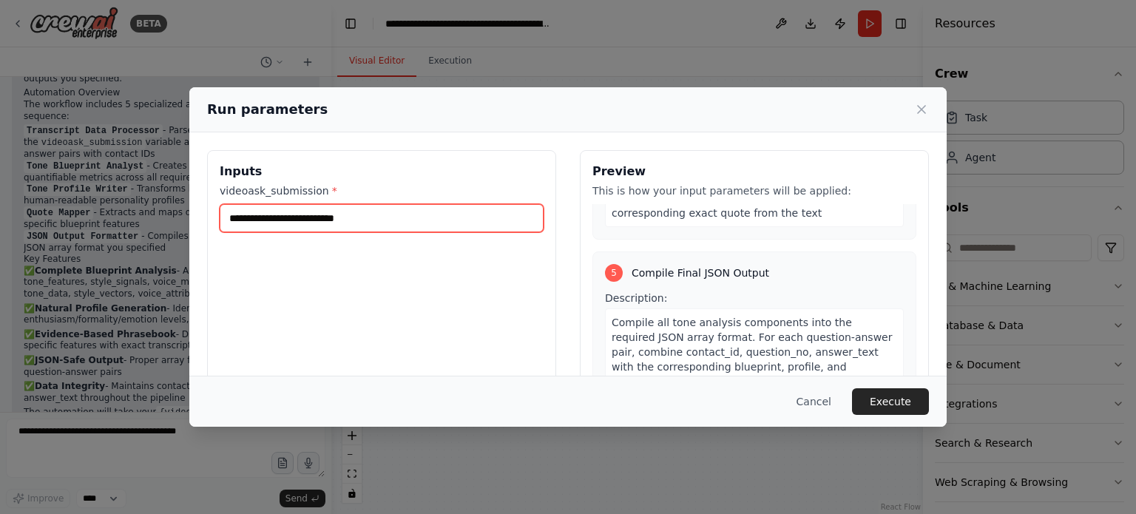
click at [303, 224] on input "videoask_submission *" at bounding box center [382, 218] width 324 height 28
click at [263, 220] on input "videoask_submission *" at bounding box center [382, 218] width 324 height 28
click at [340, 220] on input "videoask_submission *" at bounding box center [382, 218] width 324 height 28
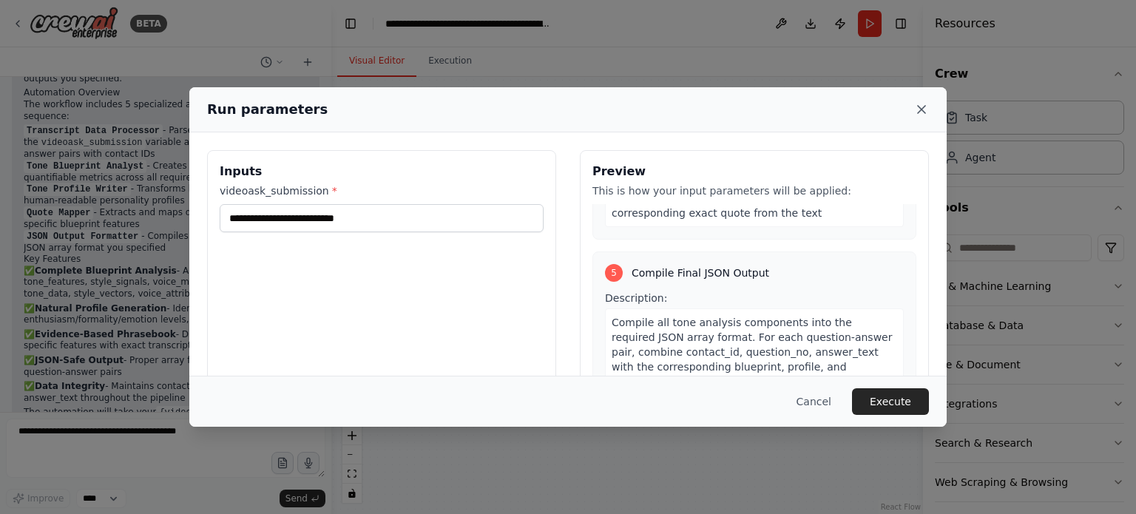
click at [920, 115] on icon at bounding box center [921, 109] width 15 height 15
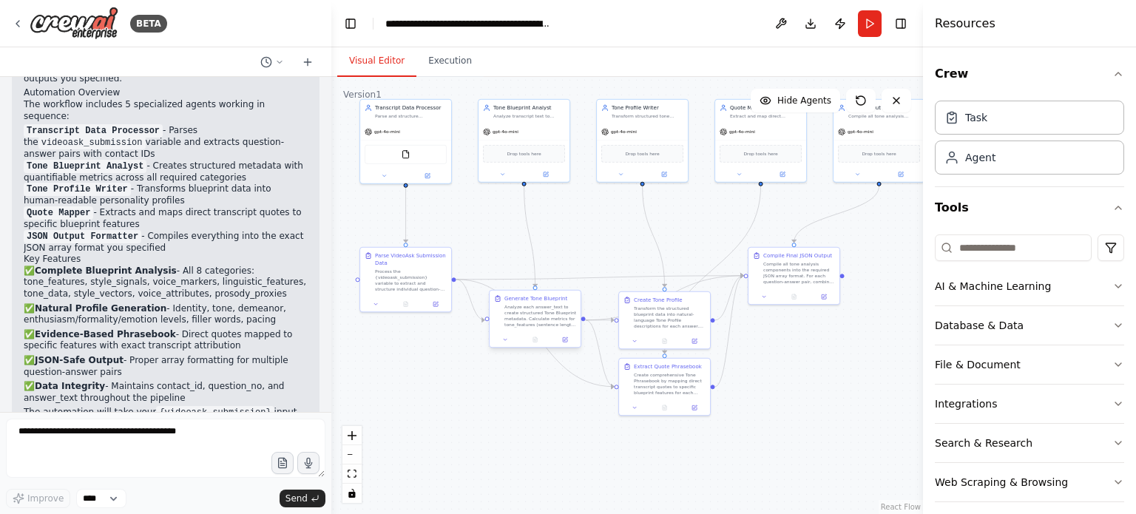
click at [524, 316] on div "Analyze each answer_text to create structured Tone Blueprint metadata. Calculat…" at bounding box center [540, 316] width 72 height 24
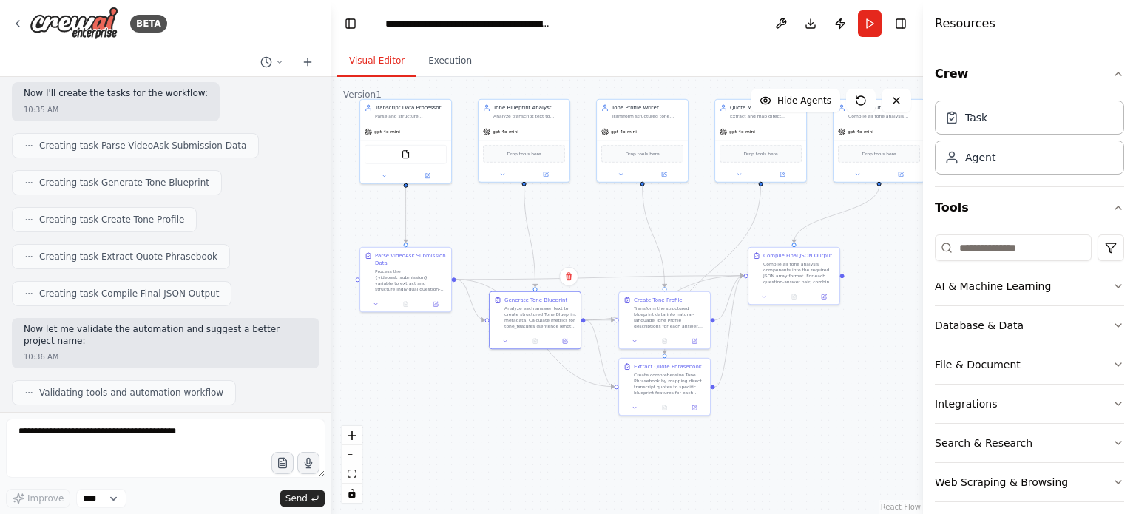
scroll to position [1391, 0]
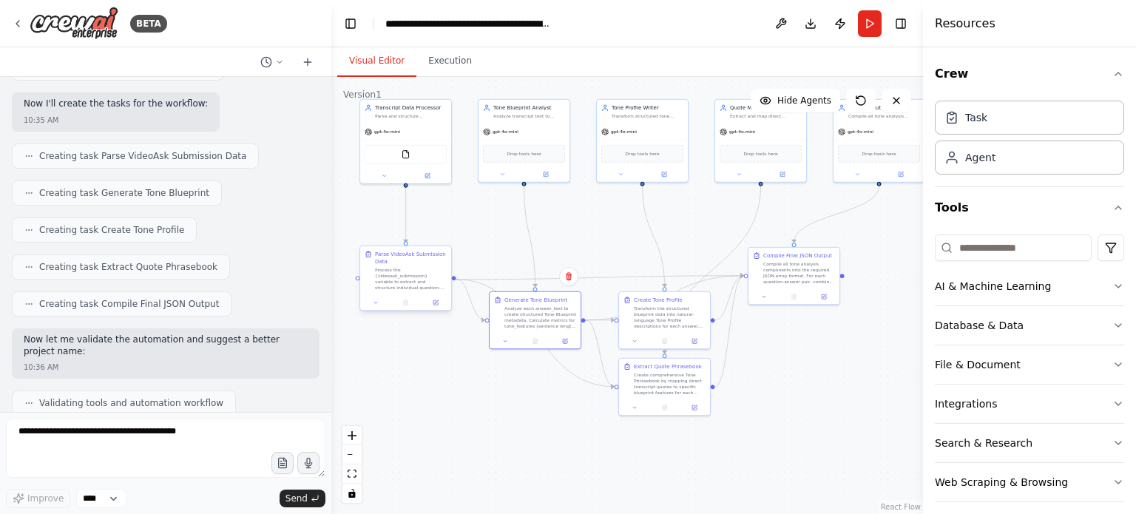
click at [396, 283] on div "Process the {videoask_submission} variable to extract and structure individual …" at bounding box center [411, 279] width 72 height 24
drag, startPoint x: 396, startPoint y: 280, endPoint x: 383, endPoint y: 280, distance: 13.3
click at [383, 280] on div "Process the {videoask_submission} variable to extract and structure individual …" at bounding box center [411, 279] width 72 height 24
click at [432, 304] on button at bounding box center [435, 302] width 25 height 9
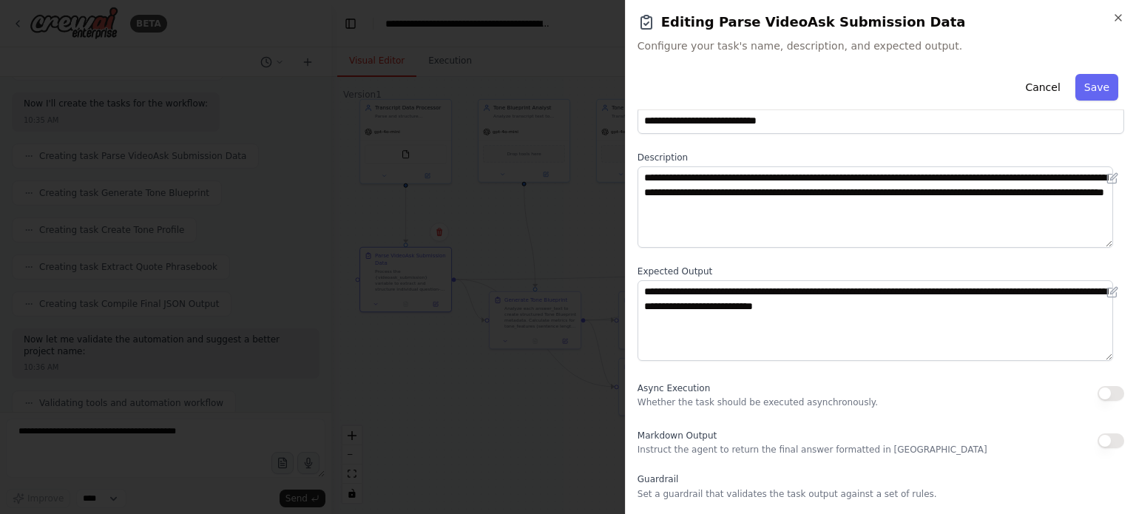
scroll to position [0, 0]
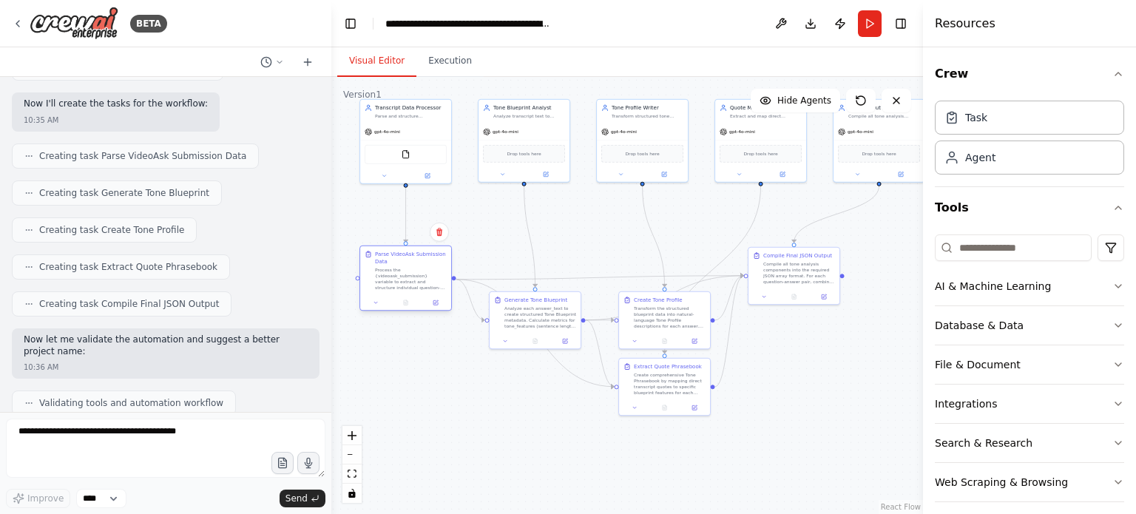
click at [396, 274] on div "Process the {videoask_submission} variable to extract and structure individual …" at bounding box center [411, 279] width 72 height 24
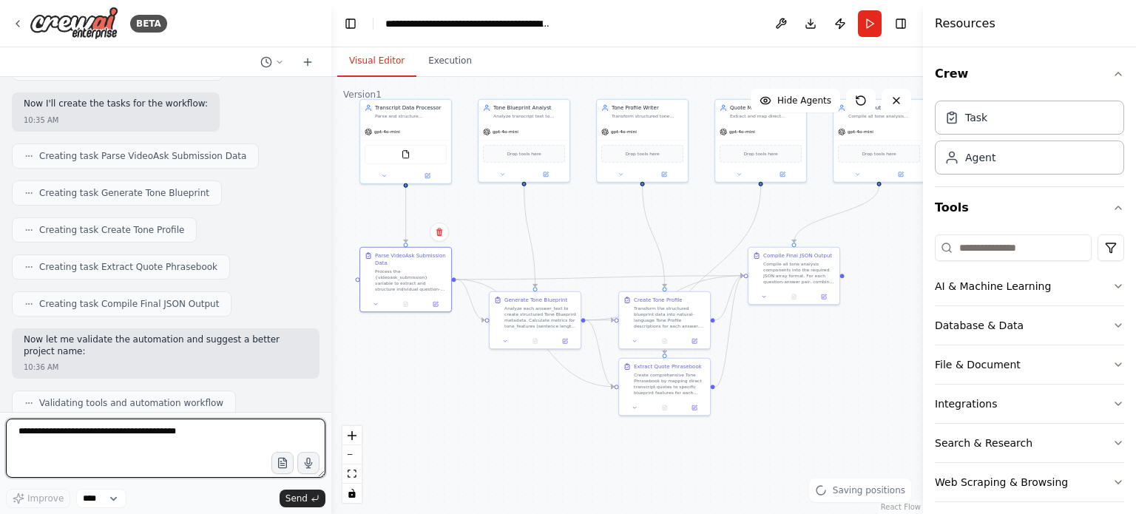
click at [125, 444] on textarea at bounding box center [166, 448] width 320 height 59
type textarea "**********"
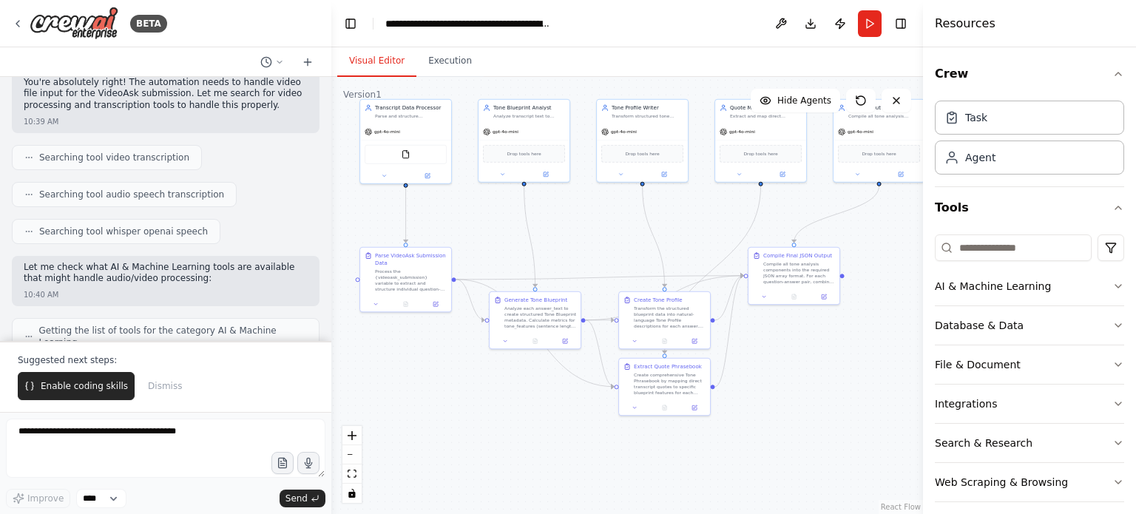
scroll to position [2339, 0]
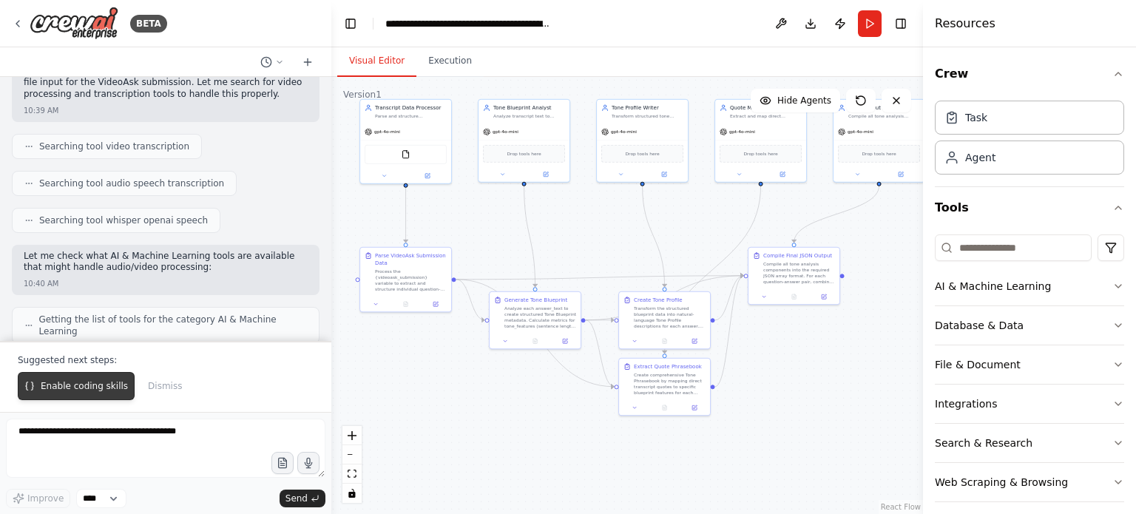
click at [101, 397] on button "Enable coding skills" at bounding box center [76, 386] width 117 height 28
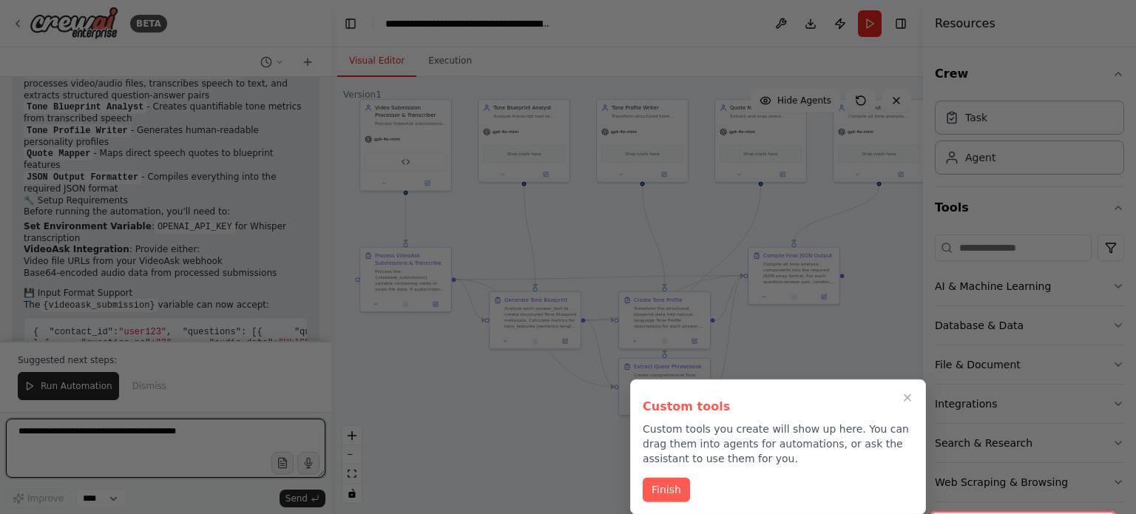
scroll to position [4707, 0]
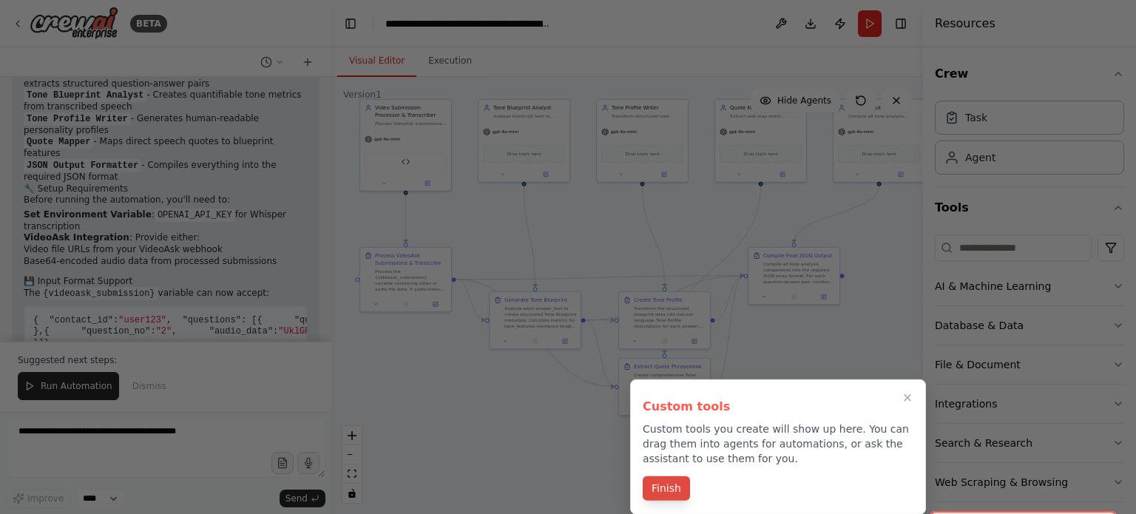
click at [660, 486] on button "Finish" at bounding box center [666, 488] width 47 height 24
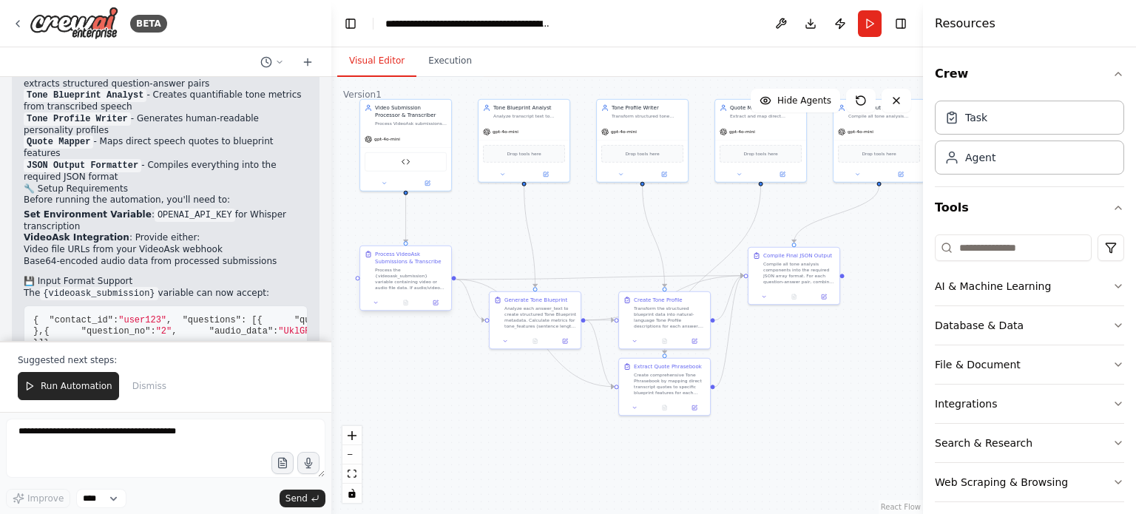
click at [408, 283] on div "Process the {videoask_submission} variable containing video or audio file data.…" at bounding box center [411, 279] width 72 height 24
click at [433, 302] on icon at bounding box center [435, 302] width 4 height 4
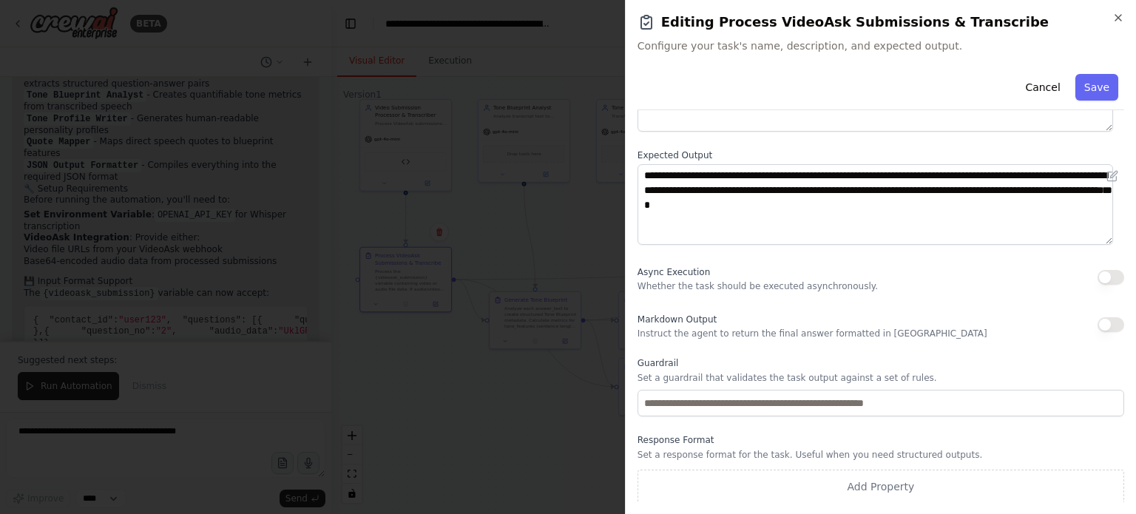
scroll to position [152, 0]
click at [1121, 18] on icon "button" at bounding box center [1119, 18] width 12 height 12
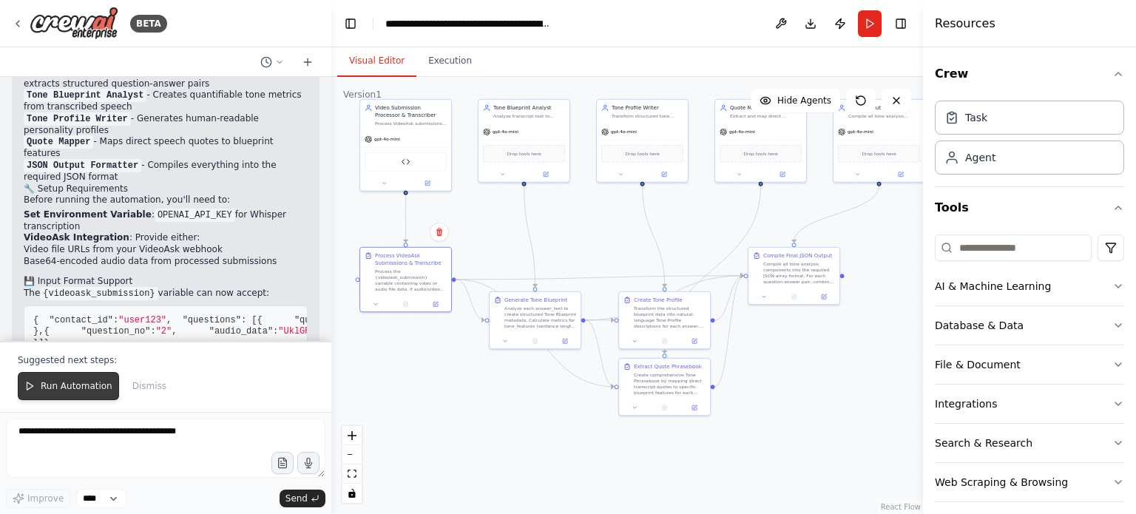
click at [57, 392] on span "Run Automation" at bounding box center [77, 386] width 72 height 12
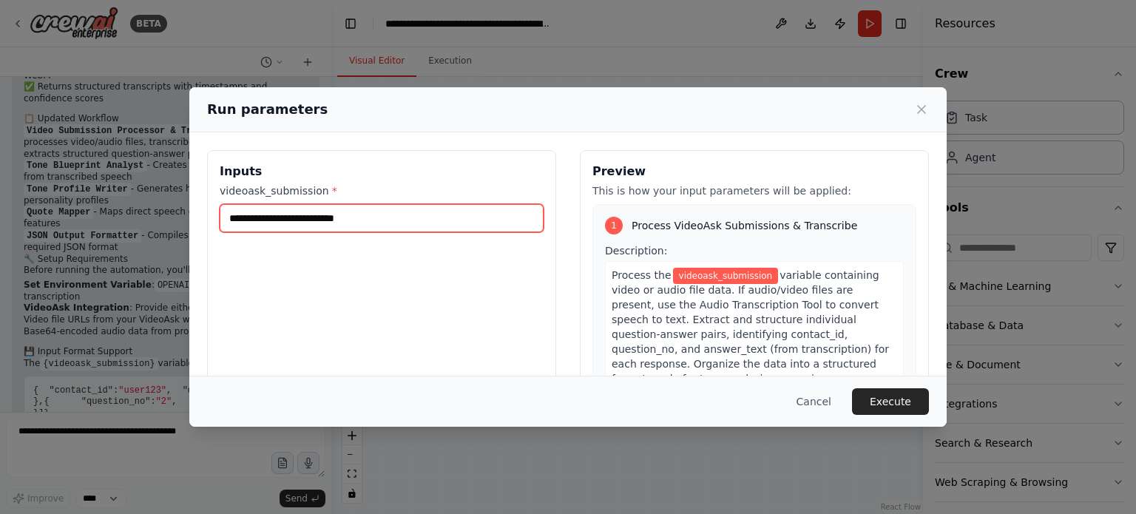
click at [298, 222] on input "videoask_submission *" at bounding box center [382, 218] width 324 height 28
click at [299, 221] on input "videoask_submission *" at bounding box center [382, 218] width 324 height 28
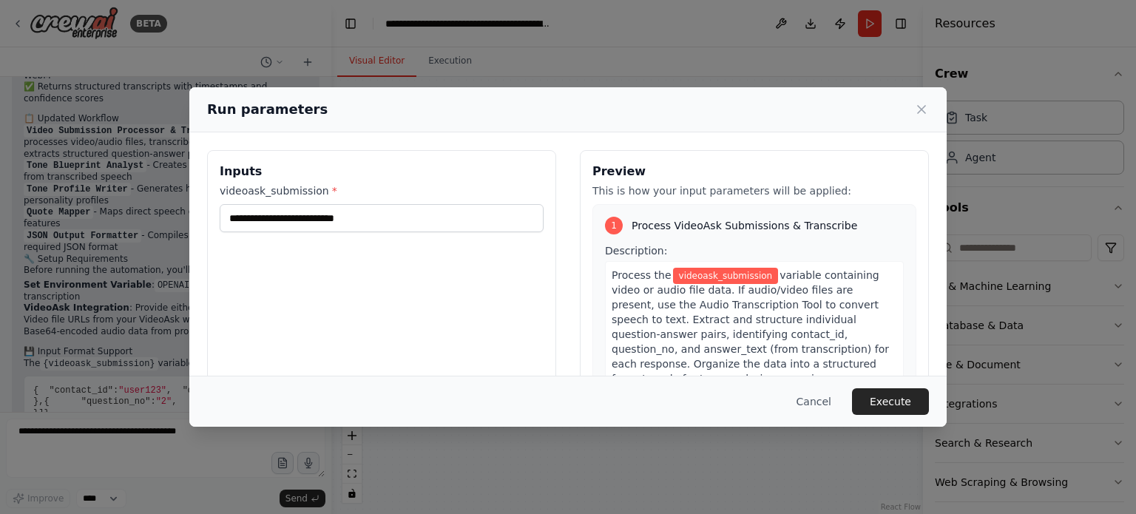
click at [707, 274] on span "videoask_submission" at bounding box center [726, 276] width 106 height 16
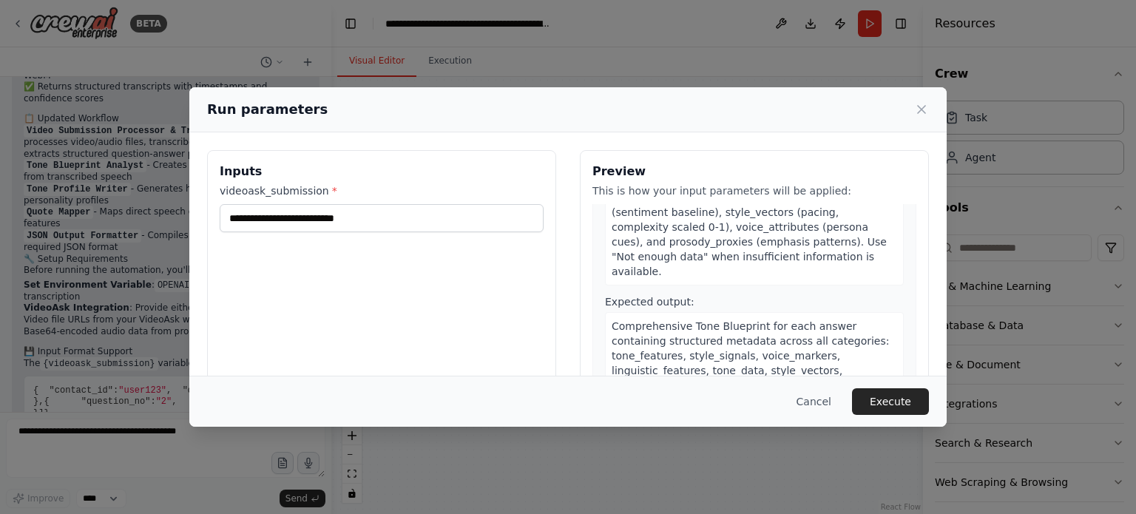
scroll to position [518, 0]
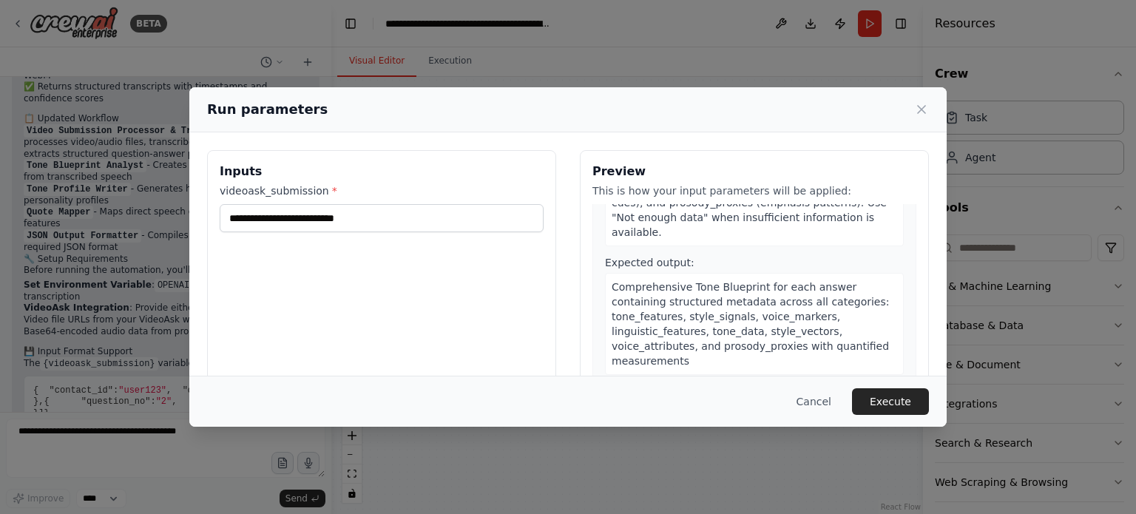
click at [931, 109] on div "Run parameters" at bounding box center [567, 109] width 757 height 45
click at [924, 115] on icon at bounding box center [921, 109] width 15 height 15
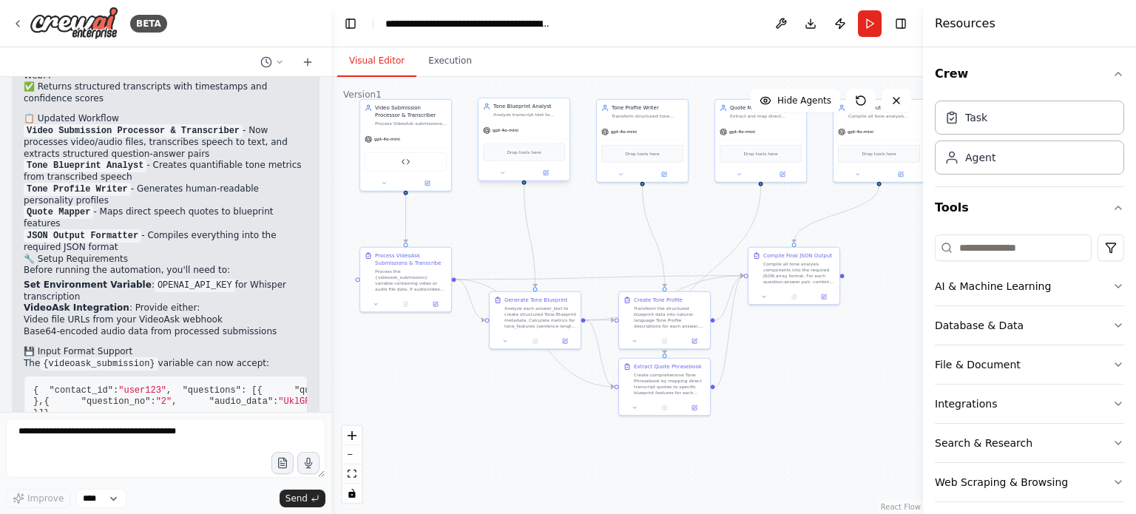
click at [542, 158] on div "Drop tools here" at bounding box center [524, 153] width 82 height 18
click at [527, 120] on div "Tone Blueprint Analyst Analyze transcript text to create structured Tone Bluepr…" at bounding box center [524, 110] width 91 height 24
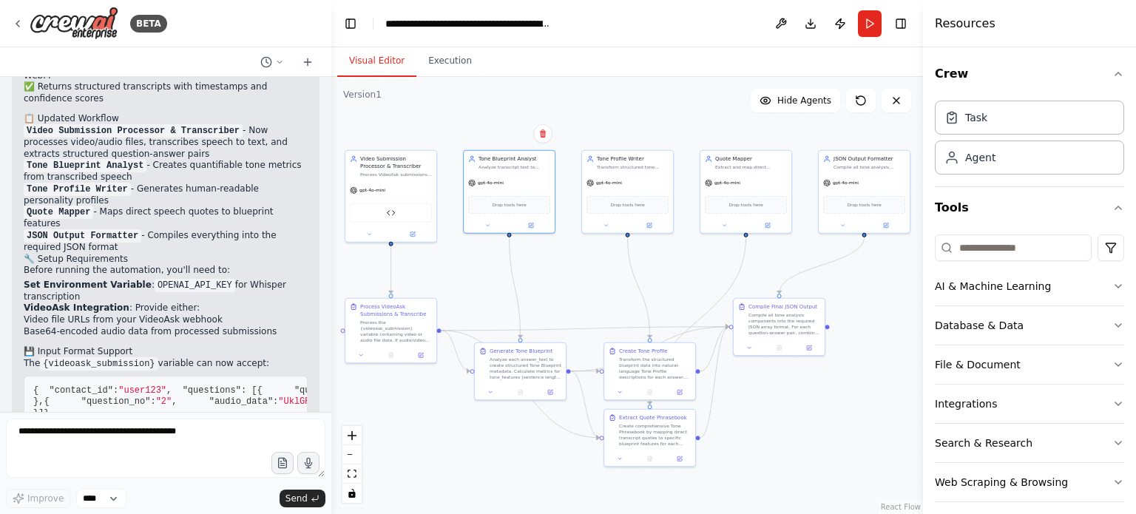
drag, startPoint x: 725, startPoint y: 227, endPoint x: 712, endPoint y: 277, distance: 51.8
click at [712, 277] on div ".deletable-edge-delete-btn { width: 20px; height: 20px; border: 0px solid #ffff…" at bounding box center [627, 295] width 592 height 437
click at [779, 20] on button at bounding box center [781, 23] width 24 height 27
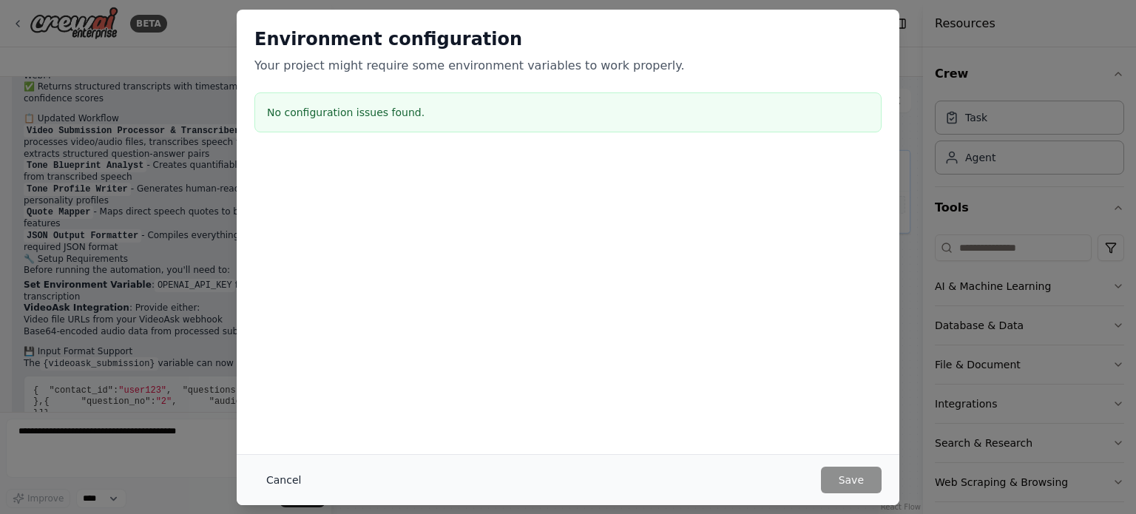
click at [284, 484] on button "Cancel" at bounding box center [283, 480] width 58 height 27
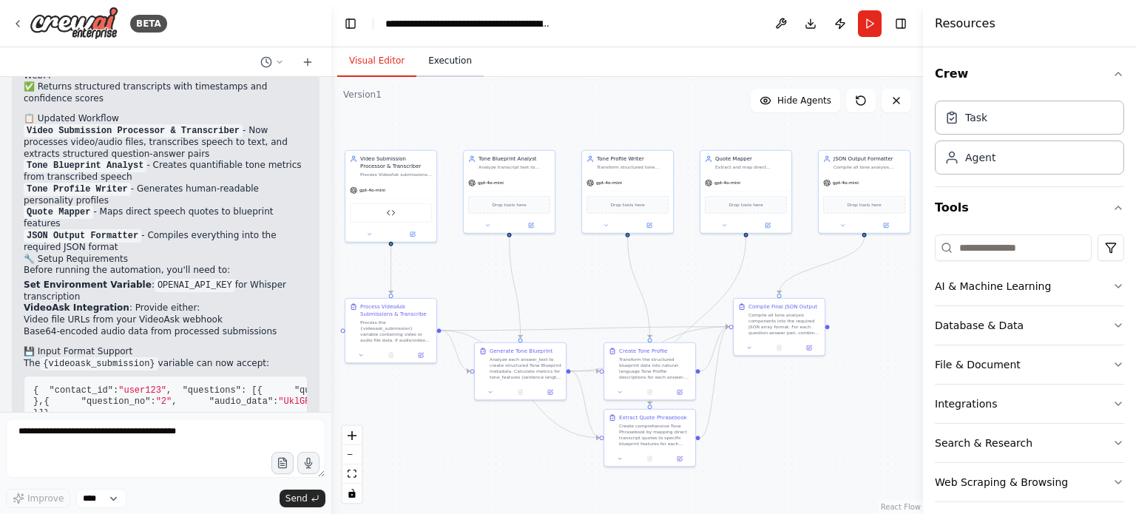
click at [448, 65] on button "Execution" at bounding box center [449, 61] width 67 height 31
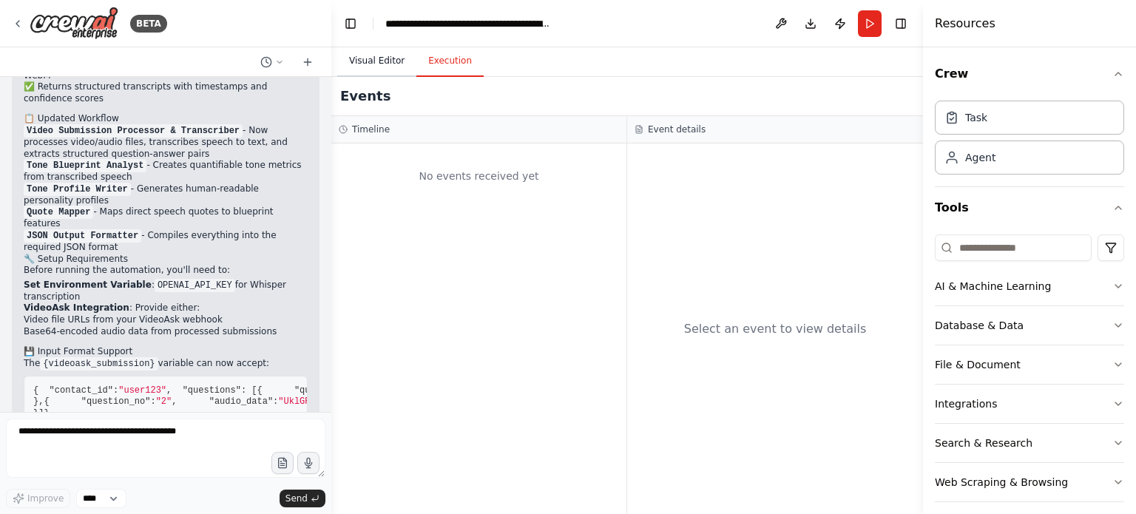
click at [382, 63] on button "Visual Editor" at bounding box center [376, 61] width 79 height 31
